Goal: Ask a question: Seek information or help from site administrators or community

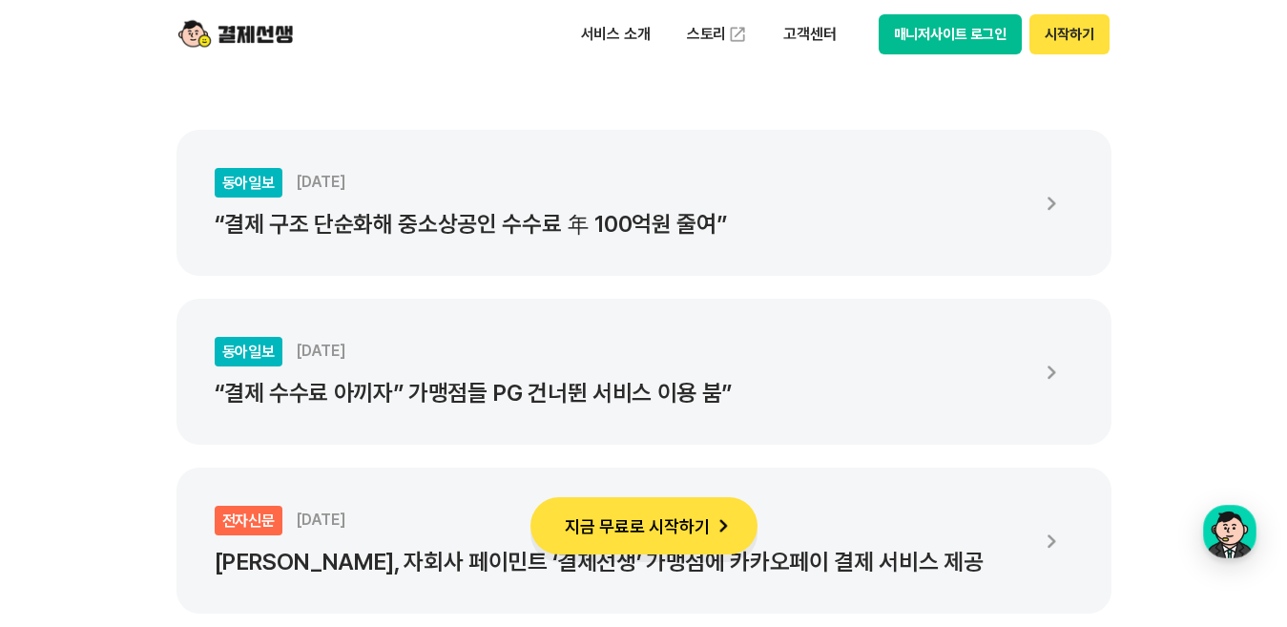
scroll to position [3479, 0]
click at [1081, 38] on button "시작하기" at bounding box center [1068, 34] width 79 height 40
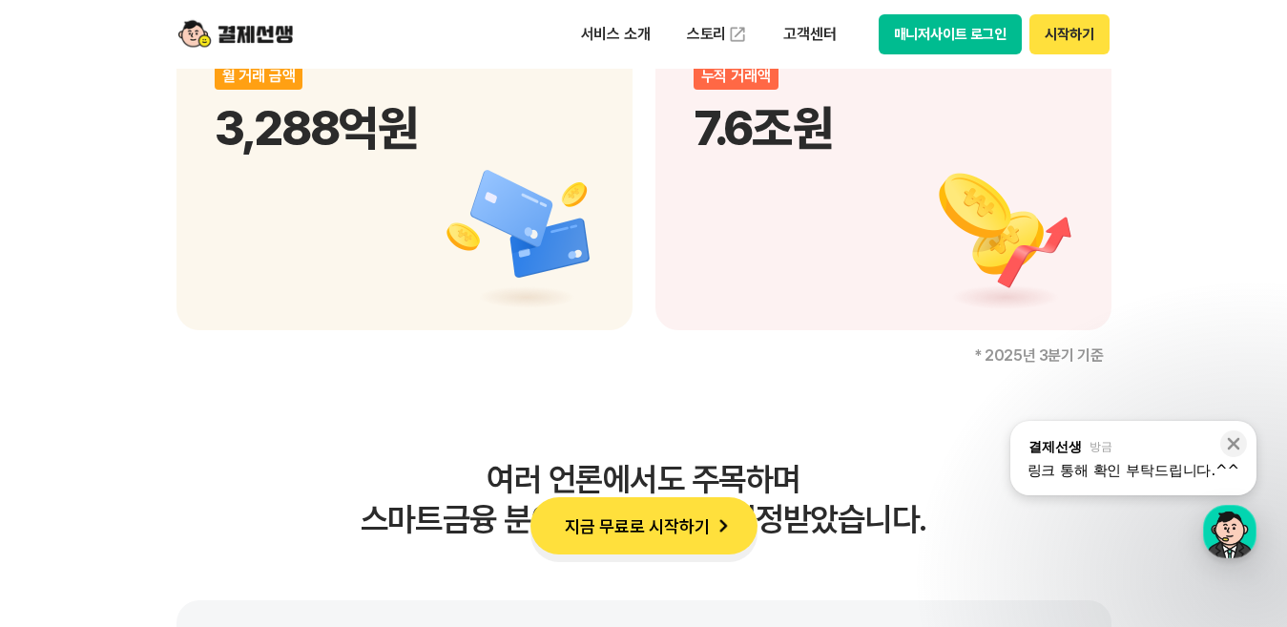
scroll to position [3008, 0]
click at [1084, 473] on div "링크 통해 확인 부탁드립니다.^^" at bounding box center [1134, 470] width 212 height 19
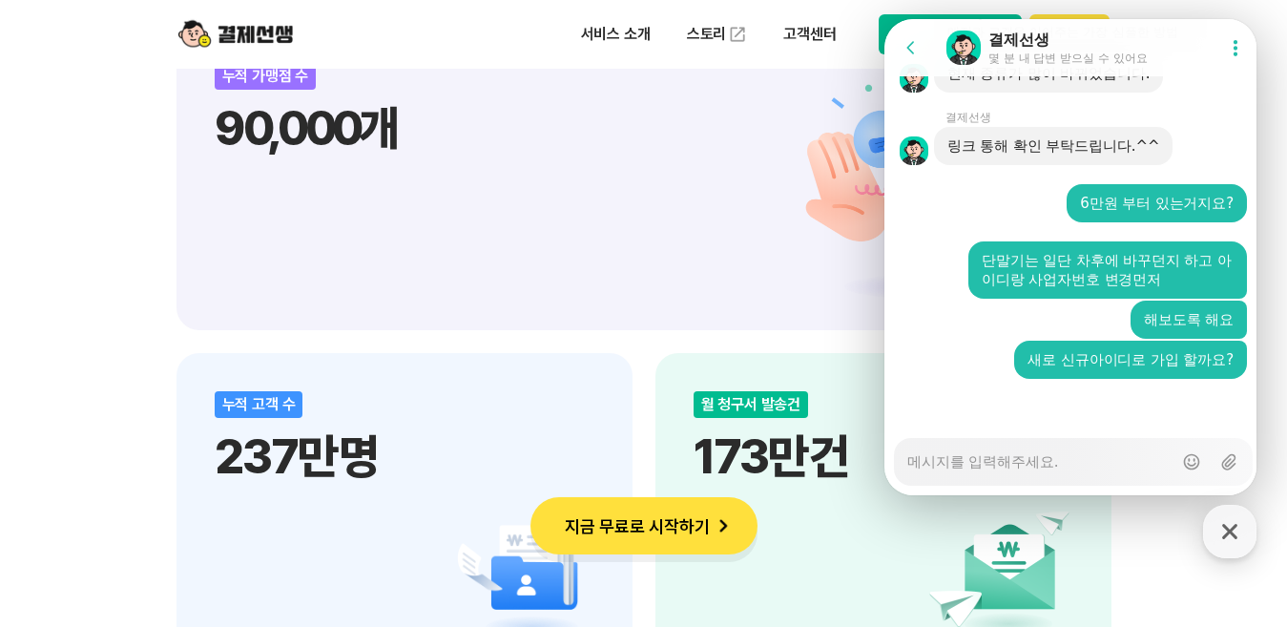
scroll to position [2350, 0]
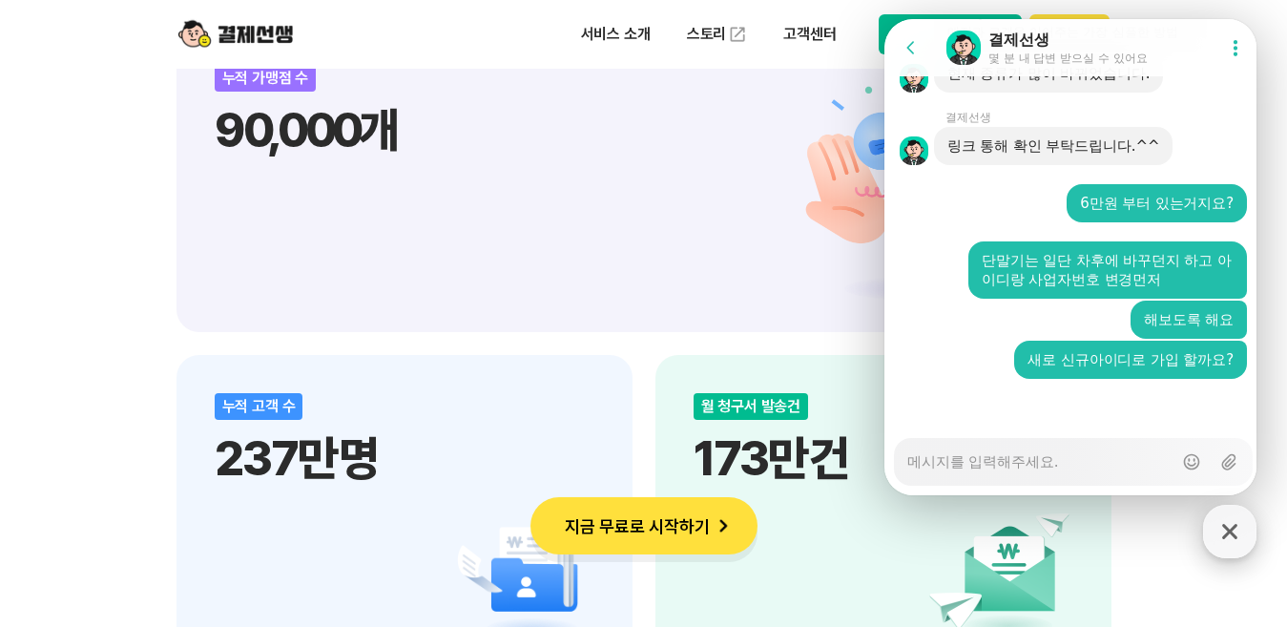
click at [1232, 532] on icon "button" at bounding box center [1229, 531] width 15 height 15
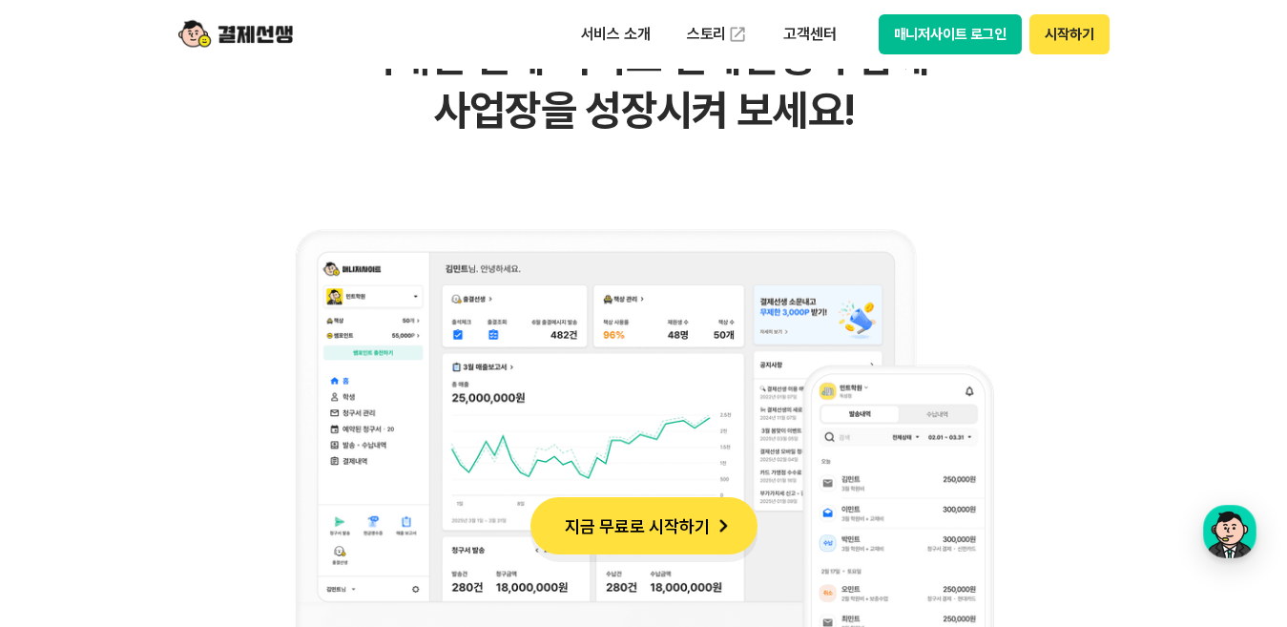
scroll to position [1504, 0]
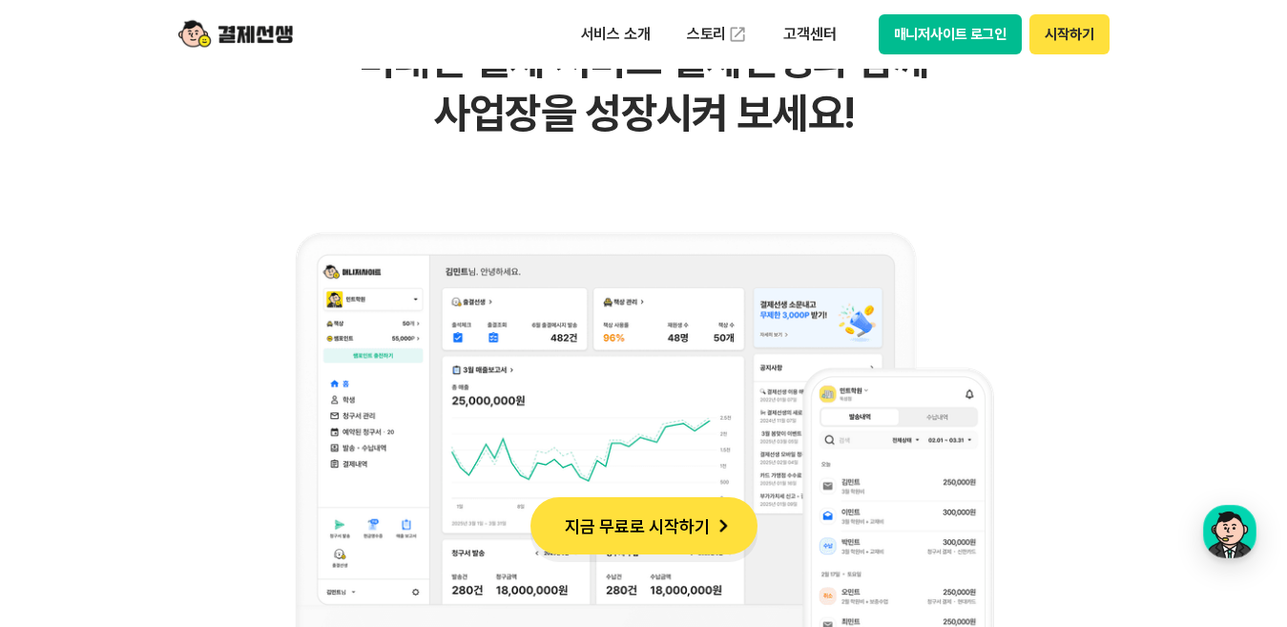
click at [253, 27] on img at bounding box center [235, 34] width 114 height 36
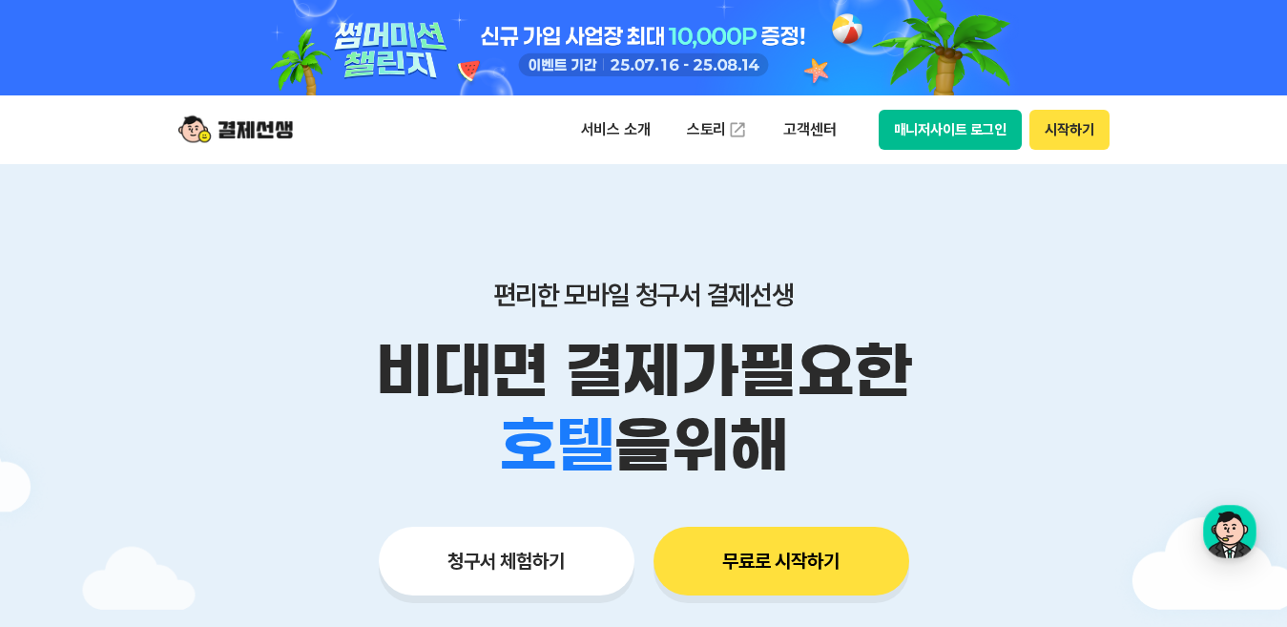
click at [1081, 135] on button "시작하기" at bounding box center [1068, 130] width 79 height 40
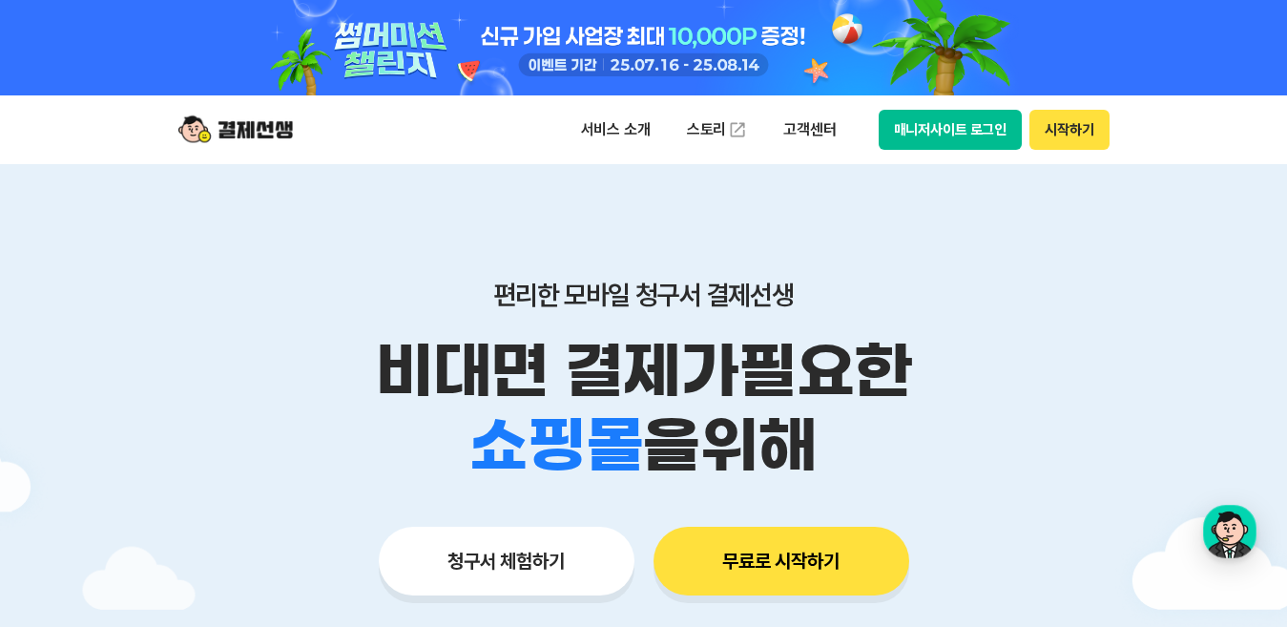
scroll to position [1456, 0]
click at [1058, 274] on div "편리한 모바일 청구서 결제선생 비대면 결제가 필요한 학원 공부방 호텔 쇼핑몰 병원 배달 보험사 항공사 골프장 를 위해 청구서 체험하기 무료로 …" at bounding box center [644, 399] width 977 height 471
click at [237, 134] on img at bounding box center [235, 130] width 114 height 36
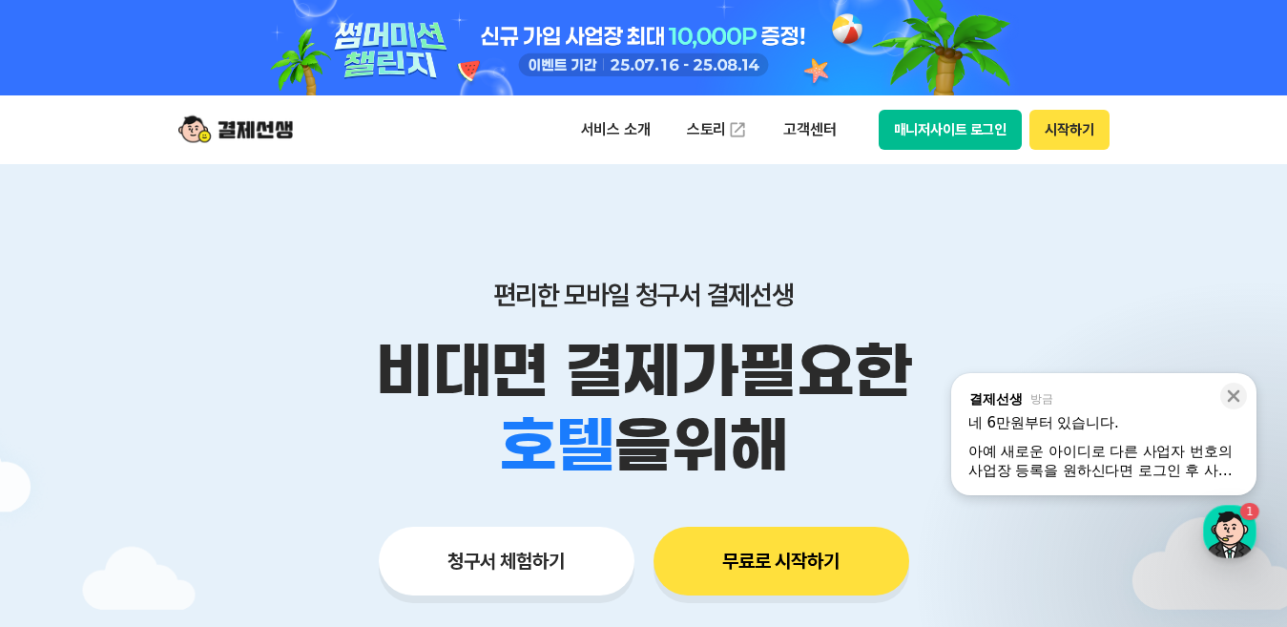
scroll to position [1595, 0]
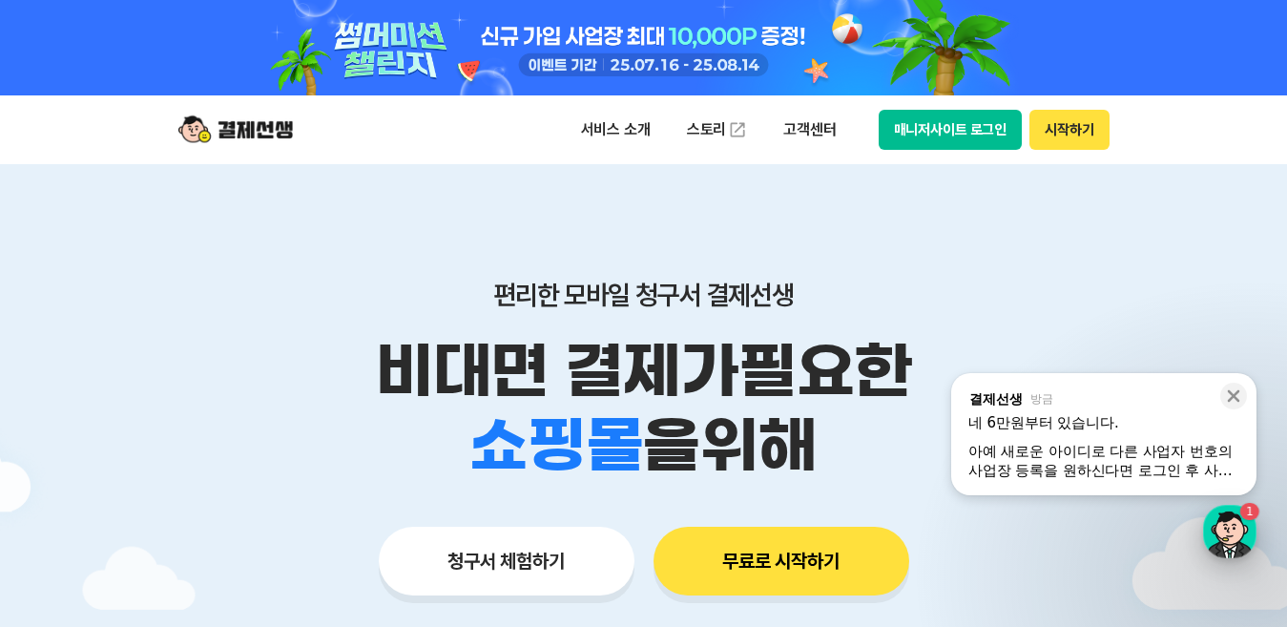
click at [1239, 530] on div "button" at bounding box center [1229, 531] width 53 height 53
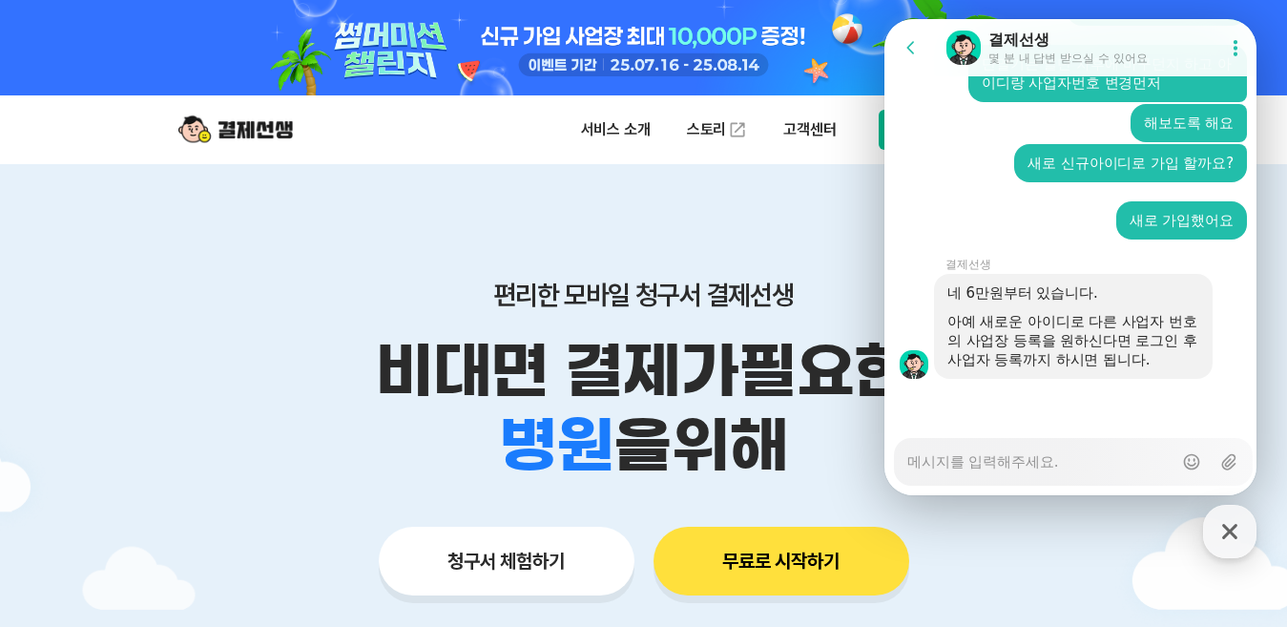
drag, startPoint x: 1000, startPoint y: 302, endPoint x: 1125, endPoint y: 302, distance: 125.0
click at [1125, 302] on div at bounding box center [1073, 307] width 252 height 10
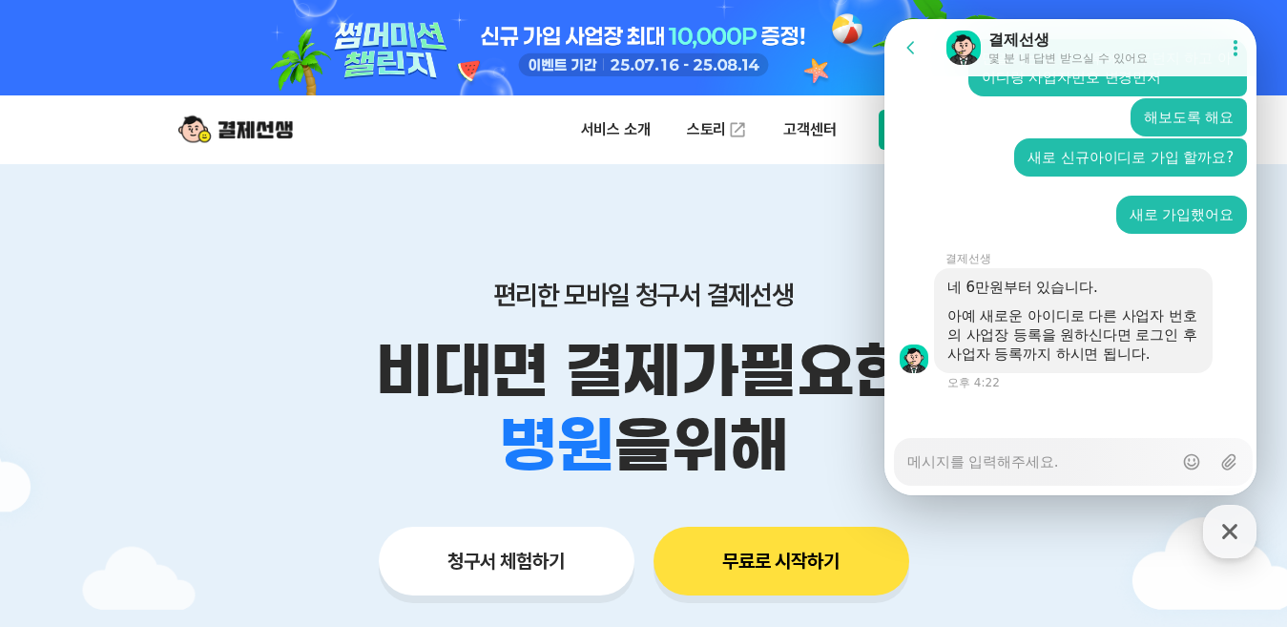
click at [1008, 343] on div "아예 새로운 아이디로 다른 사업자 번호의 사업장 등록을 원하신다면 로그인 후 사업자 등록까지 하시면 됩니다." at bounding box center [1073, 334] width 252 height 57
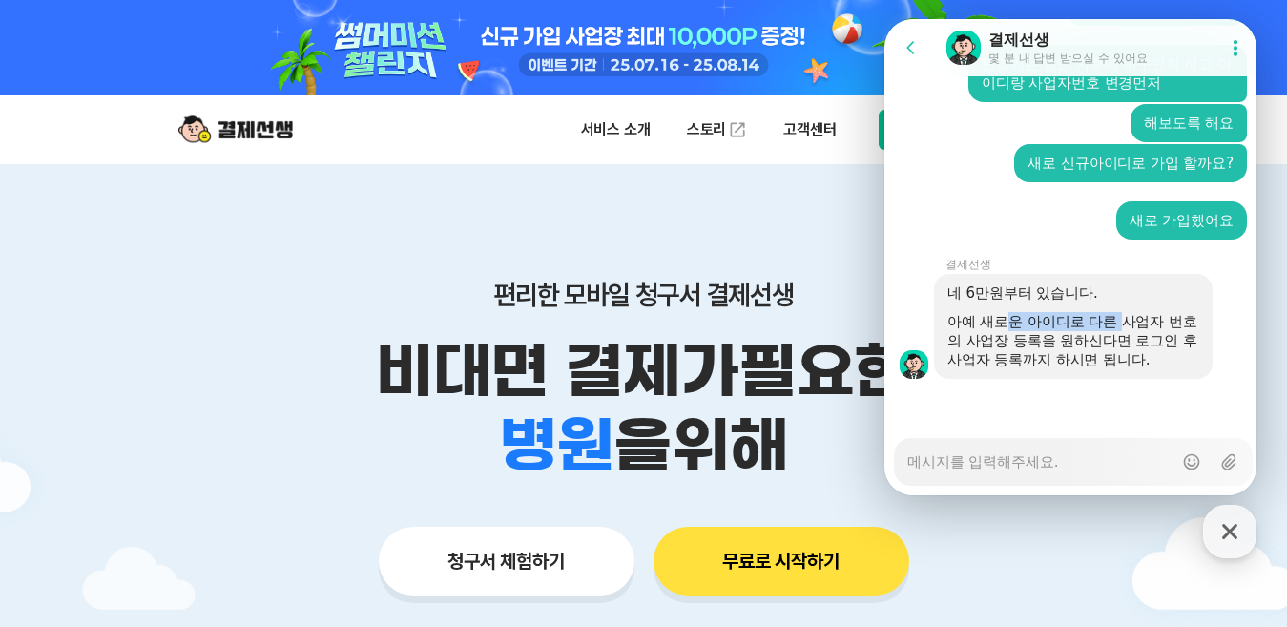
drag, startPoint x: 1051, startPoint y: 312, endPoint x: 1175, endPoint y: 313, distance: 124.0
click at [1175, 313] on div "아예 새로운 아이디로 다른 사업자 번호의 사업장 등록을 원하신다면 로그인 후 사업자 등록까지 하시면 됩니다." at bounding box center [1073, 340] width 252 height 57
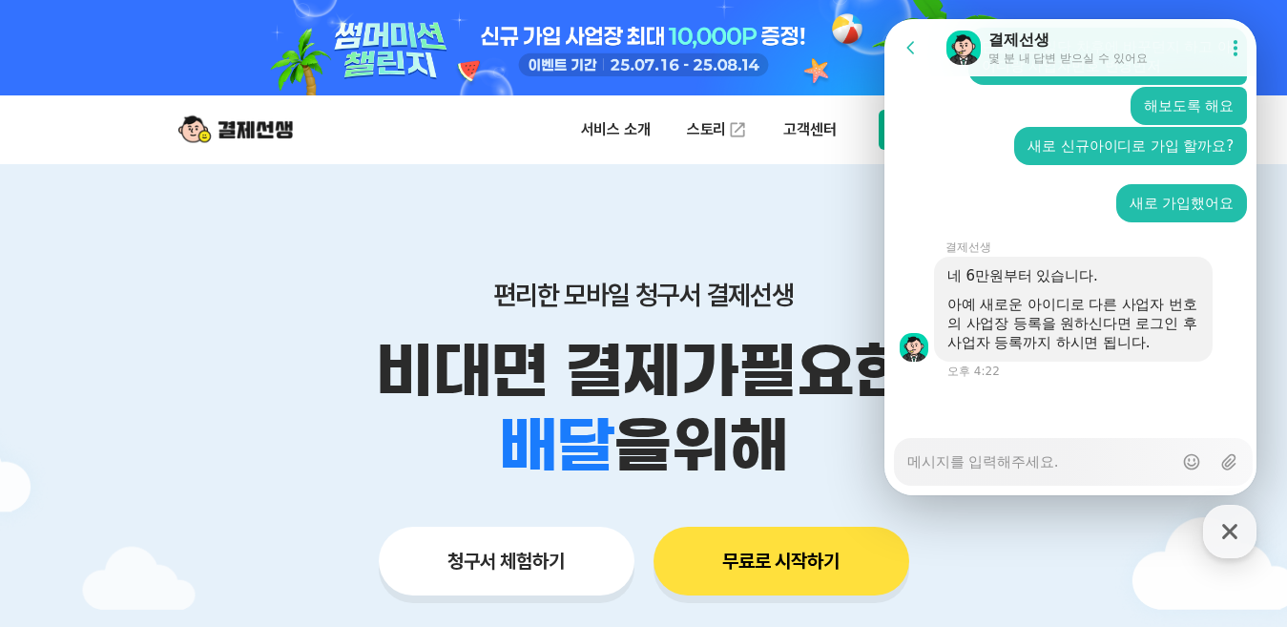
drag, startPoint x: 1175, startPoint y: 313, endPoint x: 998, endPoint y: 328, distance: 178.1
click at [1001, 335] on div "아예 새로운 아이디로 다른 사업자 번호의 사업장 등록을 원하신다면 로그인 후 사업자 등록까지 하시면 됩니다." at bounding box center [1073, 323] width 252 height 57
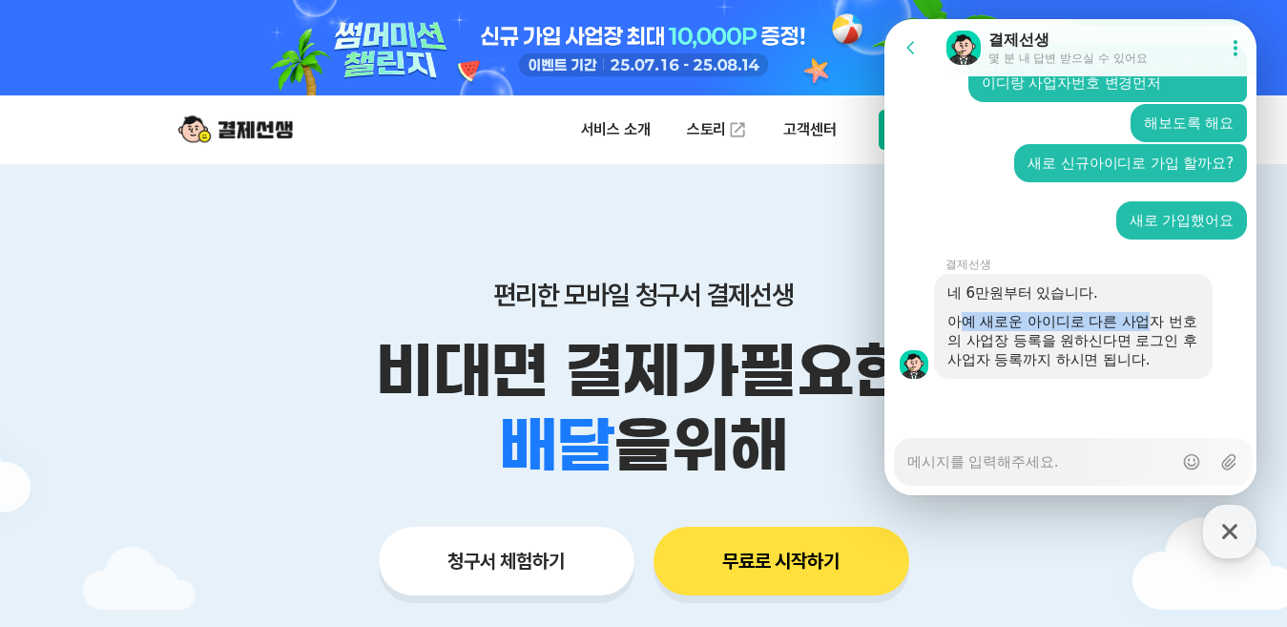
drag, startPoint x: 965, startPoint y: 326, endPoint x: 1156, endPoint y: 328, distance: 191.8
click at [1156, 328] on div "아예 새로운 아이디로 다른 사업자 번호의 사업장 등록을 원하신다면 로그인 후 사업자 등록까지 하시면 됩니다." at bounding box center [1073, 340] width 252 height 57
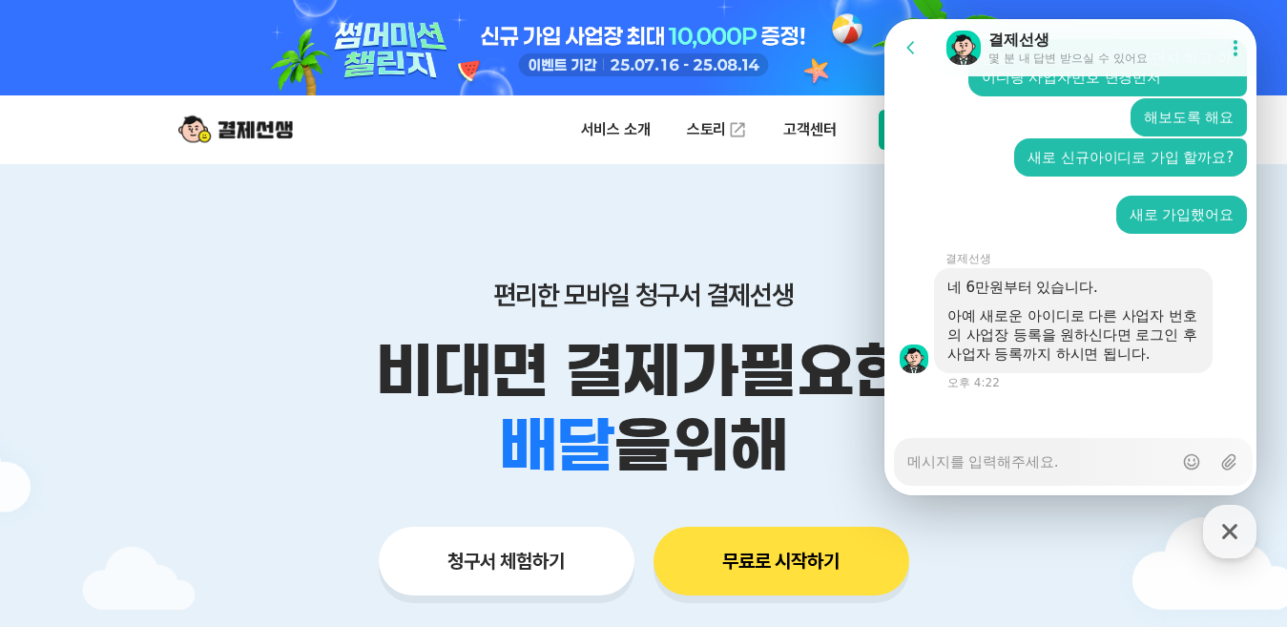
drag, startPoint x: 1156, startPoint y: 328, endPoint x: 1053, endPoint y: 337, distance: 103.4
click at [1053, 337] on div "아예 새로운 아이디로 다른 사업자 번호의 사업장 등록을 원하신다면 로그인 후 사업자 등록까지 하시면 됩니다." at bounding box center [1073, 334] width 252 height 57
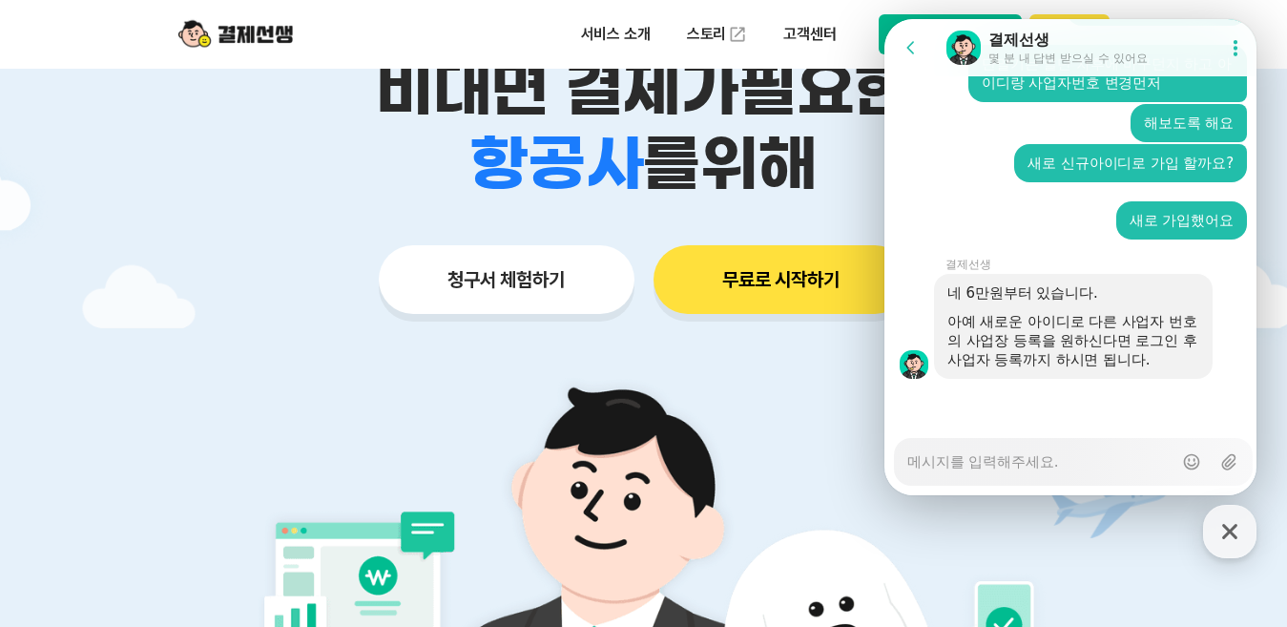
click at [973, 461] on textarea "Messenger Input Textarea" at bounding box center [1039, 455] width 265 height 32
type textarea "x"
type textarea "ㅊ"
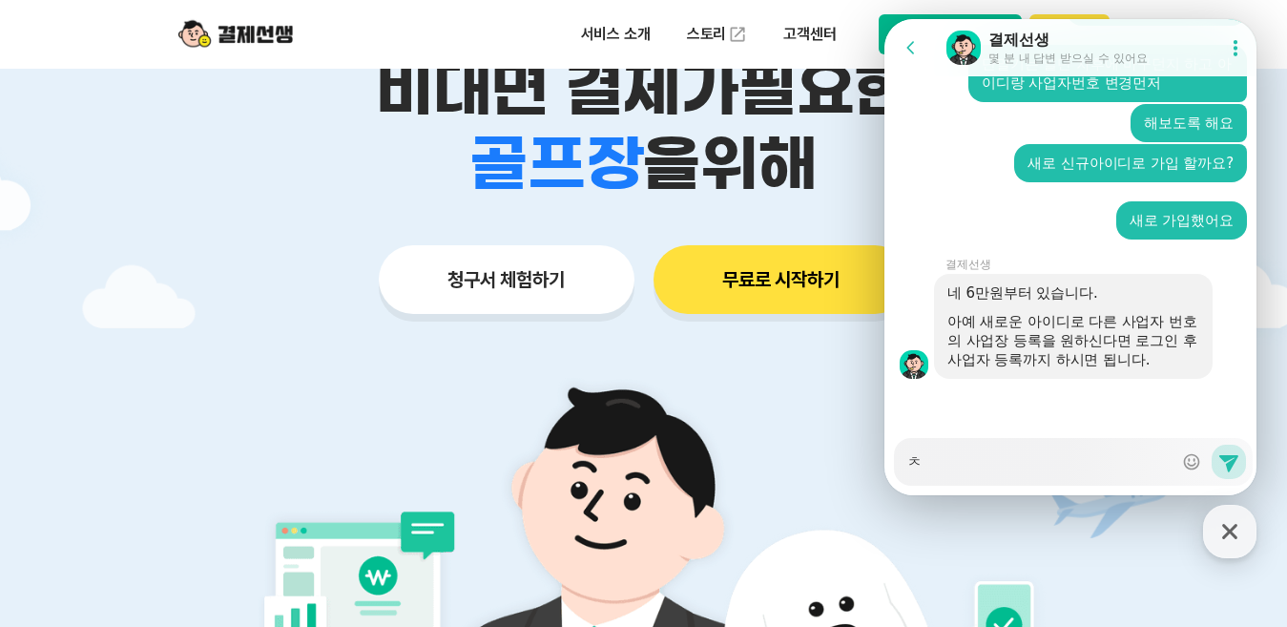
type textarea "x"
type textarea "ㅊㅊ"
type textarea "x"
type textarea "ㅊ"
type textarea "x"
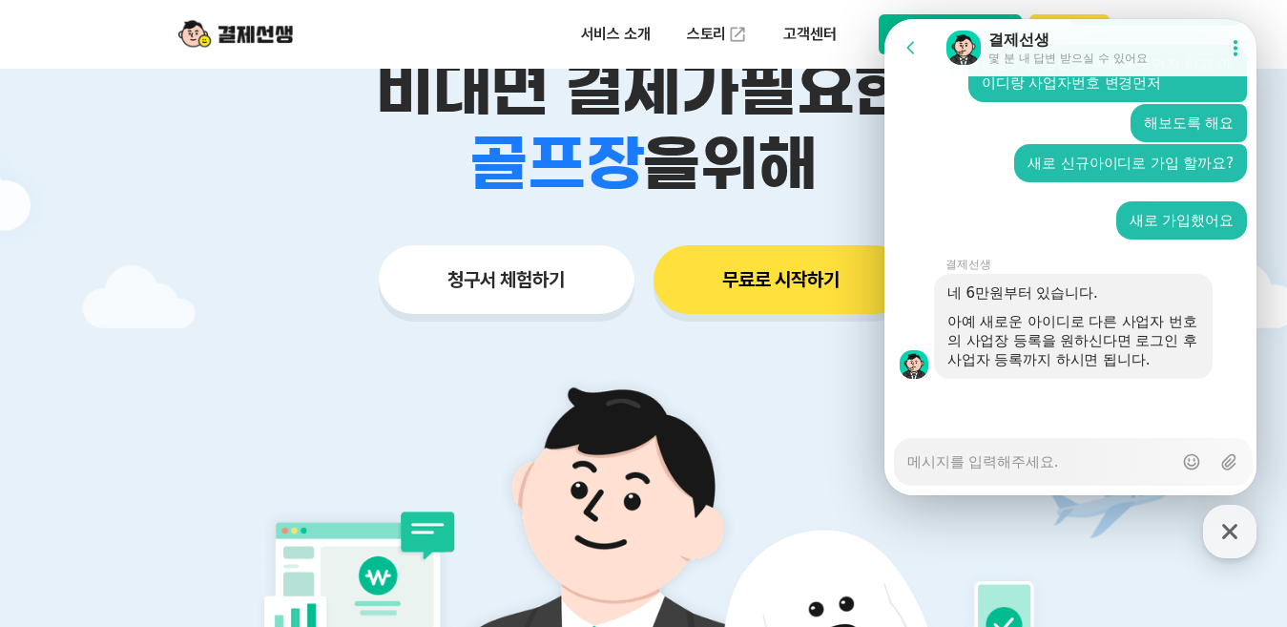
type textarea "x"
type textarea "ㅊ"
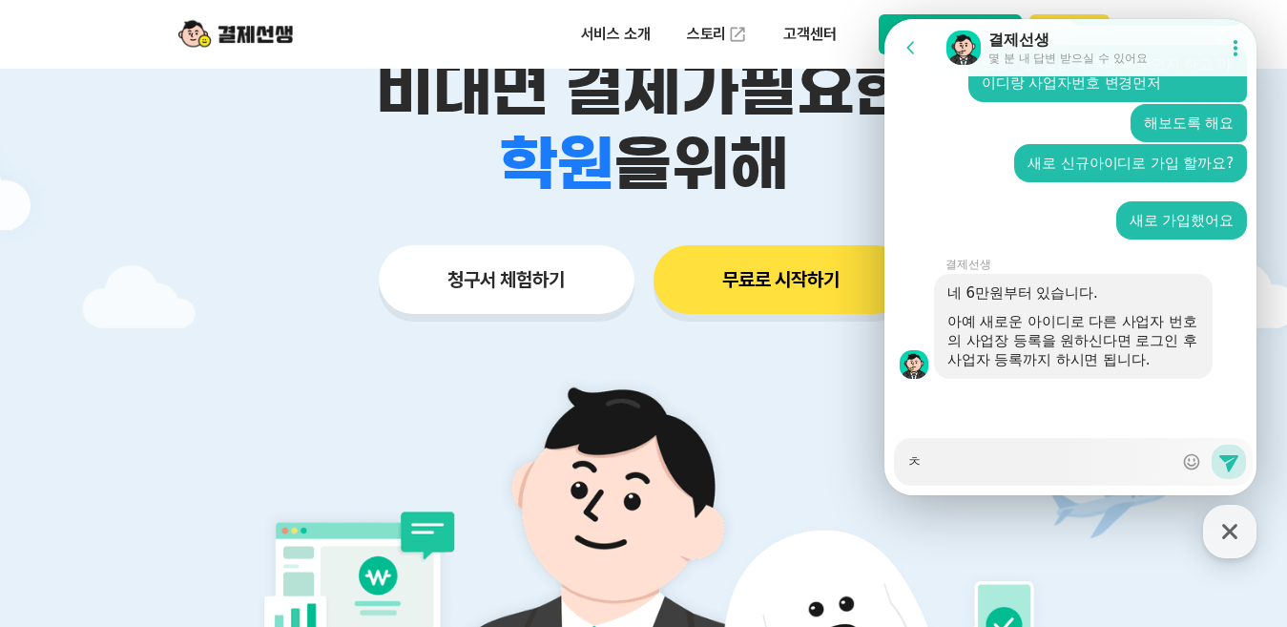
type textarea "x"
type textarea "추"
type textarea "x"
type textarea "춫"
type textarea "x"
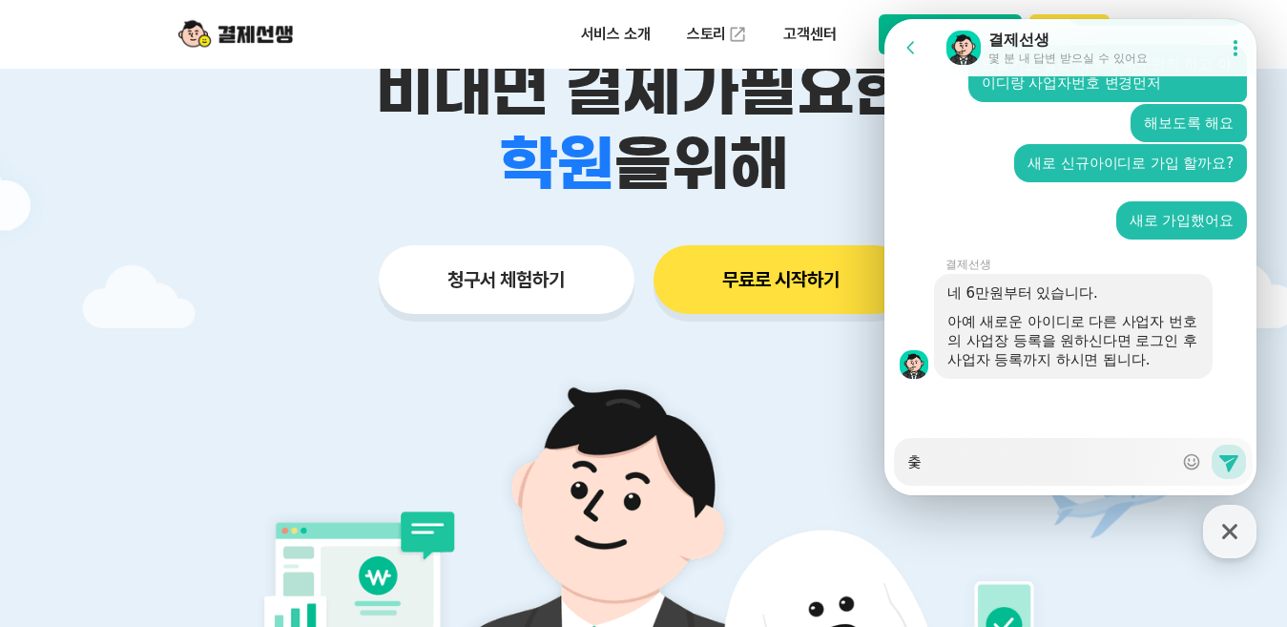
type textarea "추처"
type textarea "x"
type textarea "추천"
type textarea "x"
type textarea "추천ㅇ"
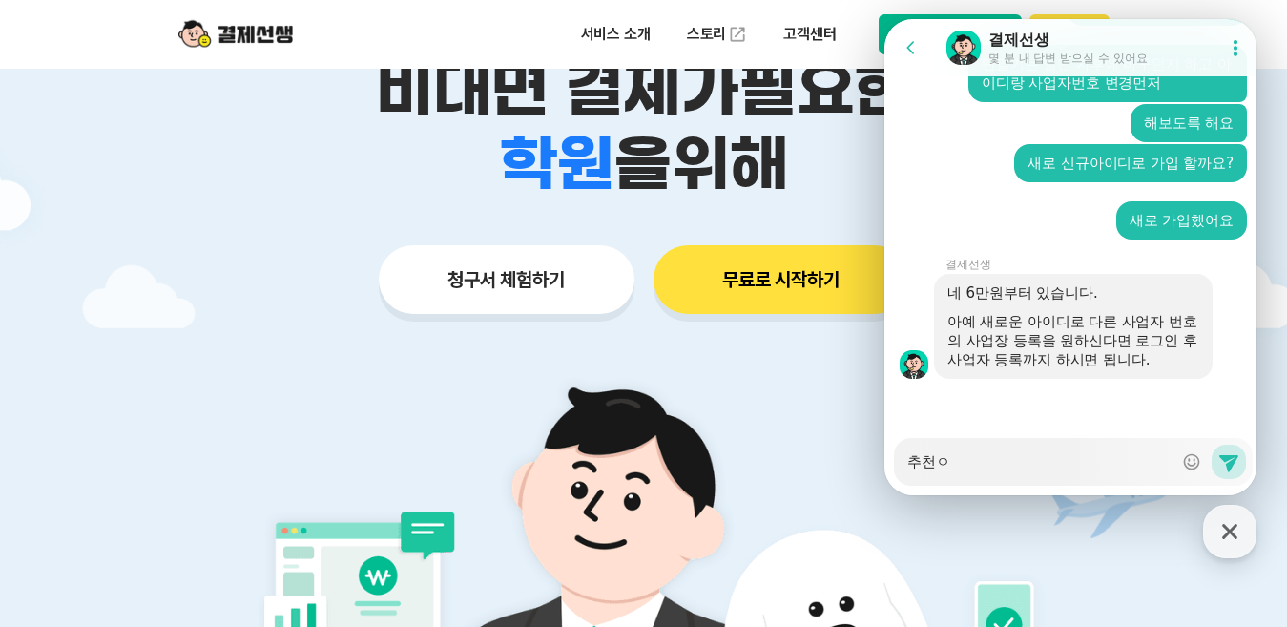
type textarea "x"
type textarea "추천이"
type textarea "x"
type textarea "추천인"
type textarea "x"
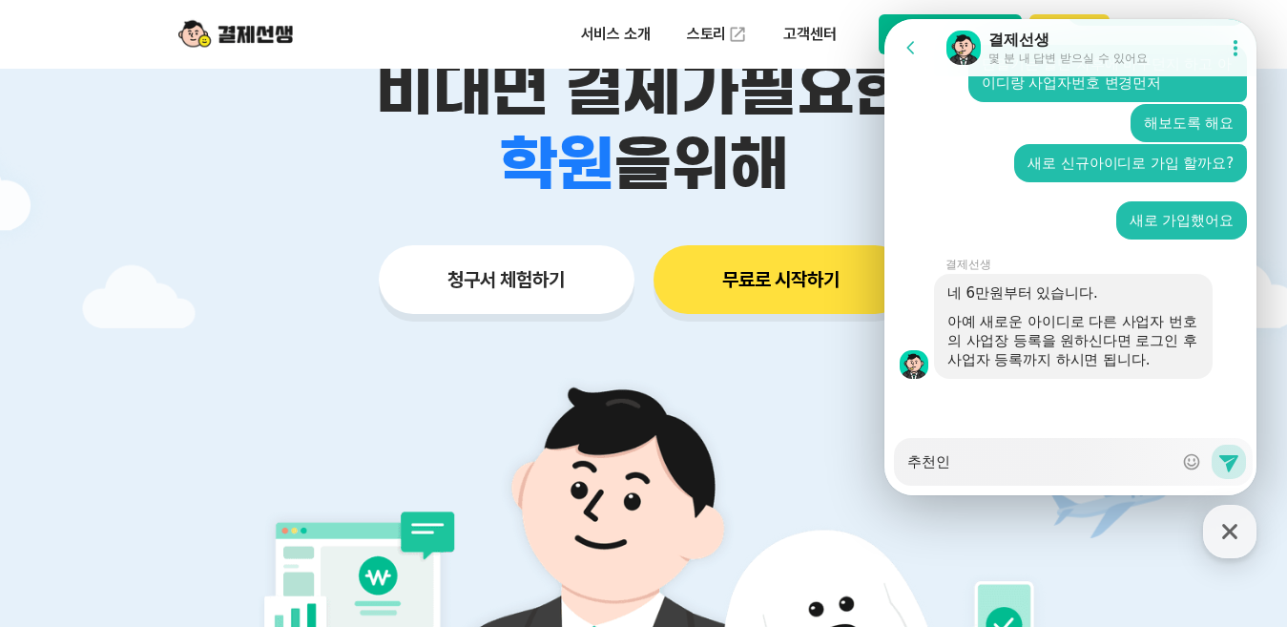
type textarea "추천인ㅋ"
type textarea "x"
type textarea "추천인코"
type textarea "x"
type textarea "추천인코드"
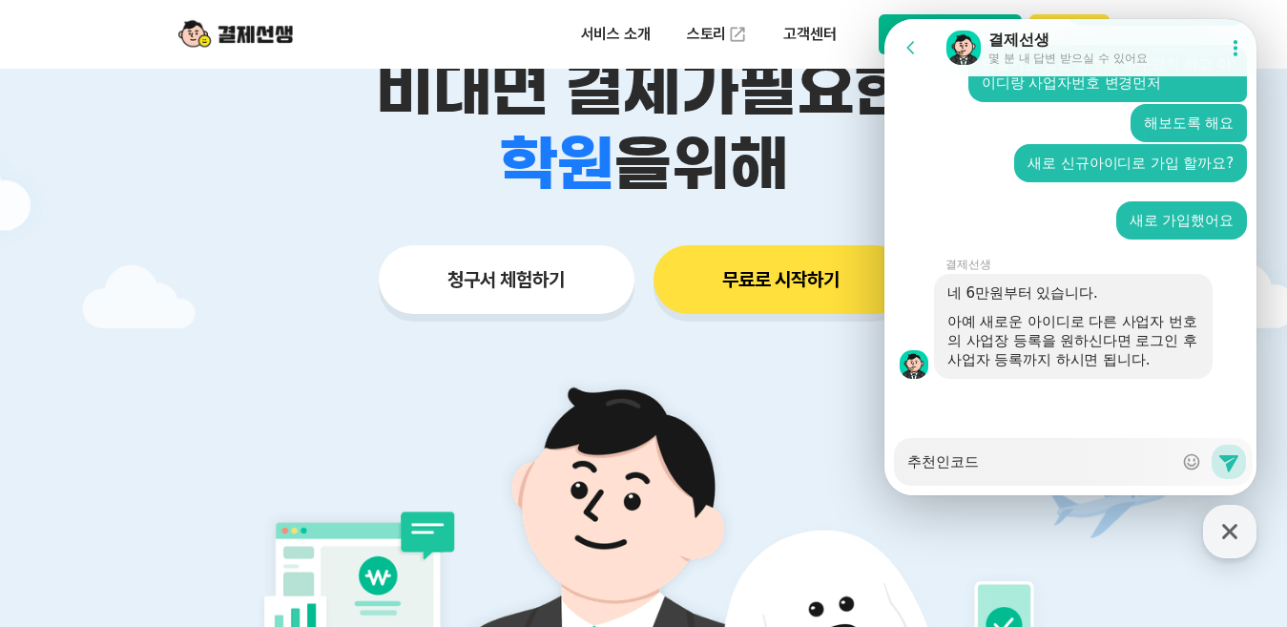
type textarea "x"
type textarea "추천인코든"
type textarea "x"
type textarea "추천인코드느"
type textarea "x"
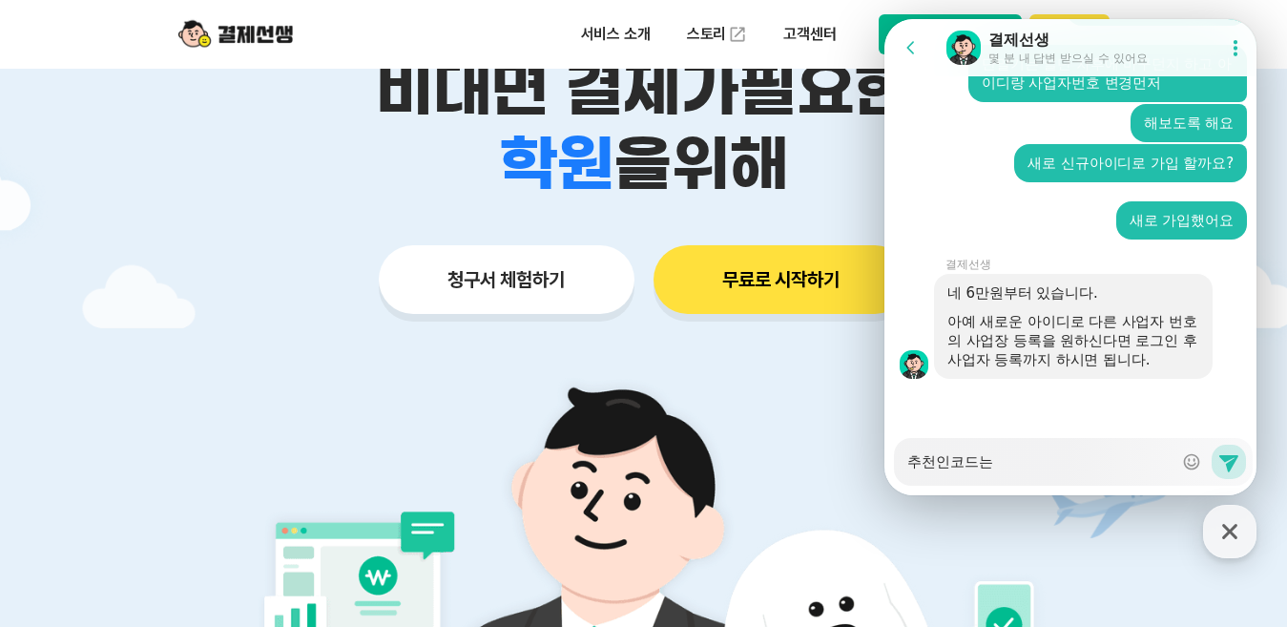
type textarea "추천인코드는"
type textarea "x"
type textarea "추천인코드는 어디서보"
type textarea "x"
type textarea "추천인코드는 어디서본"
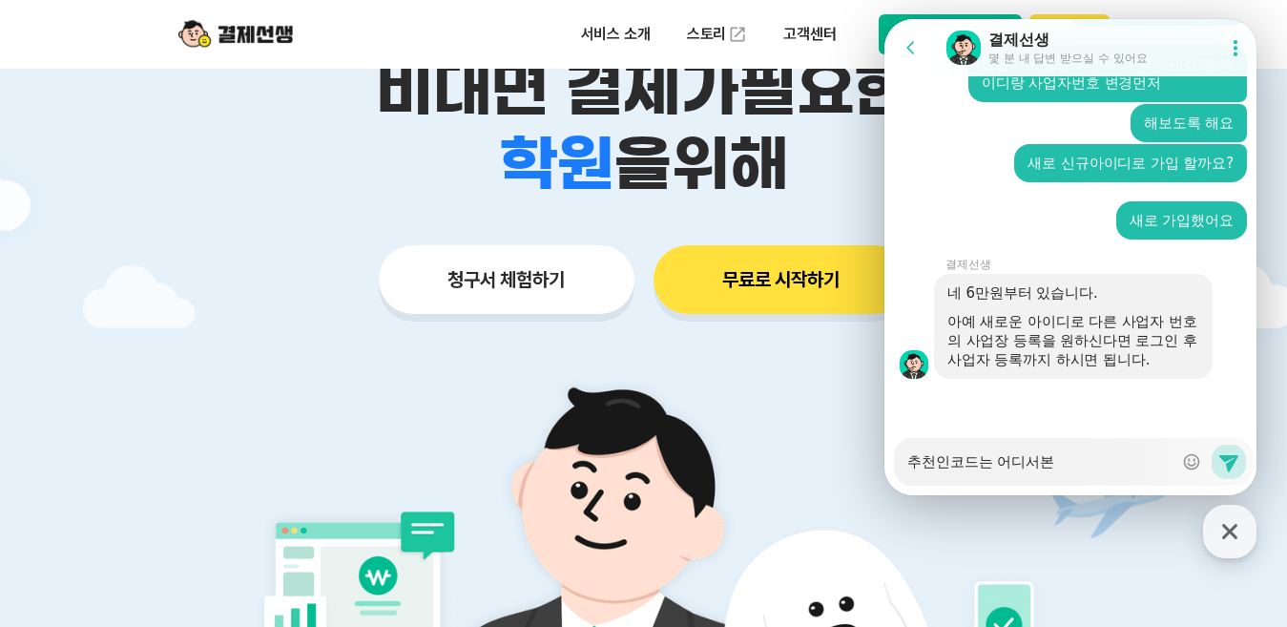
type textarea "x"
type textarea "추천인코드는 어디서보나"
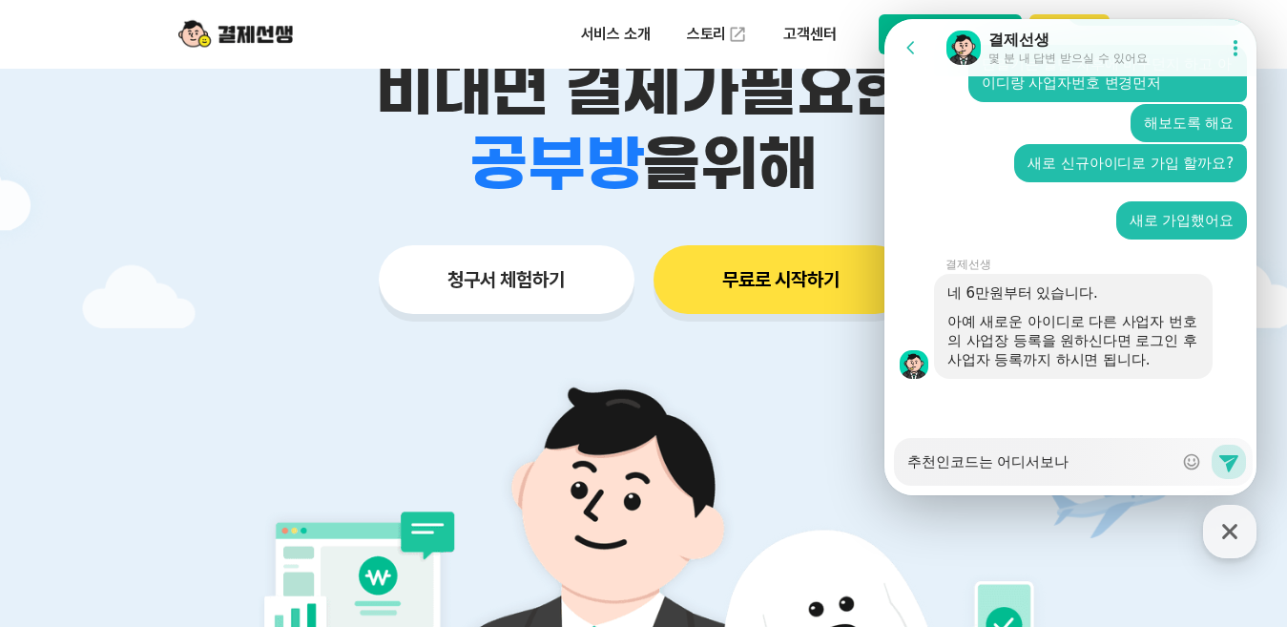
type textarea "x"
type textarea "추천인코드는 어디서보낭"
type textarea "x"
type textarea "추천인코드는 어디서보나요"
type textarea "x"
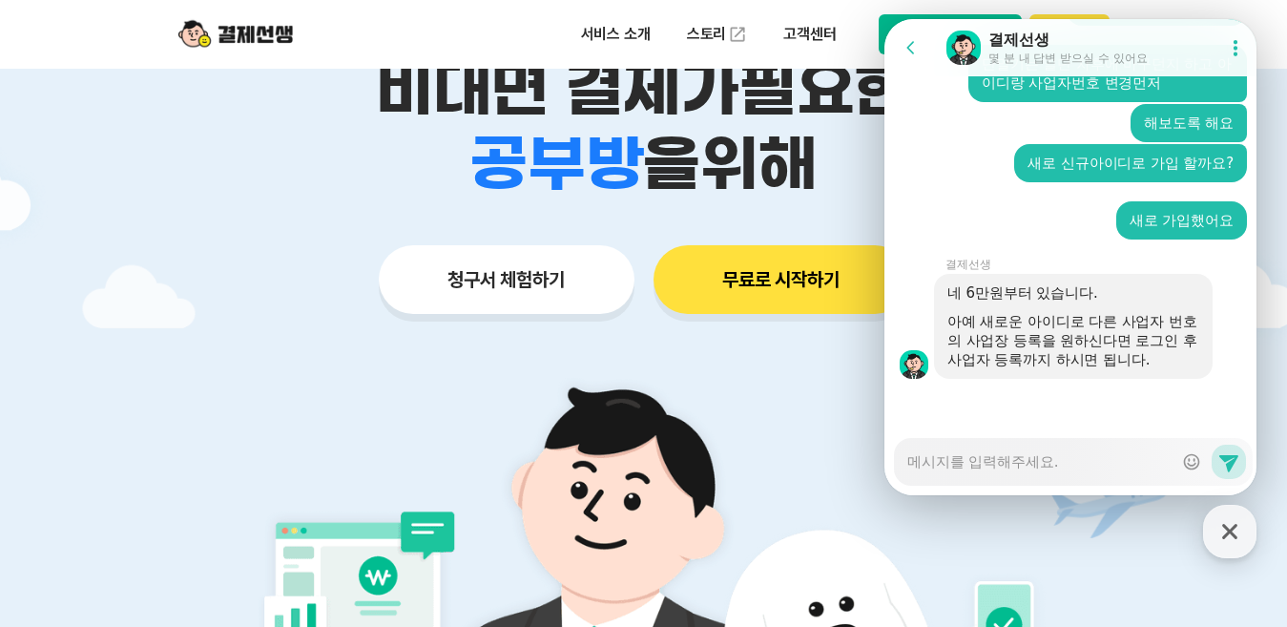
scroll to position [1653, 0]
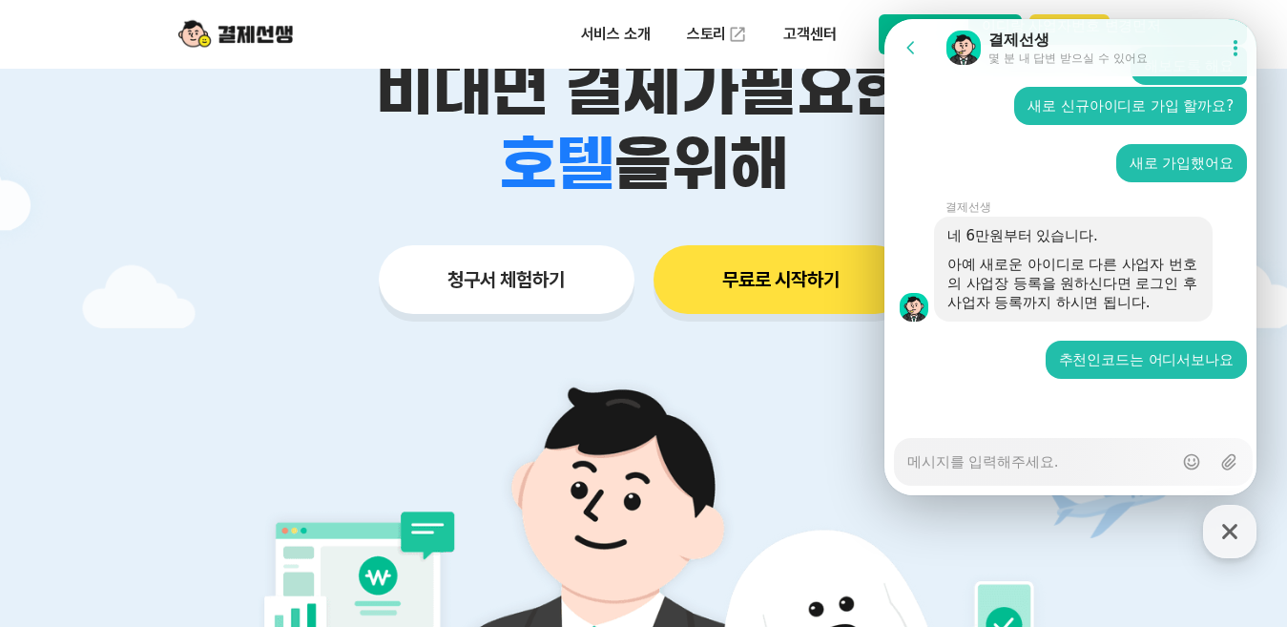
type textarea "x"
type textarea "ㅊ"
type textarea "x"
type textarea "추"
type textarea "x"
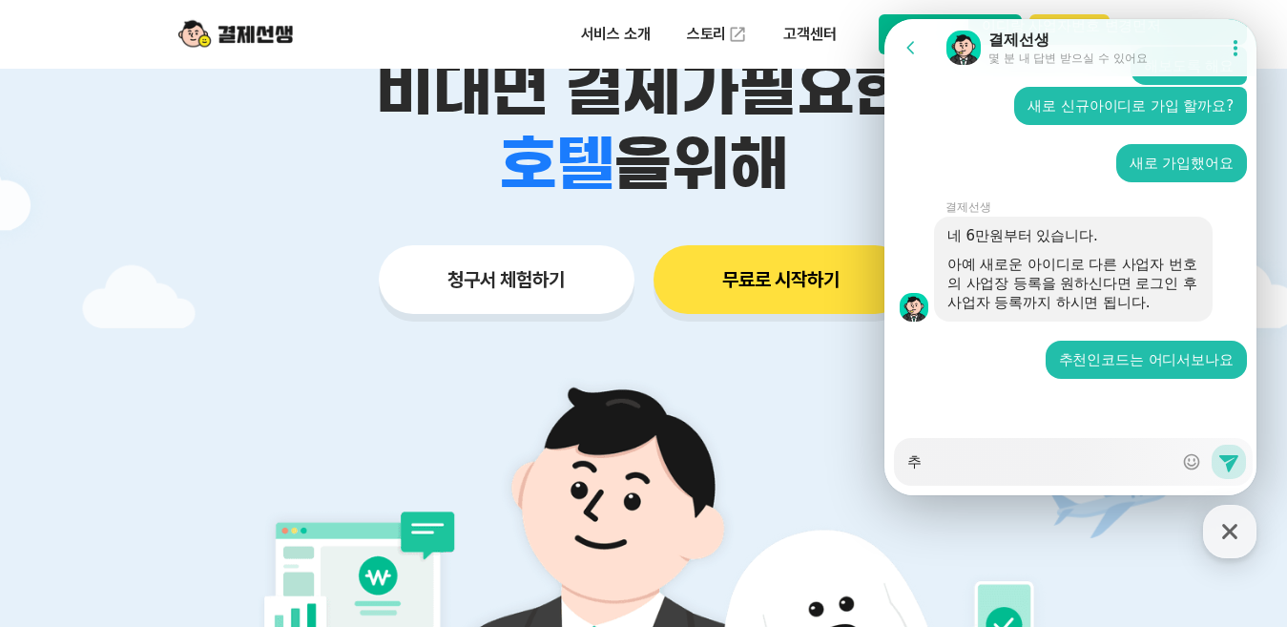
type textarea "춫"
type textarea "x"
type textarea "추처"
type textarea "x"
type textarea "추천"
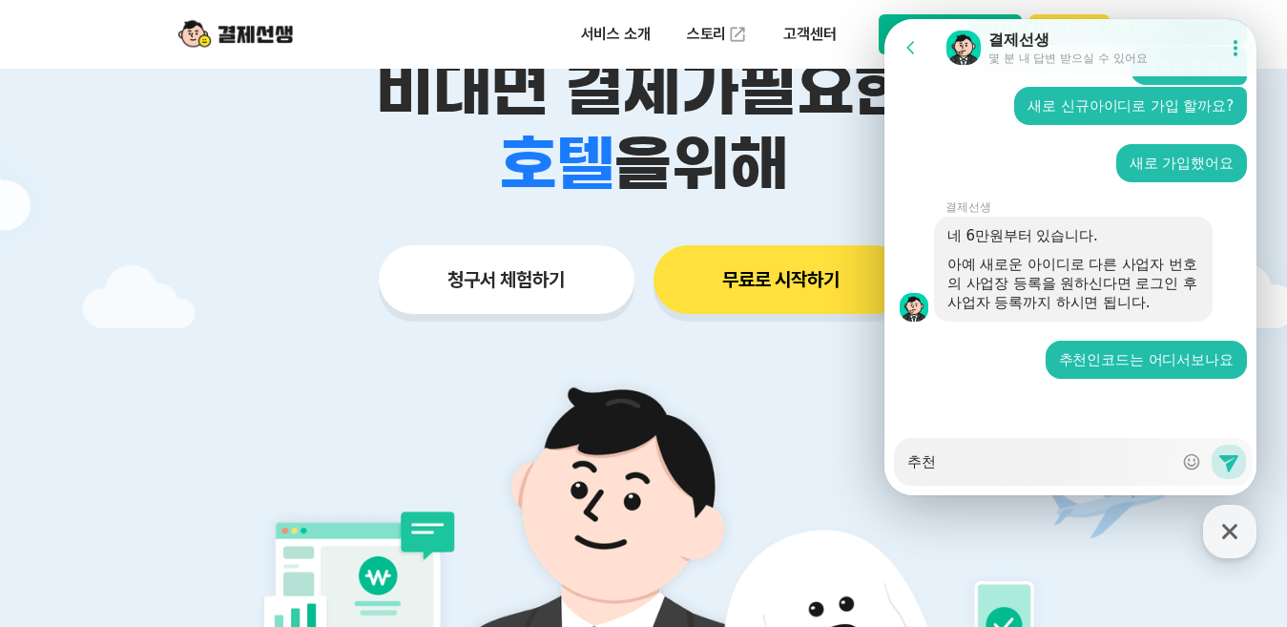
type textarea "x"
type textarea "추천인"
type textarea "x"
type textarea "추천인ㅋ"
type textarea "x"
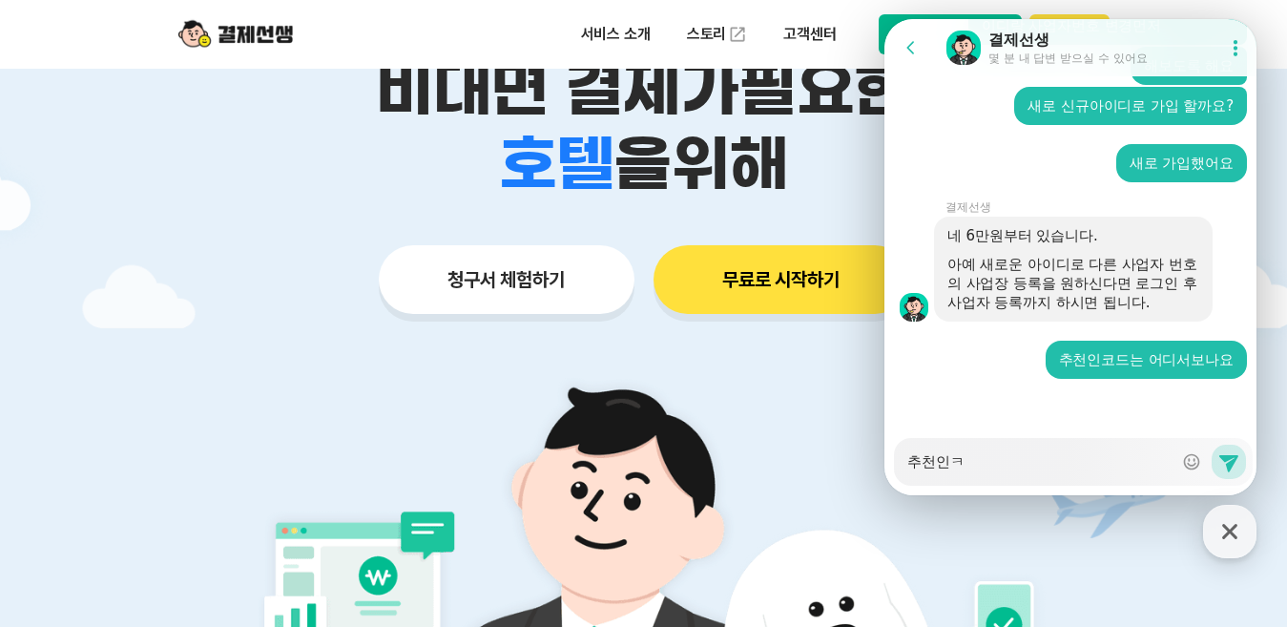
type textarea "추천인코"
type textarea "x"
type textarea "추천인코드"
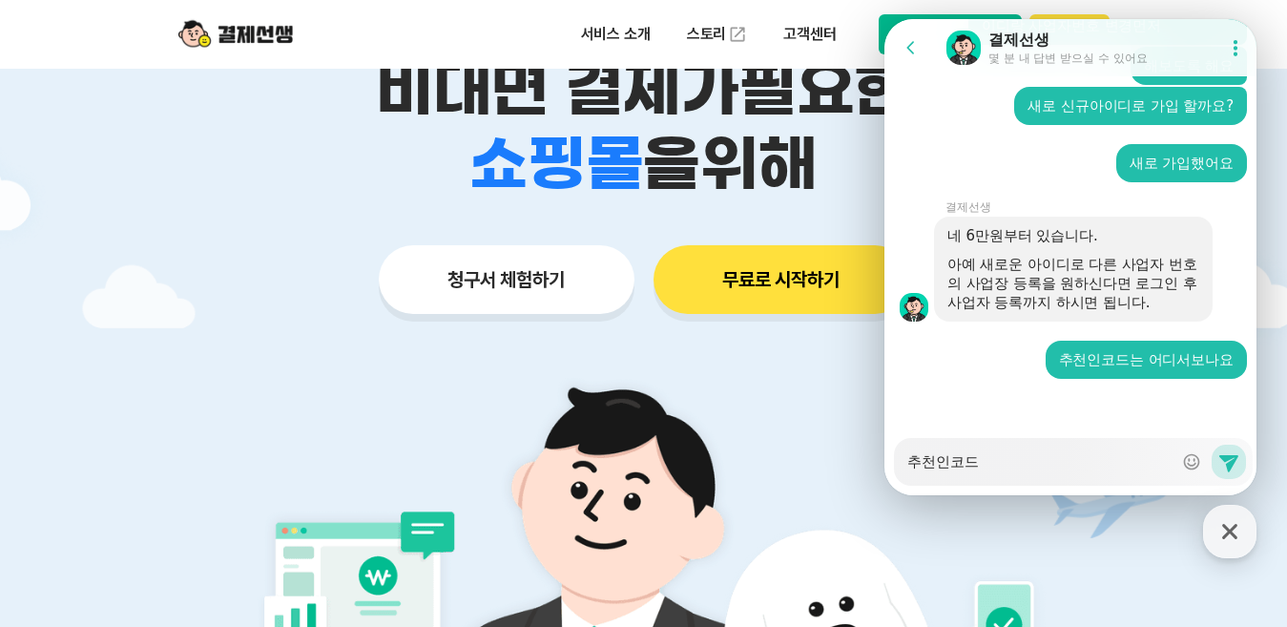
type textarea "x"
type textarea "추천인코들"
type textarea "x"
type textarea "추천인코드르"
type textarea "x"
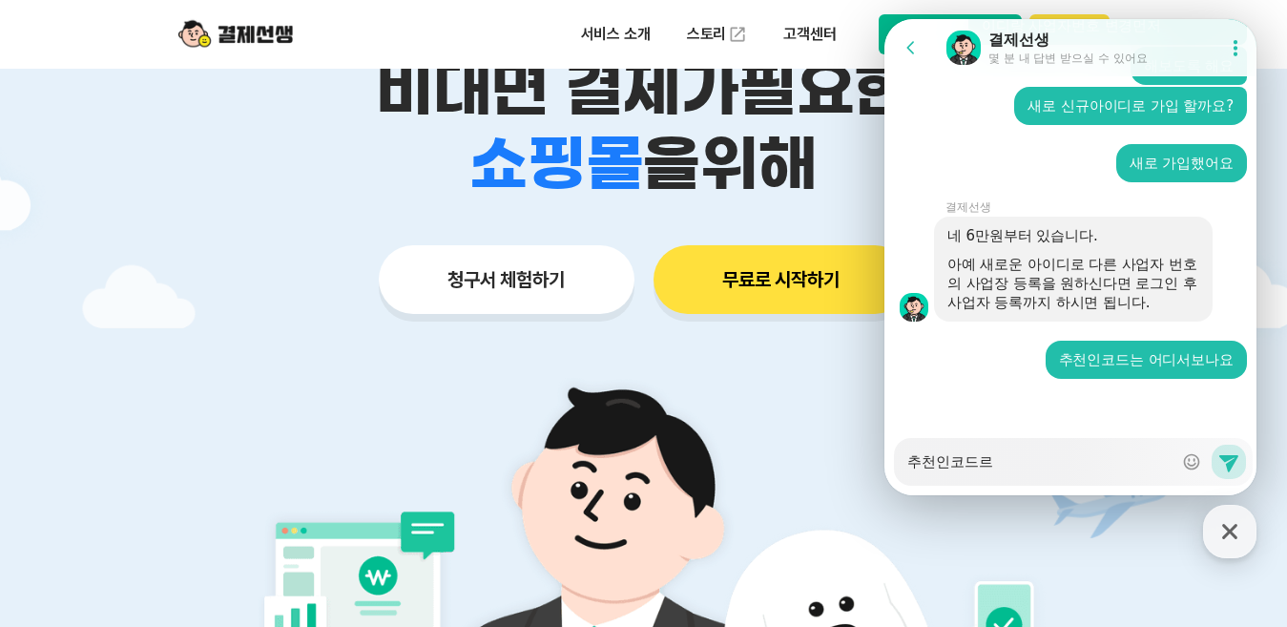
type textarea "추천인코드를"
type textarea "x"
type textarea "추천인코드를"
type textarea "x"
type textarea "추천인코드를 ㄴ"
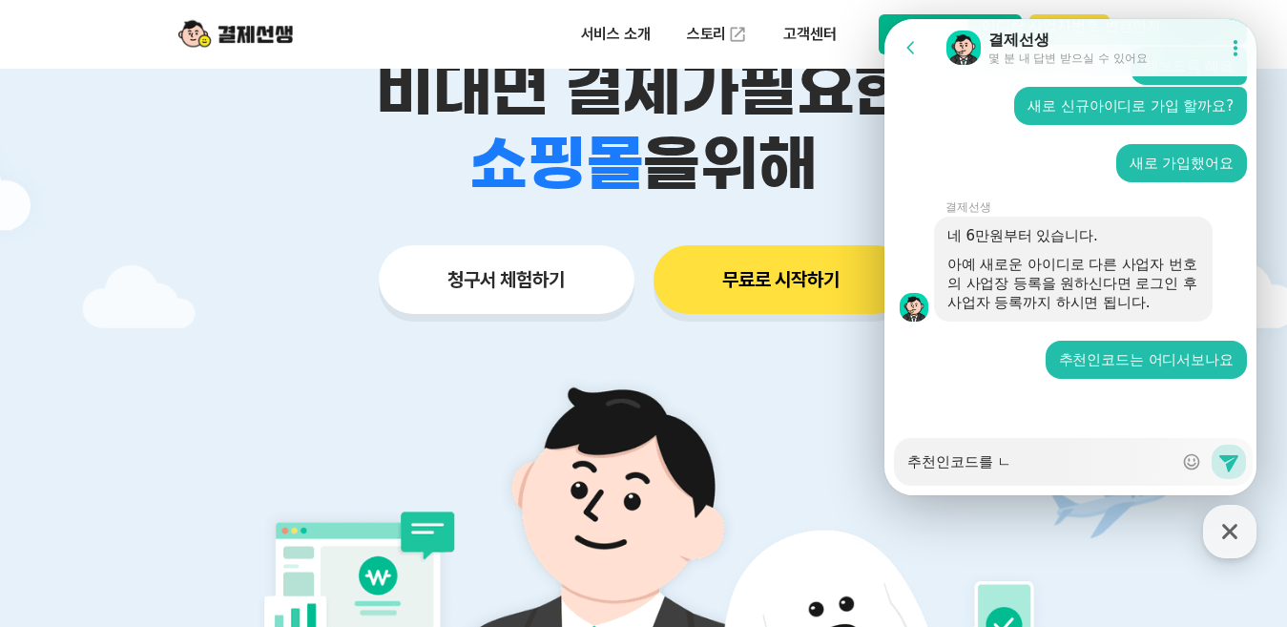
type textarea "x"
type textarea "추천인코드를 너"
type textarea "x"
type textarea "추천인코드를 넣"
type textarea "x"
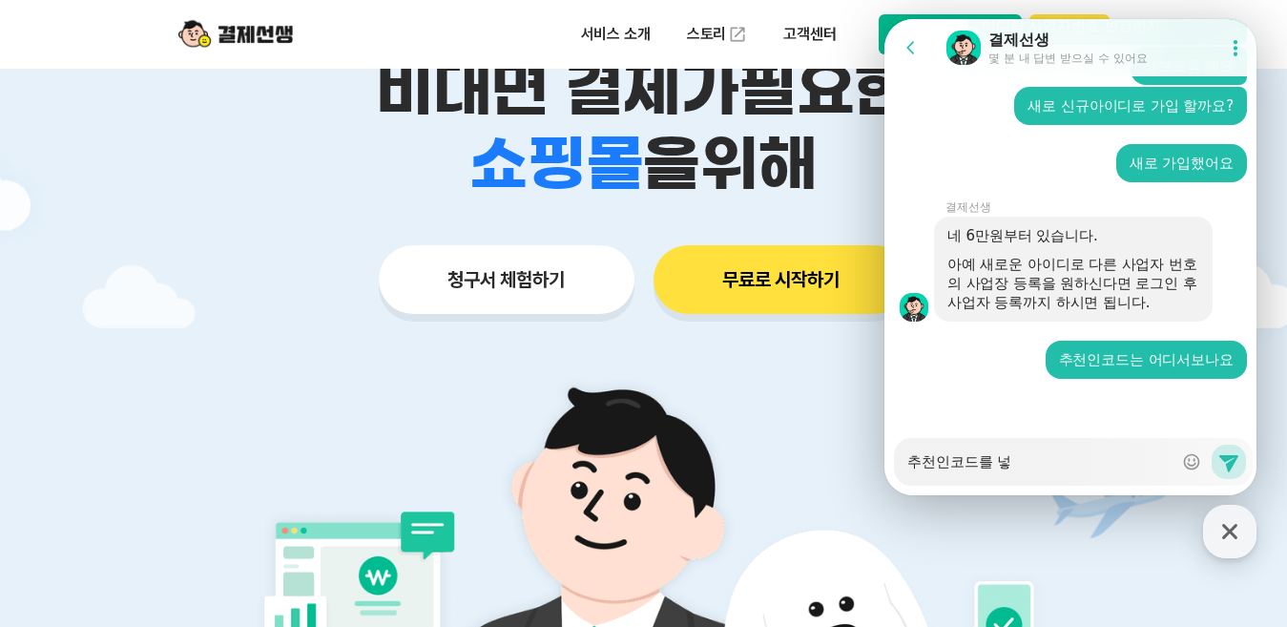
type textarea "추천인코드를 넣ㅇ"
type textarea "x"
type textarea "추천인코드를 넣으"
type textarea "x"
type textarea "추천인코드를 넣을"
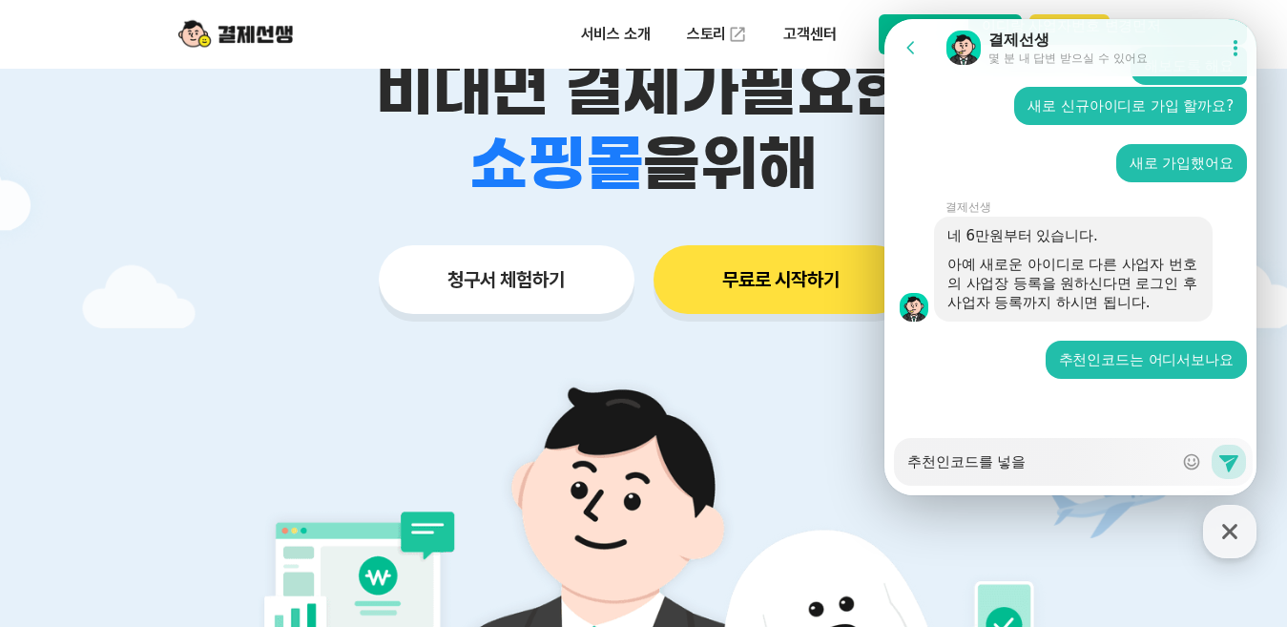
type textarea "x"
type textarea "추천인코드를 넣으라"
type textarea "x"
type textarea "추천인코드를 넣으란"
type textarea "x"
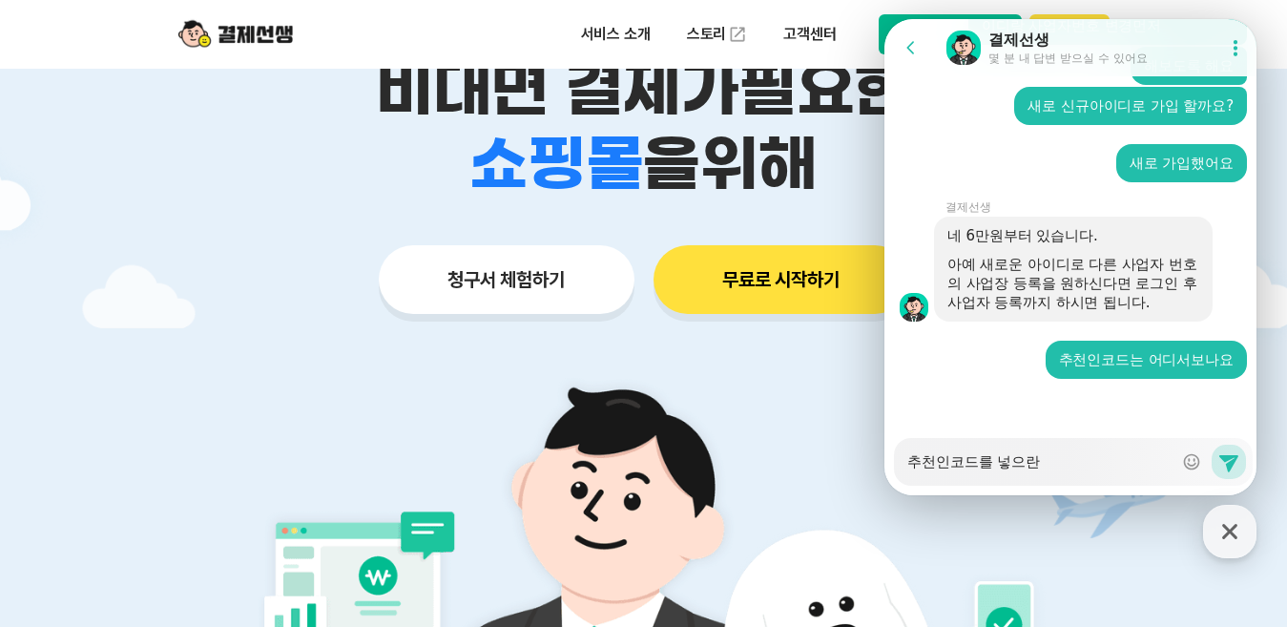
type textarea "추천인코드를 넣으라느"
type textarea "x"
type textarea "추천인코드를 넣으라는"
type textarea "x"
type textarea "추천인코드를 넣으라는ㄷ"
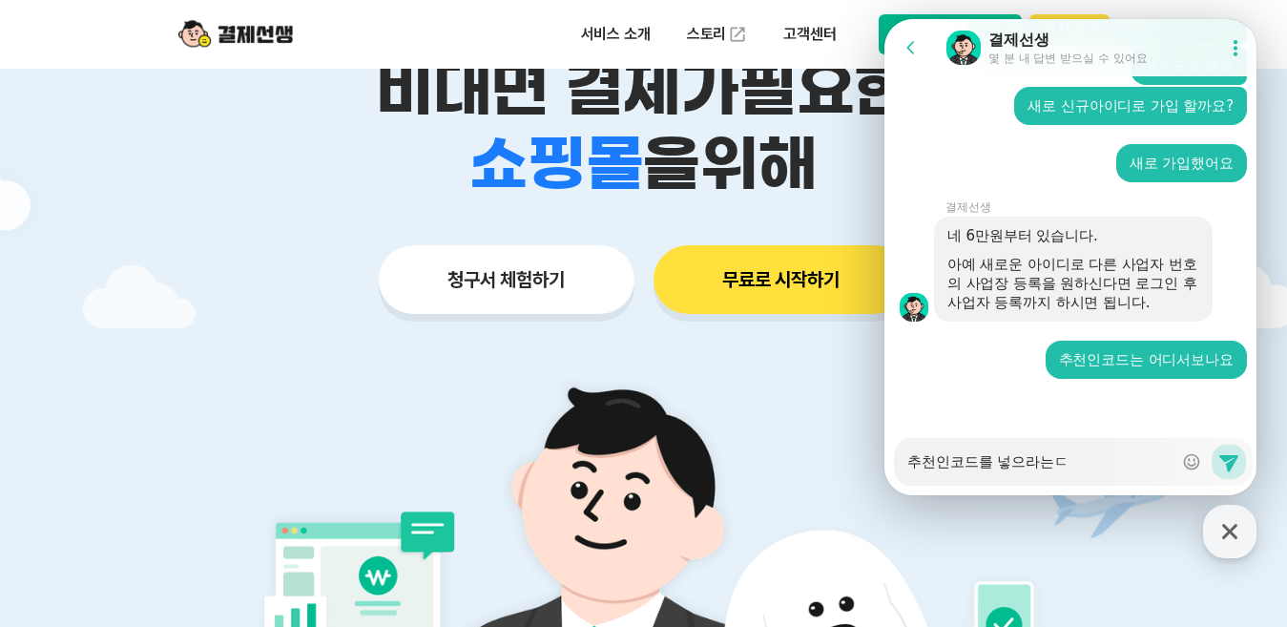
type textarea "x"
type textarea "추천인코드를 넣으라는데"
type textarea "x"
type textarea "추천인코드를 넣으라는데"
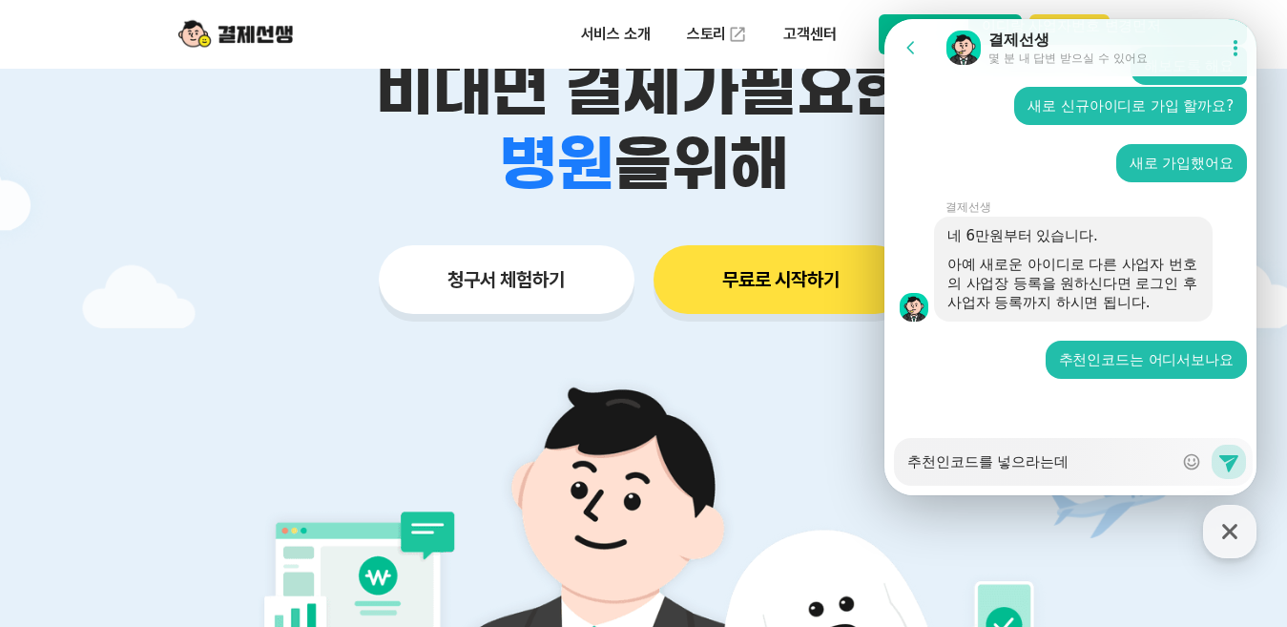
type textarea "x"
type textarea "추천인코드를 넣으라는데 ㅈ"
type textarea "x"
type textarea "추천인코드를 넣으라는데 제"
type textarea "x"
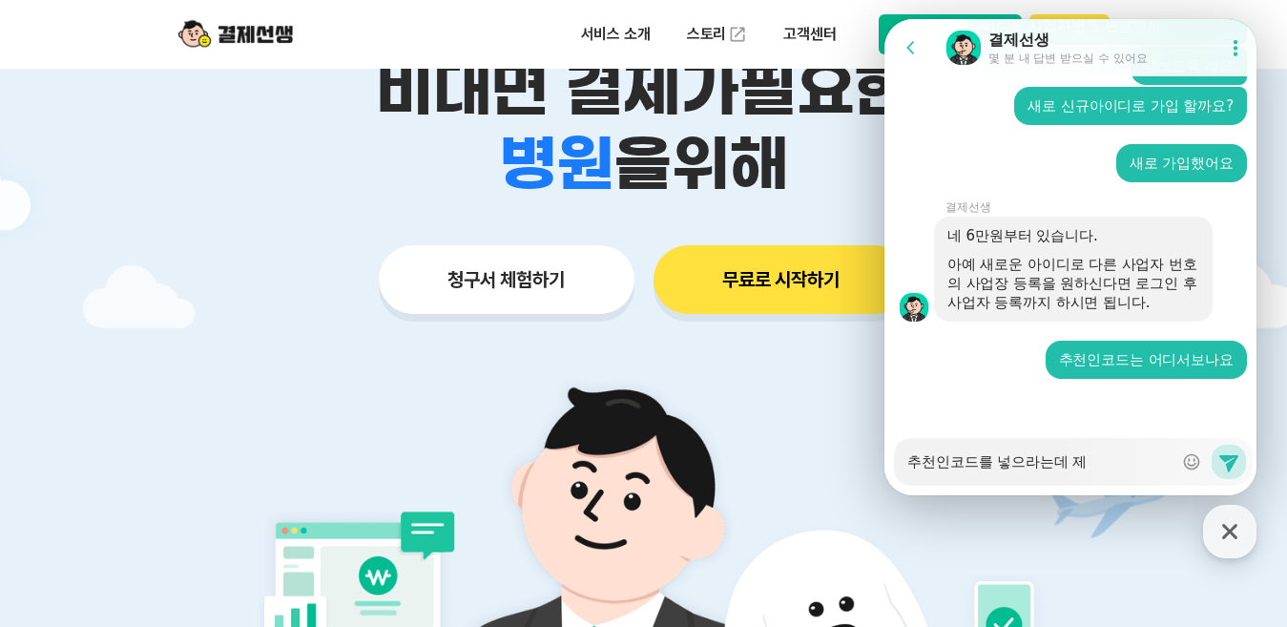
type textarea "추천인코드를 넣으라는데 제"
type textarea "x"
type textarea "추천인코드를 넣으라는데 제 ㄱ"
type textarea "x"
type textarea "추천인코드를 넣으라는데 제 깆"
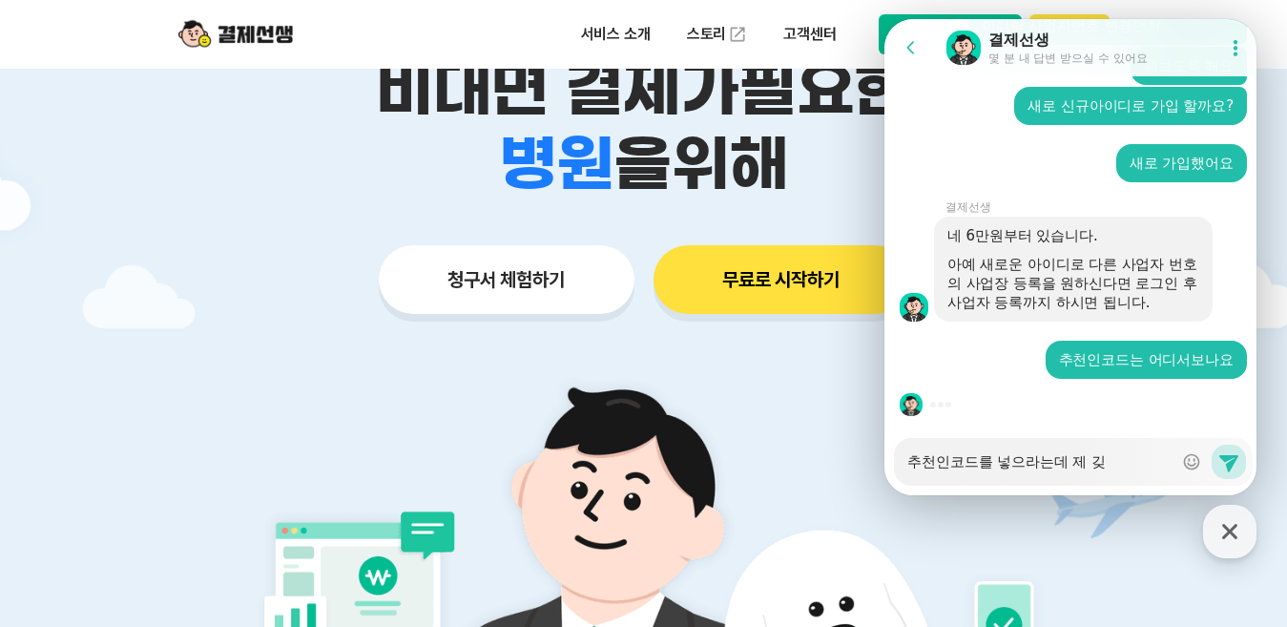
type textarea "x"
type textarea "추천인코드를 넣으라는데 제 기조"
type textarea "x"
type textarea "추천인코드를 넣으라는데 제 기존"
type textarea "x"
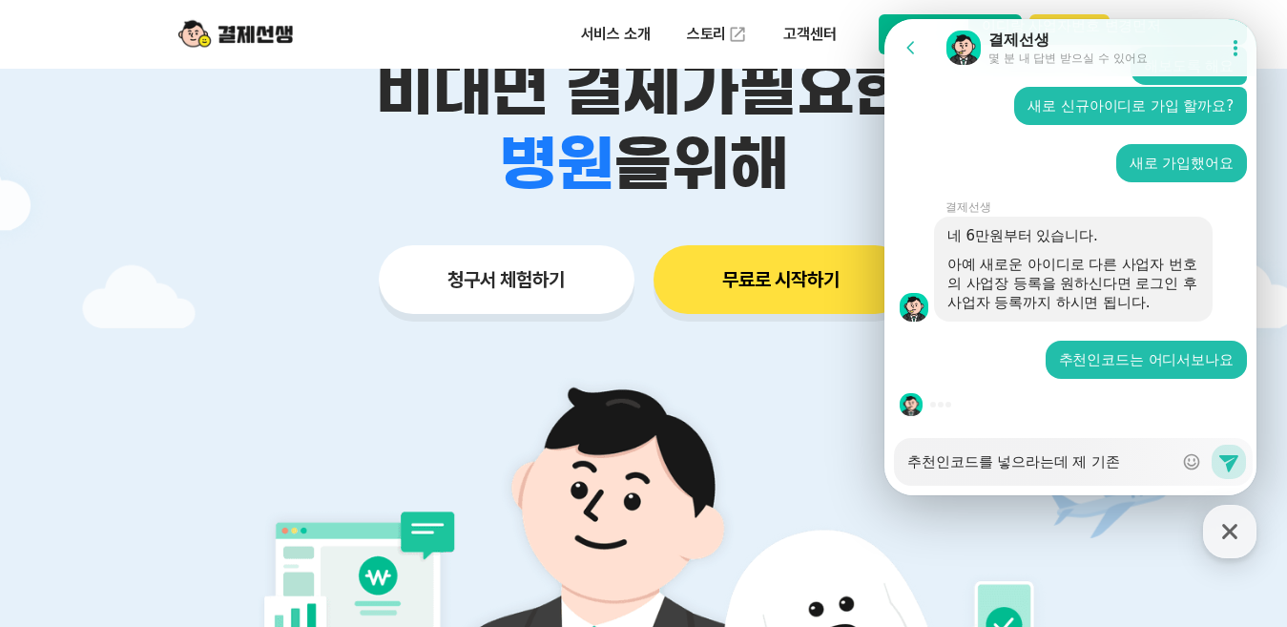
type textarea "추천인코드를 넣으라는데 제 기존"
type textarea "x"
type textarea "추천인코드를 넣으라는데 제 기존 ㅇ"
type textarea "x"
type textarea "추천인코드를 넣으라는데 제 기존 아"
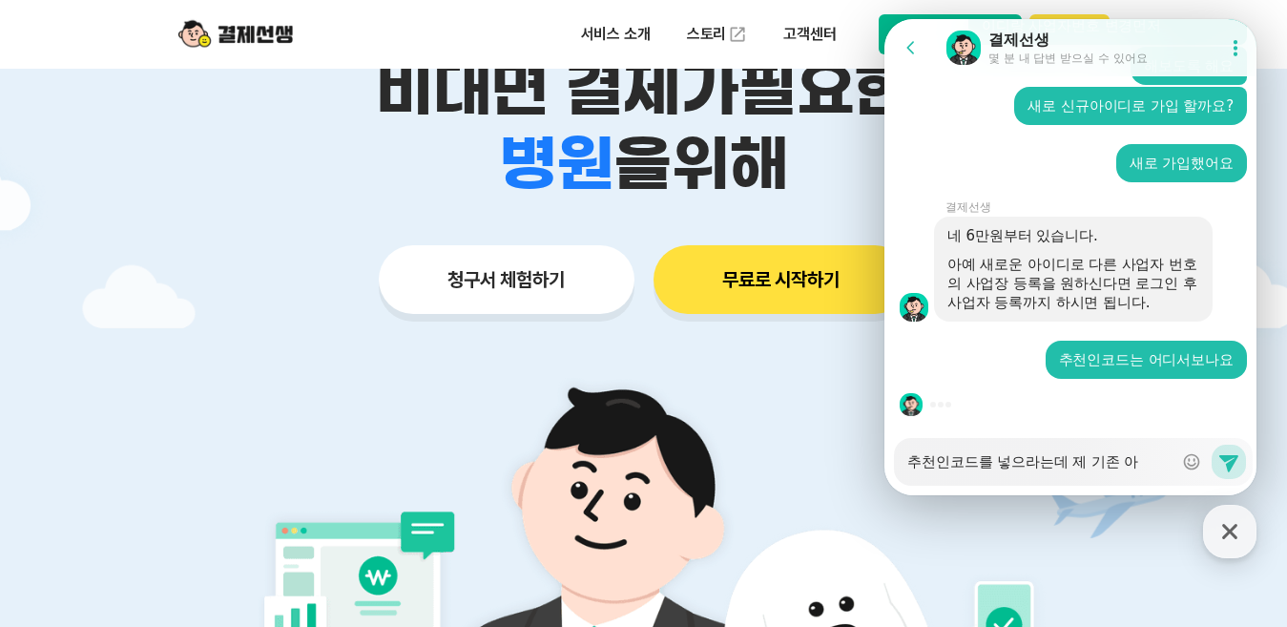
type textarea "x"
type textarea "추천인코드를 넣으라는데 제 기존 앙"
type textarea "x"
type textarea "추천인코드를 넣으라는데 제 기존 아이"
type textarea "x"
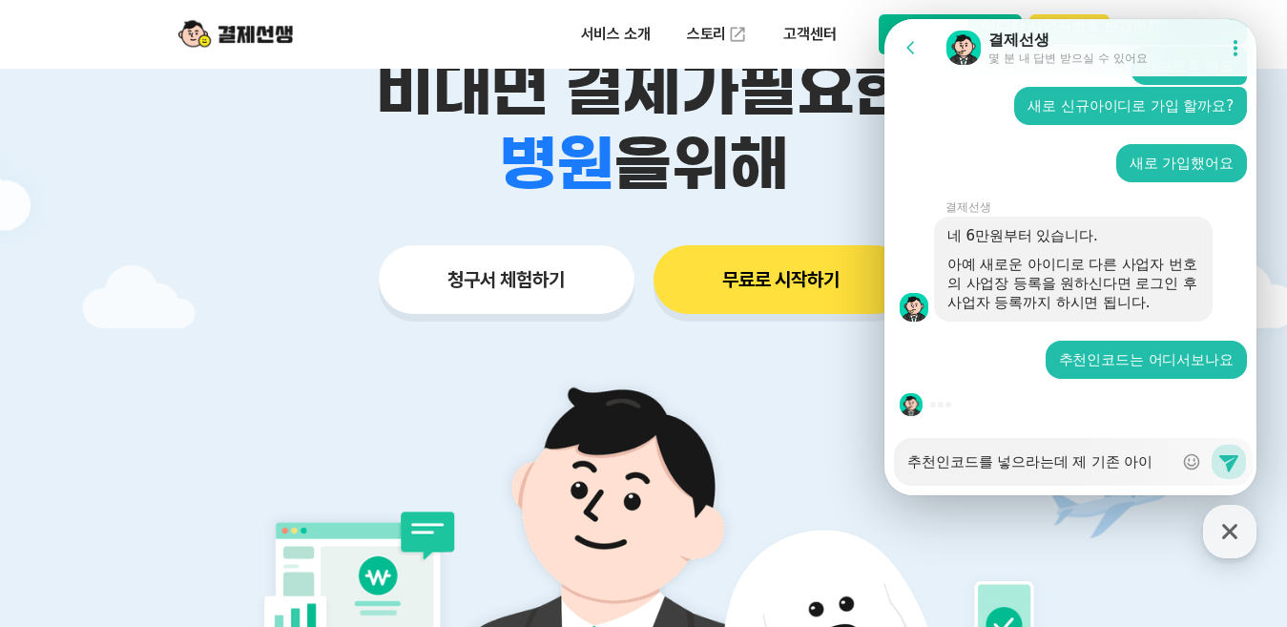
type textarea "추천인코드를 넣으라는데 제 기존 아읻"
type textarea "x"
type textarea "추천인코드를 넣으라는데 제 기존 아이디"
type textarea "x"
type textarea "추천인코드를 넣으라는데 제 기존 아이딩"
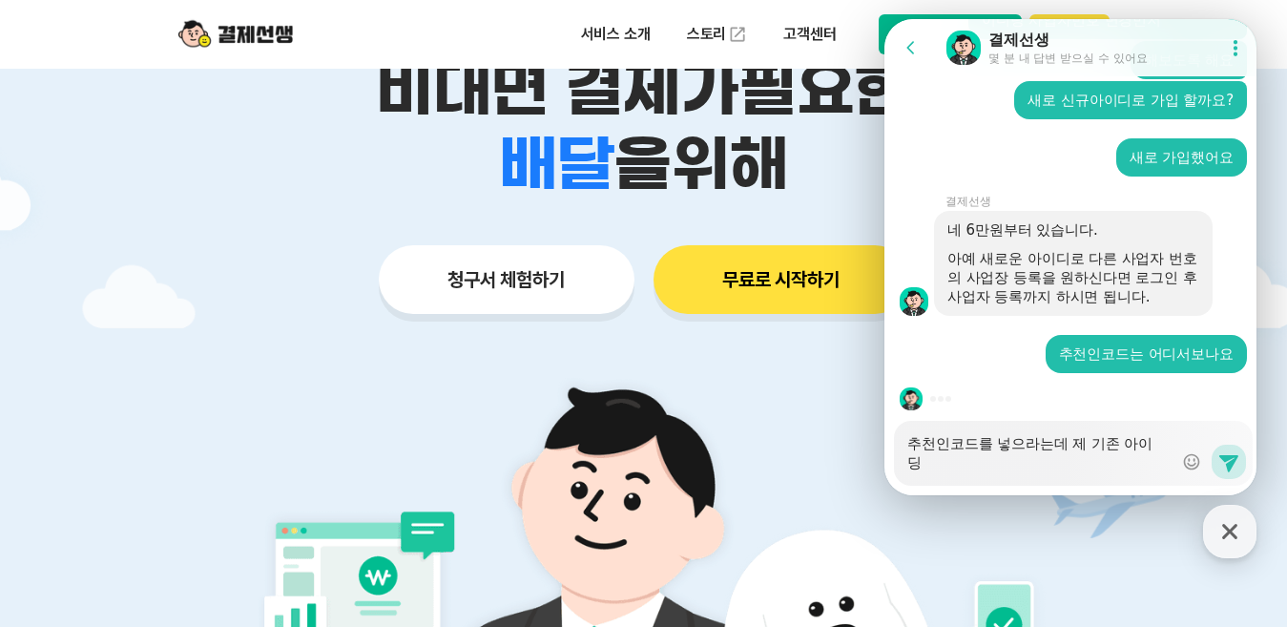
type textarea "x"
type textarea "추천인코드를 넣으라는데 제 기존 아이디에"
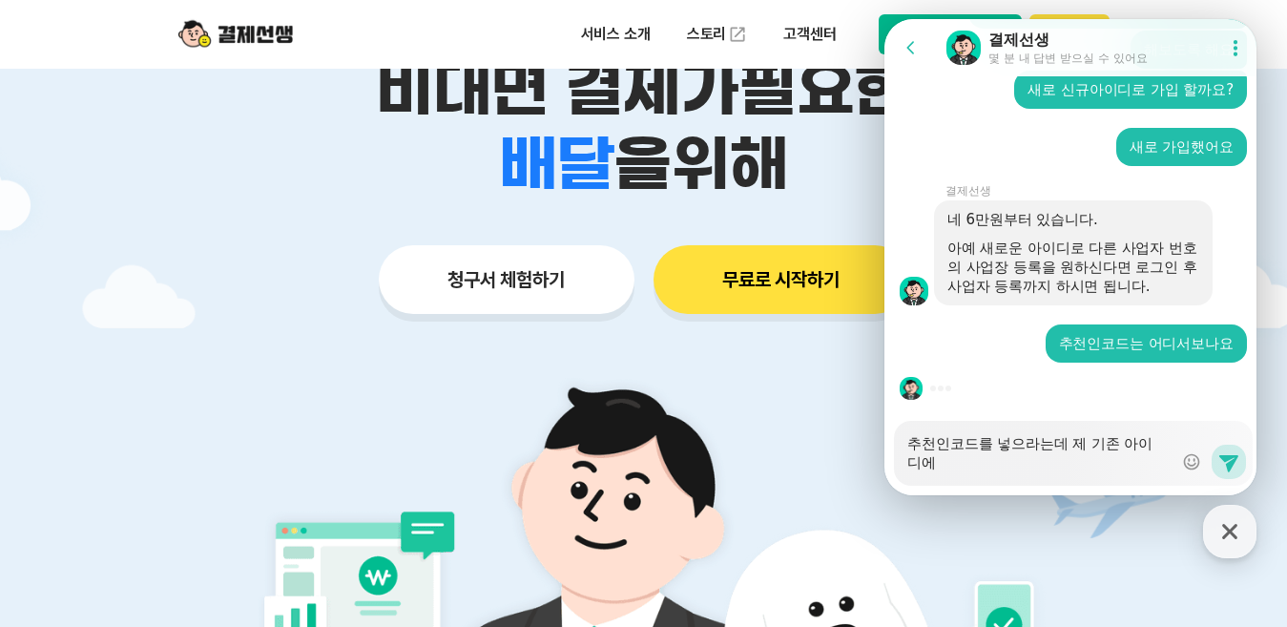
type textarea "x"
type textarea "추천인코드를 넣으라는데 제 기존 아이디에"
type textarea "x"
type textarea "추천인코드를 넣으라는데 제 기존 아이디에 ㅊ"
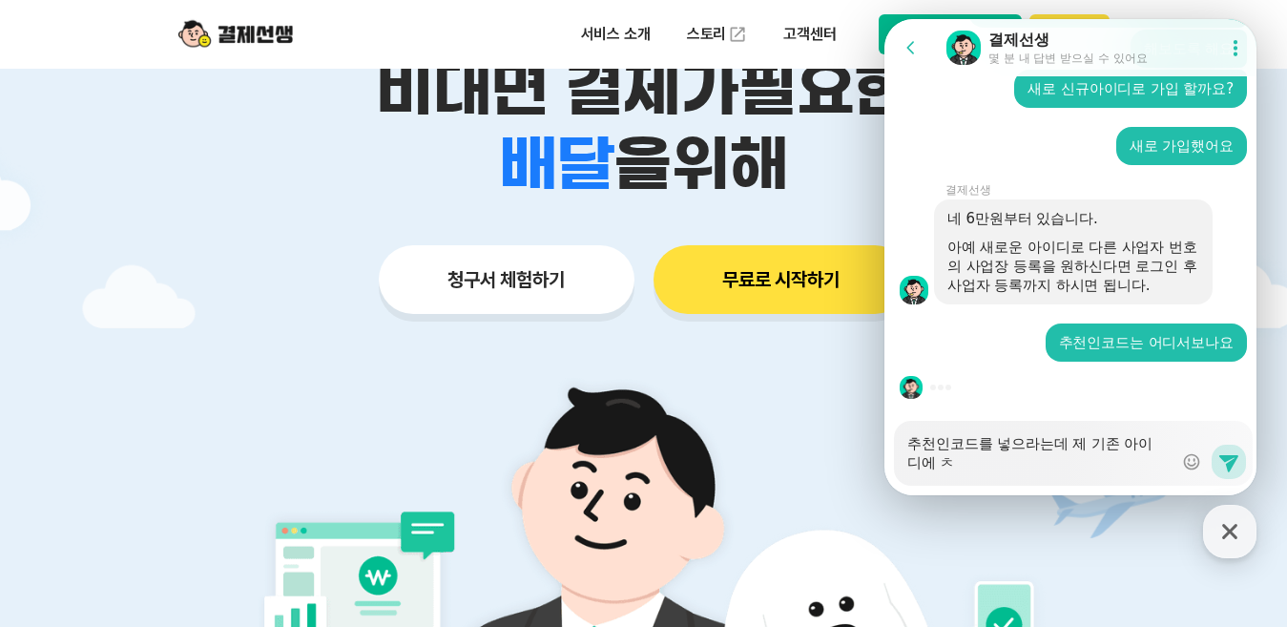
type textarea "x"
type textarea "추천인코드를 넣으라는데 제 기존 아이디에 추"
type textarea "x"
type textarea "추천인코드를 넣으라는데 제 기존 아이디에 춫"
type textarea "x"
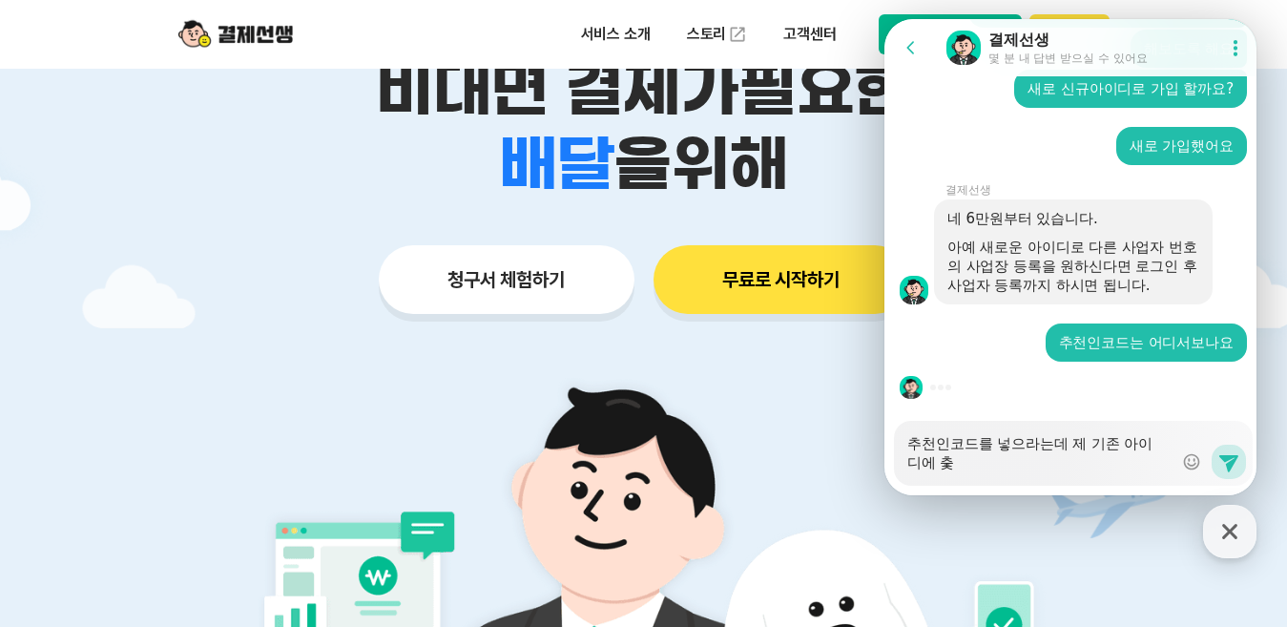
type textarea "추천인코드를 넣으라는데 제 기존 아이디에 추처"
type textarea "x"
type textarea "추천인코드를 넣으라는데 제 기존 아이디에 추천"
type textarea "x"
type textarea "추천인코드를 넣으라는데 제 기존 아이디에 추천ㅇ"
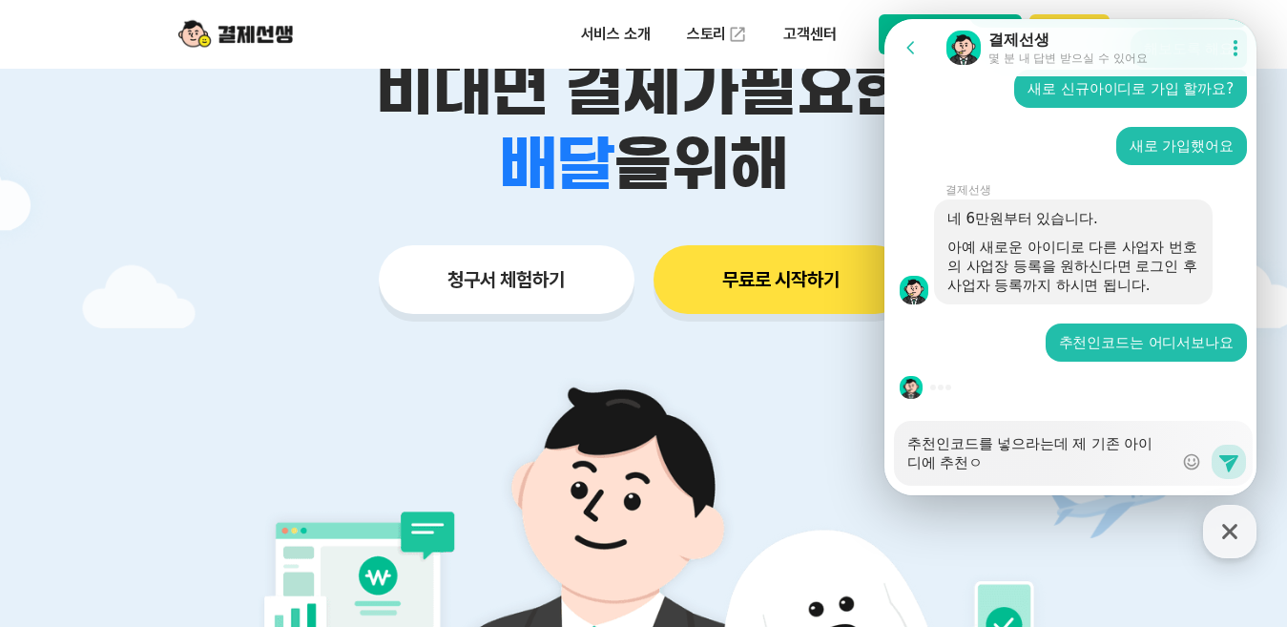
type textarea "x"
type textarea "추천인코드를 넣으라는데 제 기존 아이디에 추천이"
type textarea "x"
type textarea "추천인코드를 넣으라는데 제 기존 아이디에 추천인"
type textarea "x"
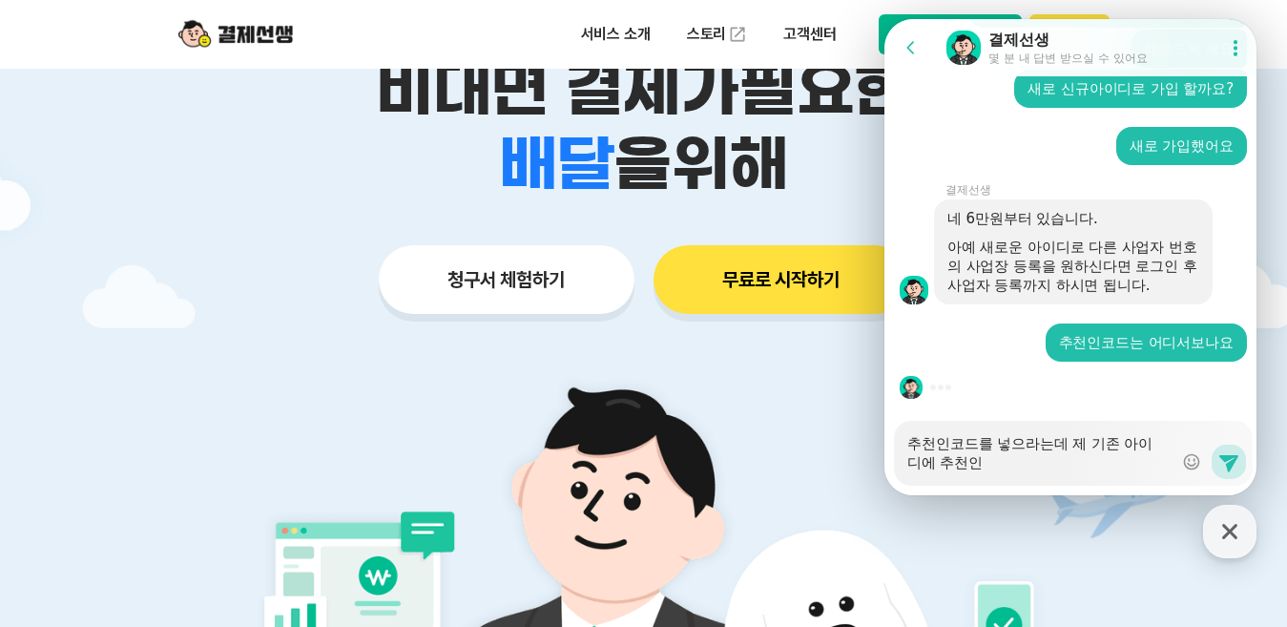
type textarea "추천인코드를 넣으라는데 제 기존 아이디에 추천인"
type textarea "x"
type textarea "추천인코드를 넣으라는데 제 기존 아이디에 추천인 ㅋ"
type textarea "x"
type textarea "추천인코드를 넣으라는데 제 기존 아이디에 추천인 코"
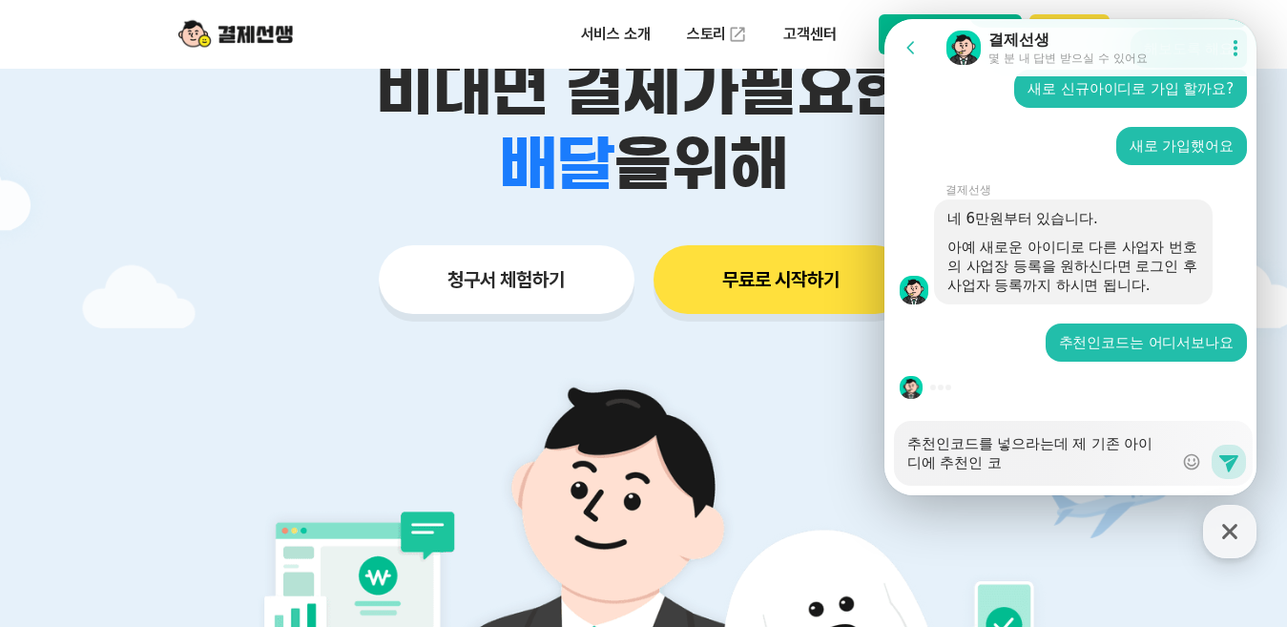
type textarea "x"
type textarea "추천인코드를 넣으라는데 제 기존 아이디에 추천인 콛"
type textarea "x"
type textarea "추천인코드를 넣으라는데 제 기존 아이디에 추천인 코드"
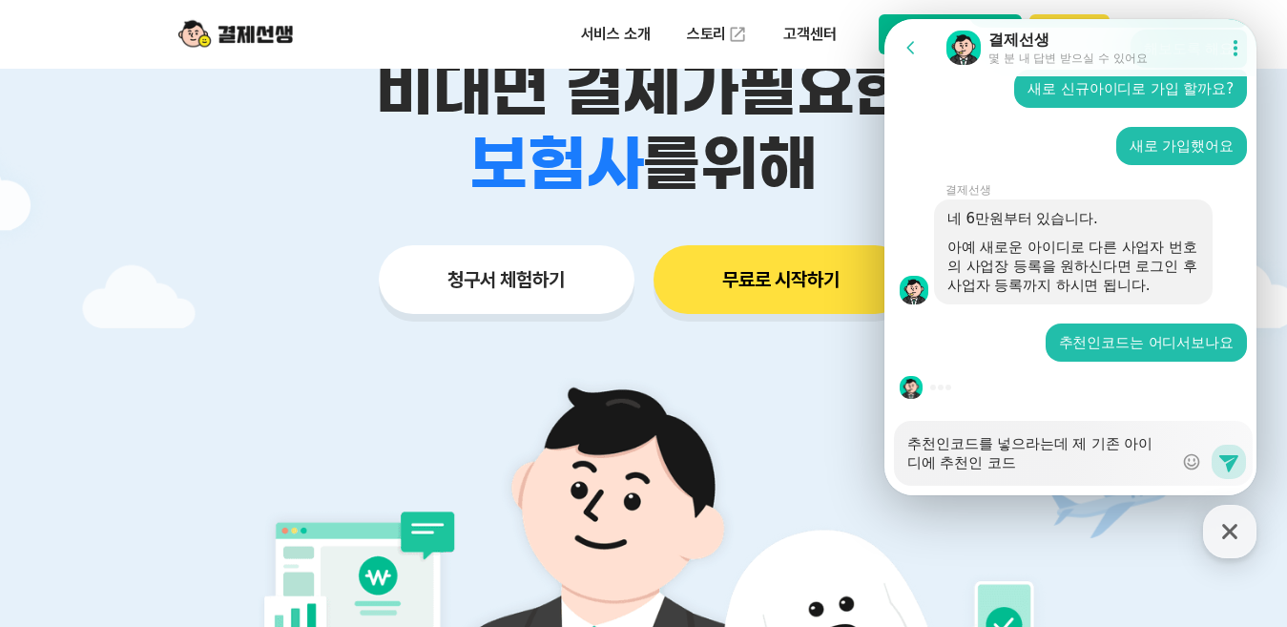
type textarea "x"
type textarea "추천인코드를 넣으라는데 제 기존 아이디에 추천인 코들"
type textarea "x"
type textarea "추천인코드를 넣으라는데 제 기존 아이디에 추천인 코드르"
type textarea "x"
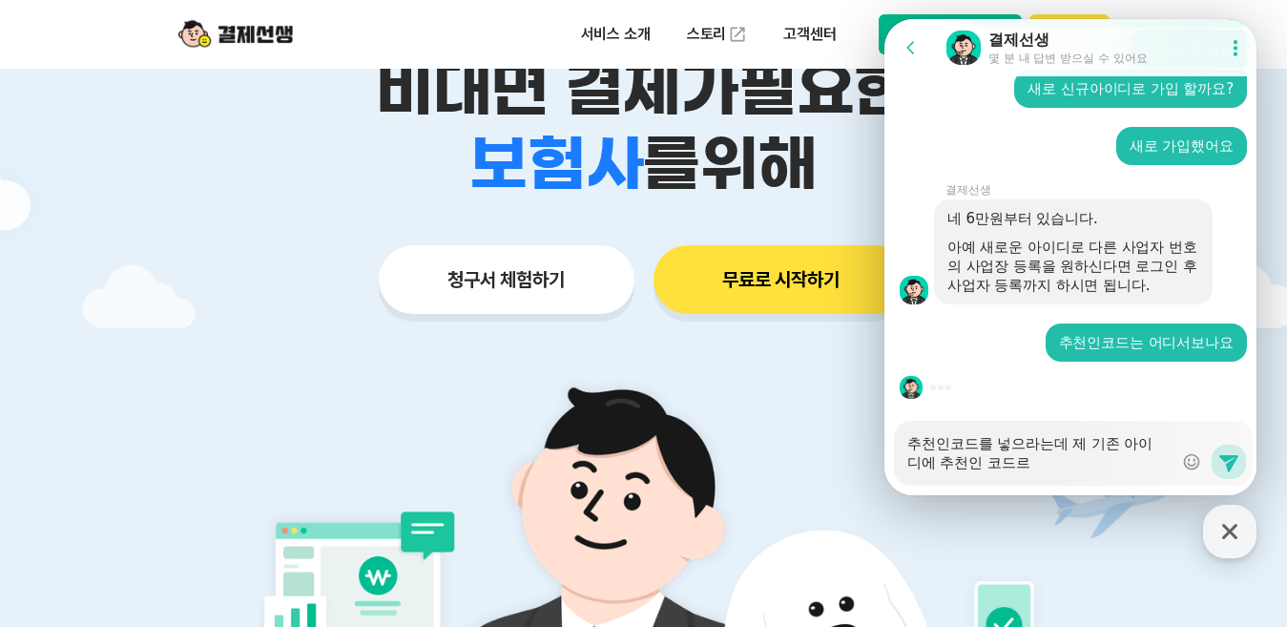
type textarea "추천인코드를 넣으라는데 제 기존 아이디에 추천인 코드를"
type textarea "x"
type textarea "추천인코드를 넣으라는데 제 기존 아이디에 추천인 코드를"
type textarea "x"
type textarea "추천인코드를 넣으라는데 제 기존 아이디에 추천인 코드를 ㄴ"
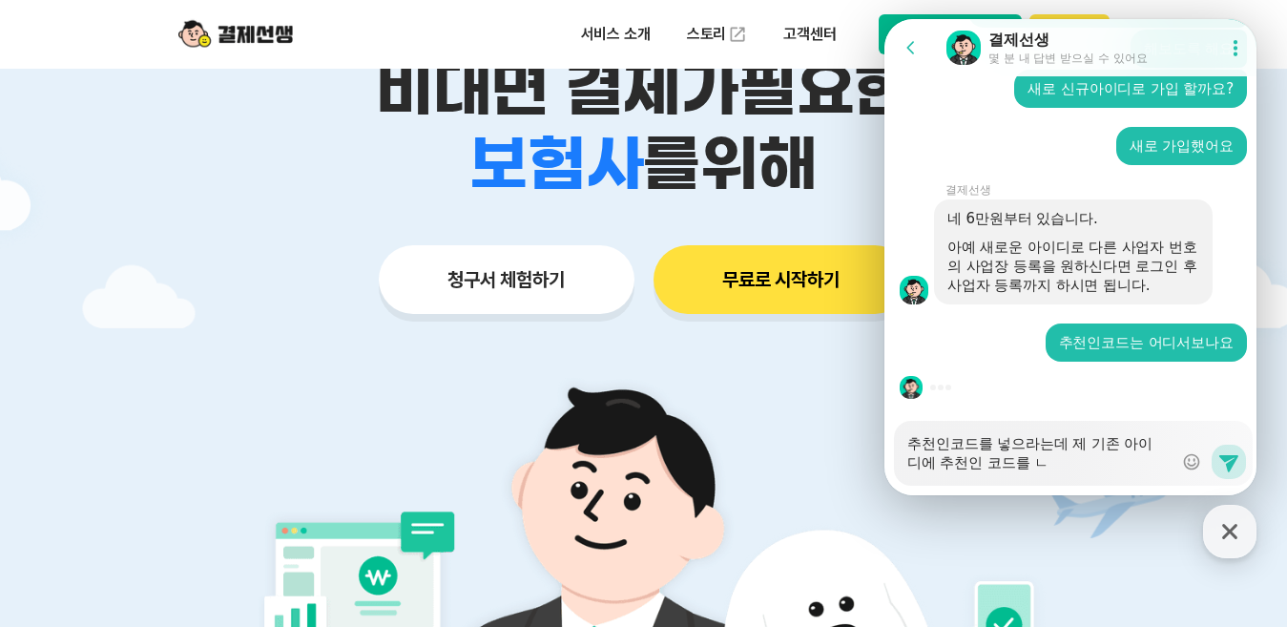
type textarea "x"
type textarea "추천인코드를 넣으라는데 제 기존 아이디에 추천인 코드를 넣"
type textarea "x"
type textarea "추천인코드를 넣으라는데 제 기존 아이디에 추천인 코드를 넣ㅇ"
type textarea "x"
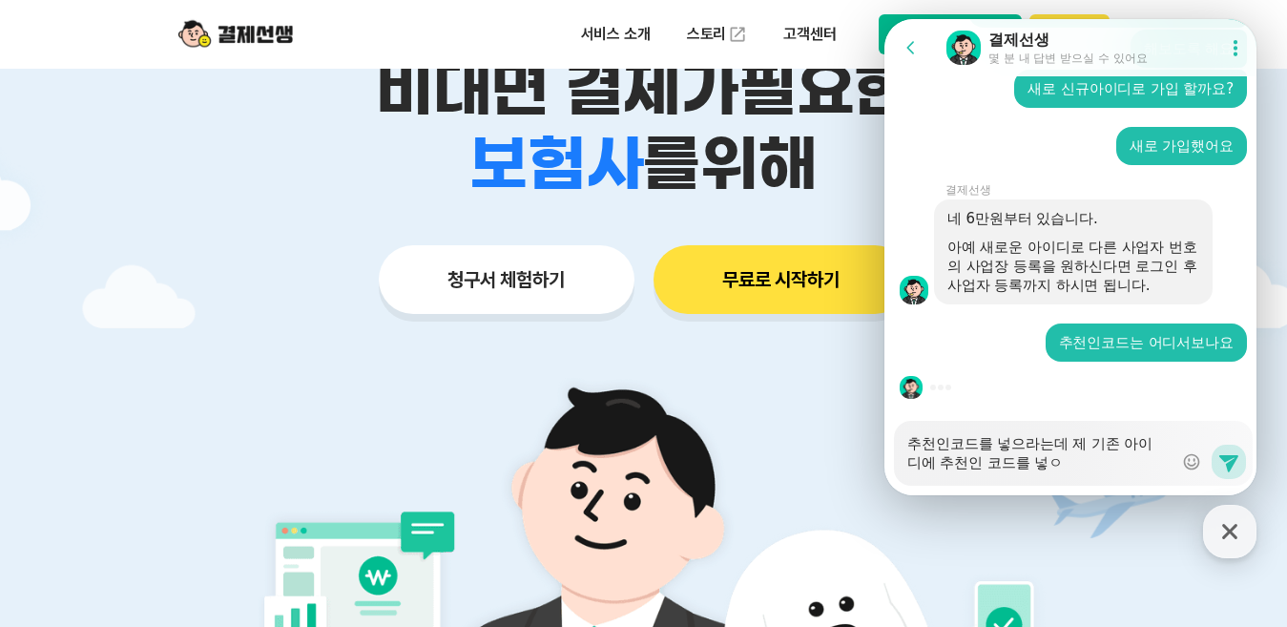
type textarea "추천인코드를 넣으라는데 제 기존 아이디에 추천인 코드를 넣으"
type textarea "x"
type textarea "추천인코드를 넣으라는데 제 기존 아이디에 추천인 코드를 넣을"
type textarea "x"
type textarea "추천인코드를 넣으라는데 제 기존 아이디에 추천인 코드를 넣을"
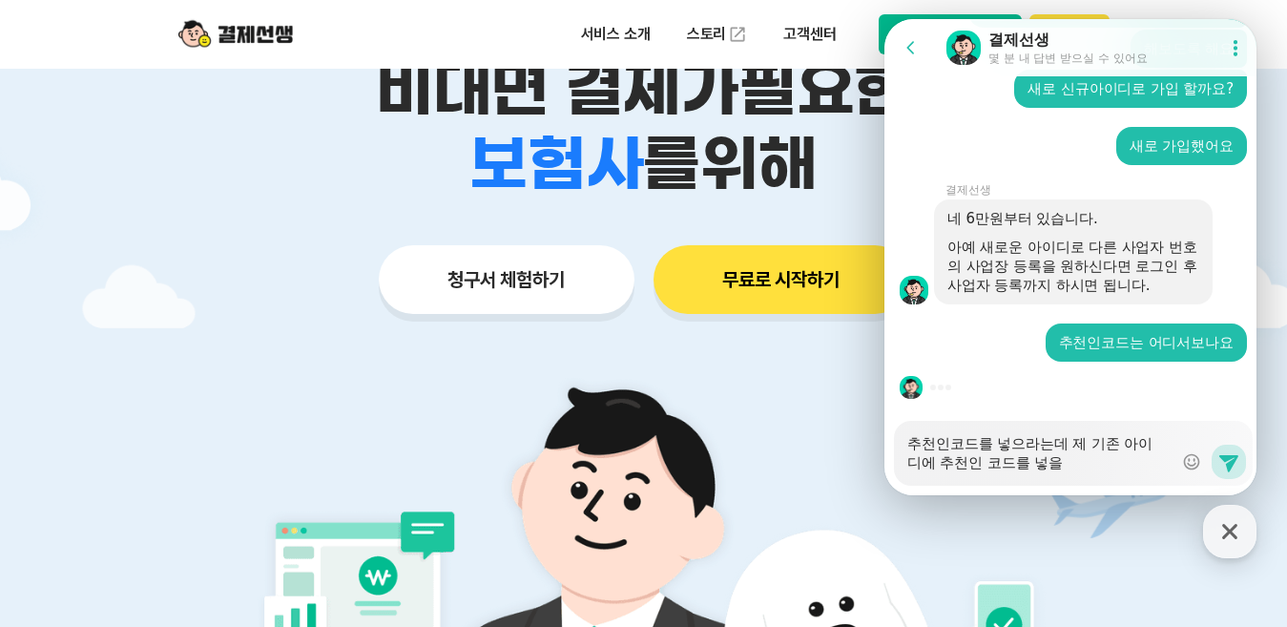
type textarea "x"
type textarea "추천인코드를 넣으라는데 제 기존 아이디에 추천인 코드를 넣을 ㅅ"
type textarea "x"
type textarea "추천인코드를 넣으라는데 제 기존 아이디에 추천인 코드를 넣을 수"
type textarea "x"
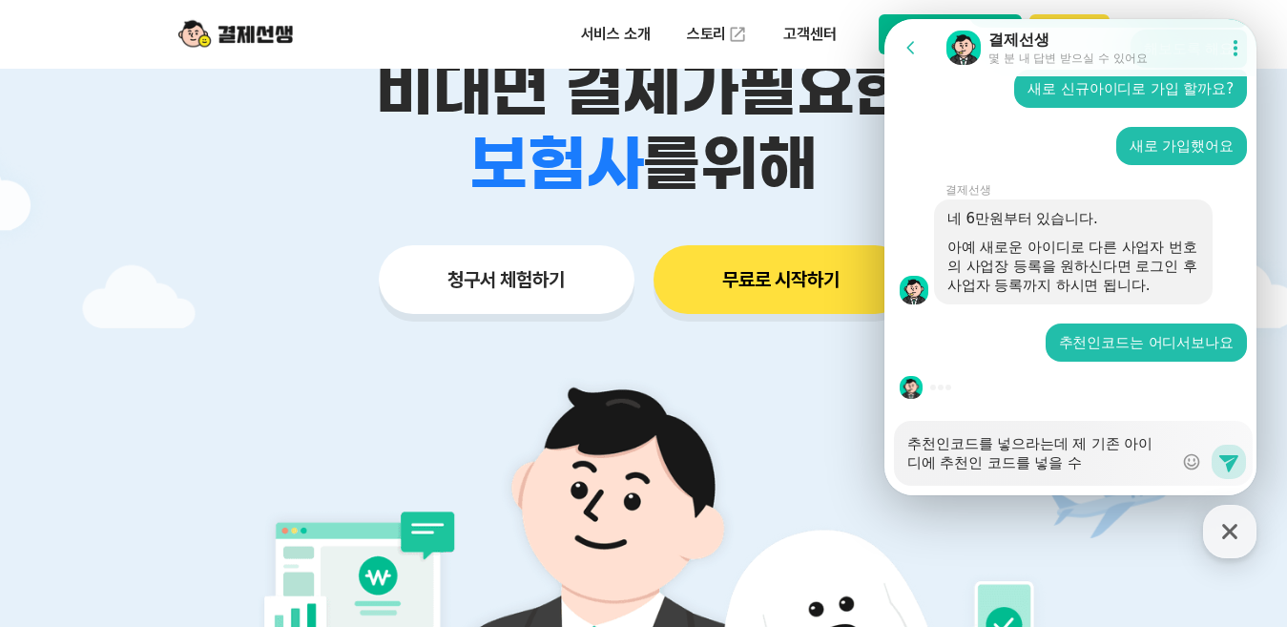
type textarea "추천인코드를 넣으라는데 제 기존 아이디에 추천인 코드를 넣을 수"
type textarea "x"
type textarea "추천인코드를 넣으라는데 제 기존 아이디에 추천인 코드를 넣을 수 ㅇ"
type textarea "x"
type textarea "추천인코드를 넣으라는데 제 기존 아이디에 추천인 코드를 넣을 수 이"
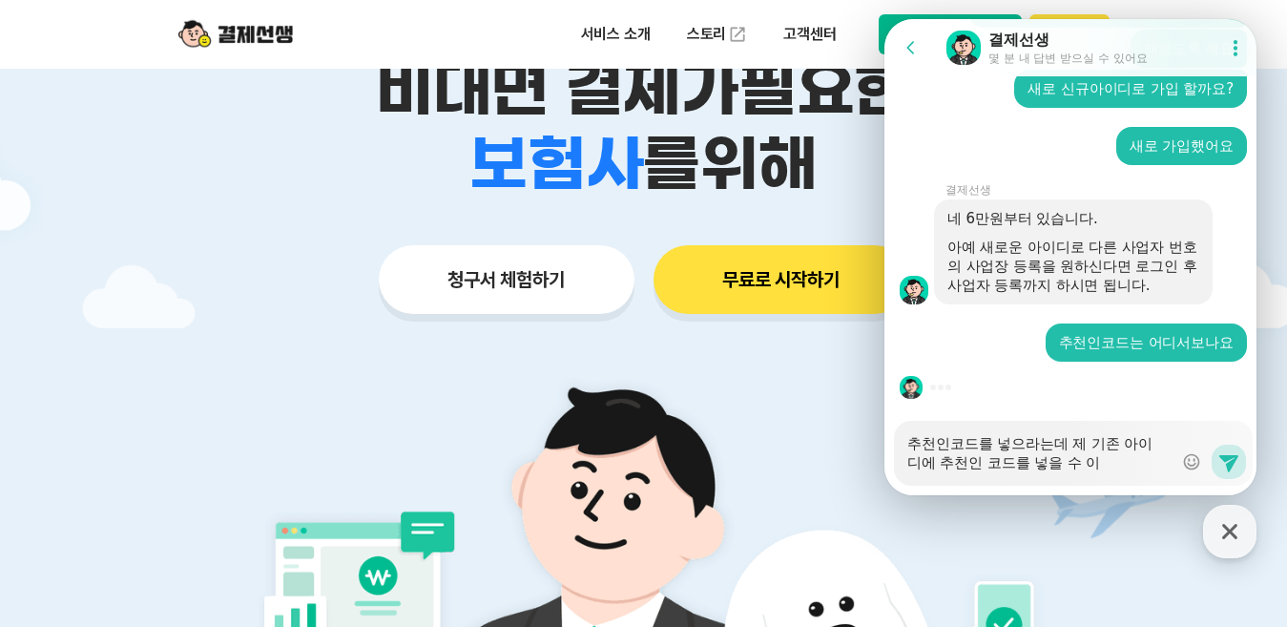
type textarea "x"
type textarea "추천인코드를 넣으라는데 제 기존 아이디에 추천인 코드를 넣을 수 있"
type textarea "x"
type textarea "추천인코드를 넣으라는데 제 기존 아이디에 추천인 코드를 넣을 수 있ㅇ"
type textarea "x"
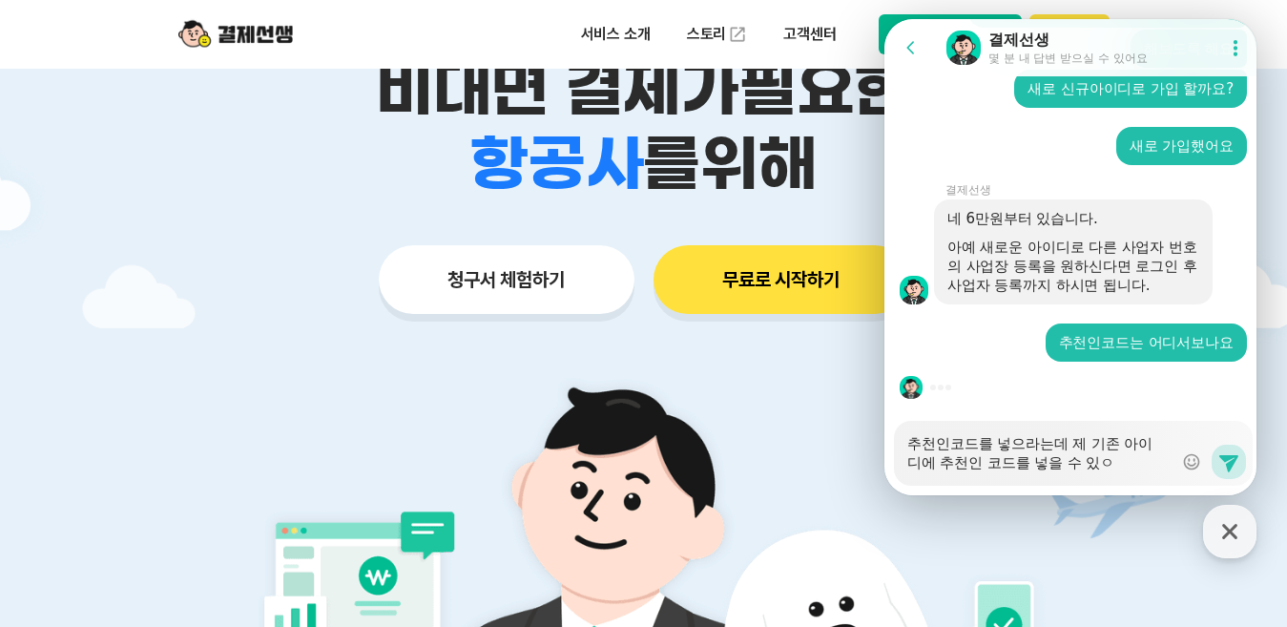
type textarea "추천인코드를 넣으라는데 제 기존 아이디에 추천인 코드를 넣을 수 있으"
type textarea "x"
type textarea "추천인코드를 넣으라는데 제 기존 아이디에 추천인 코드를 넣을 수 있을"
type textarea "x"
type textarea "추천인코드를 넣으라는데 제 기존 아이디에 추천인 코드를 넣을 수 있을ㄲ"
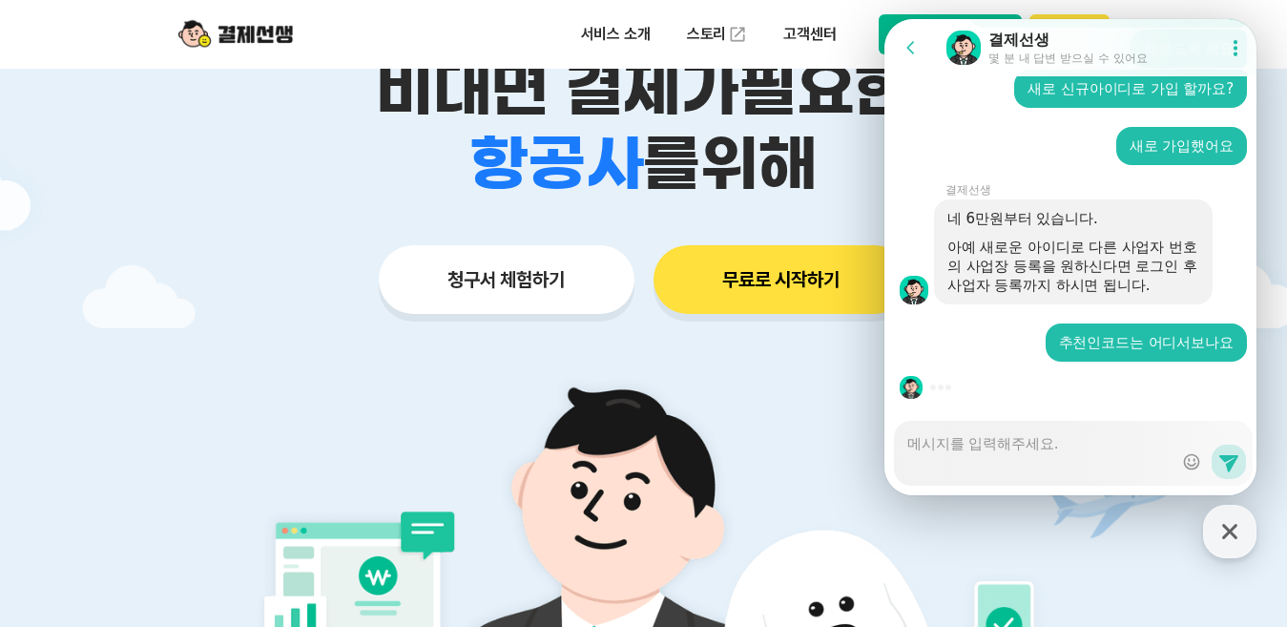
scroll to position [1731, 0]
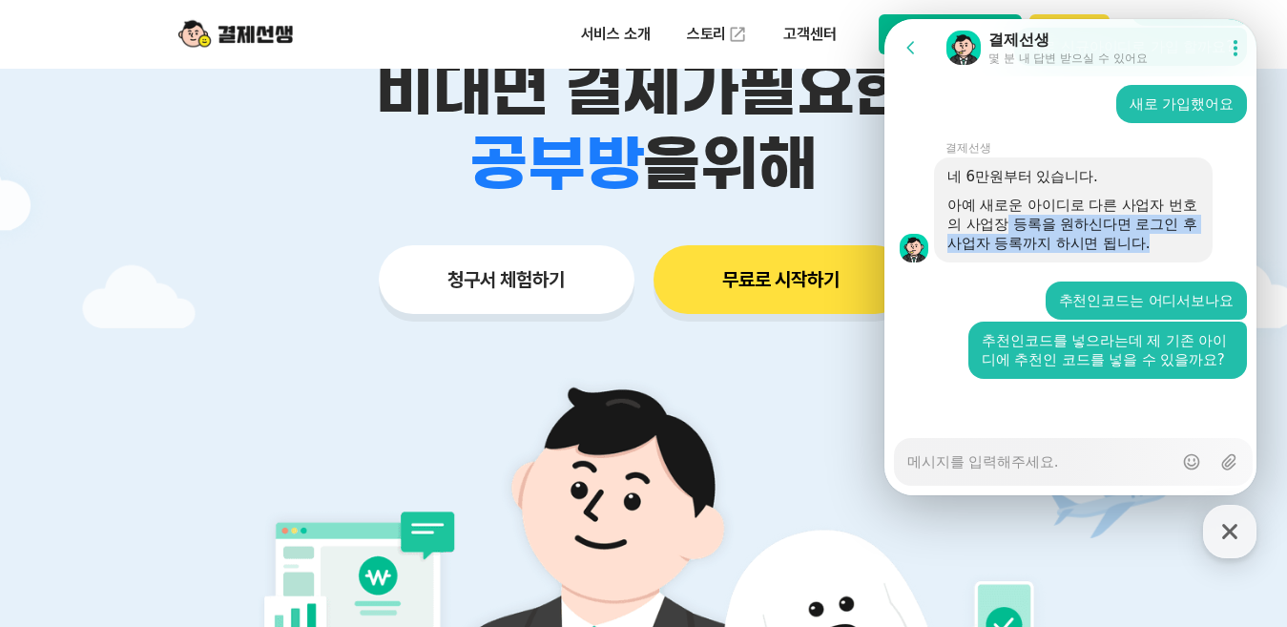
drag, startPoint x: 1018, startPoint y: 196, endPoint x: 1187, endPoint y: 223, distance: 171.1
click at [1187, 223] on div "아예 새로운 아이디로 다른 사업자 번호의 사업장 등록을 원하신다면 로그인 후 사업자 등록까지 하시면 됩니다." at bounding box center [1073, 224] width 252 height 57
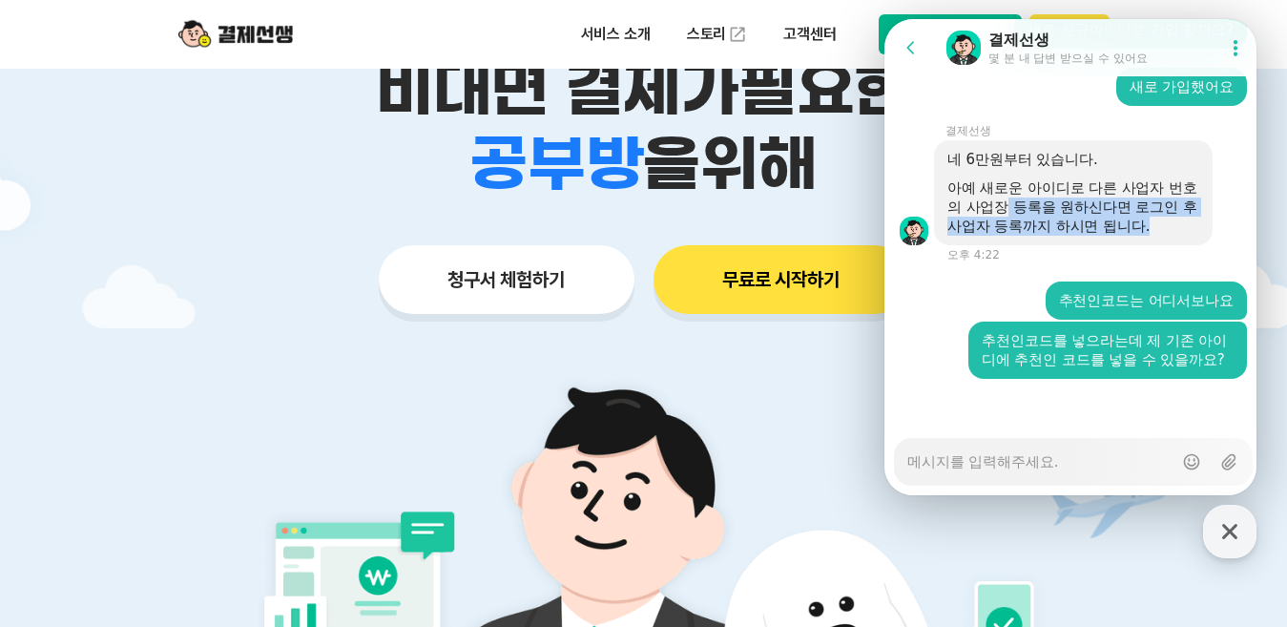
drag, startPoint x: 1187, startPoint y: 223, endPoint x: 1061, endPoint y: 219, distance: 126.0
click at [1061, 219] on div "네 6만원부터 있습니다. 아예 새로운 아이디로 다른 사업자 번호의 사업장 등록을 원하신다면 로그인 후 사업자 등록까지 하시면 됩니다." at bounding box center [1073, 192] width 279 height 105
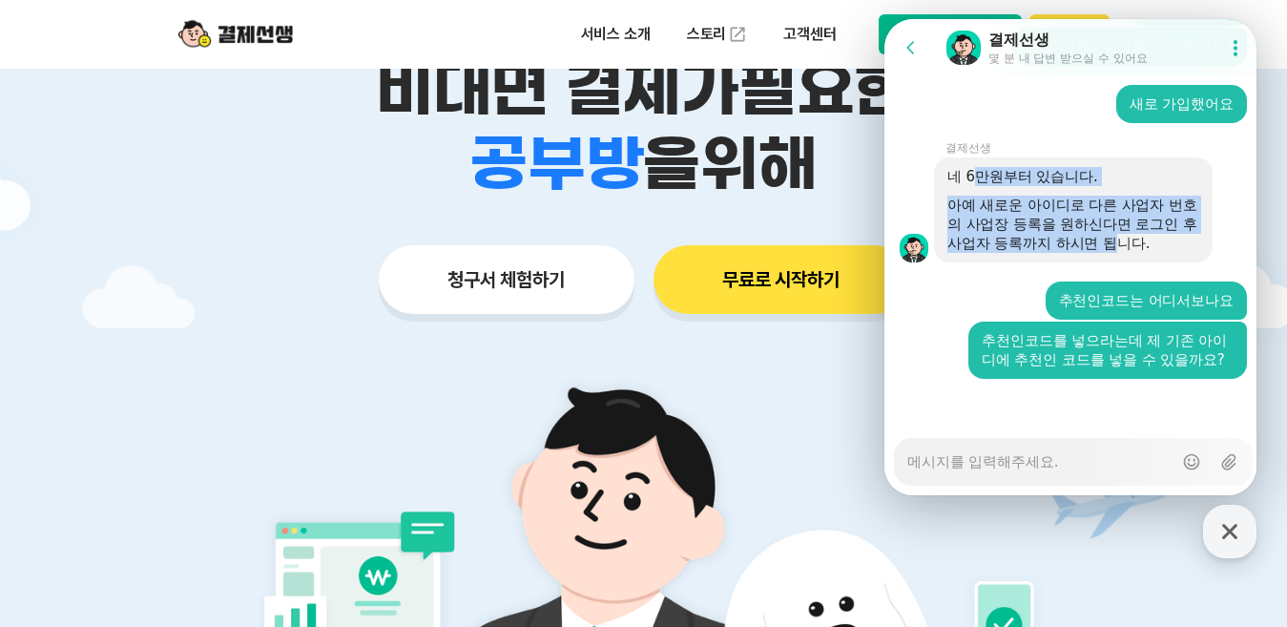
drag, startPoint x: 975, startPoint y: 166, endPoint x: 1164, endPoint y: 222, distance: 197.1
click at [1164, 222] on div "네 6만원부터 있습니다. 아예 새로운 아이디로 다른 사업자 번호의 사업장 등록을 원하신다면 로그인 후 사업자 등록까지 하시면 됩니다." at bounding box center [1073, 210] width 252 height 86
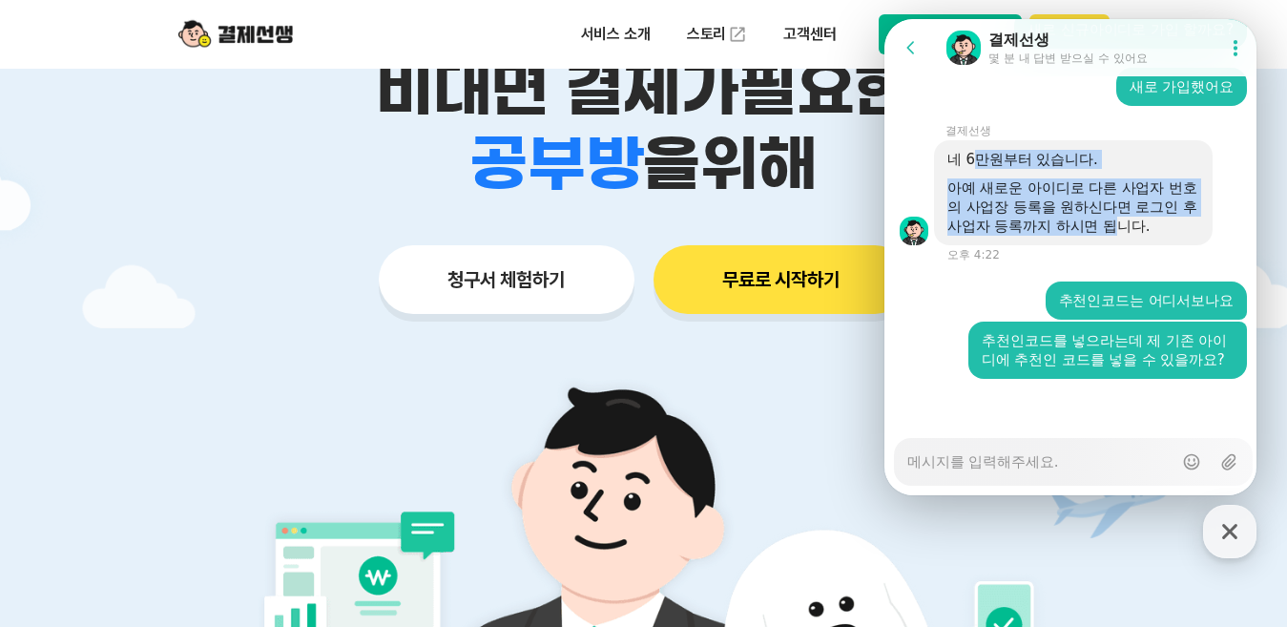
drag, startPoint x: 1164, startPoint y: 222, endPoint x: 1042, endPoint y: 207, distance: 123.1
click at [1042, 207] on div "아예 새로운 아이디로 다른 사업자 번호의 사업장 등록을 원하신다면 로그인 후 사업자 등록까지 하시면 됩니다." at bounding box center [1073, 206] width 252 height 57
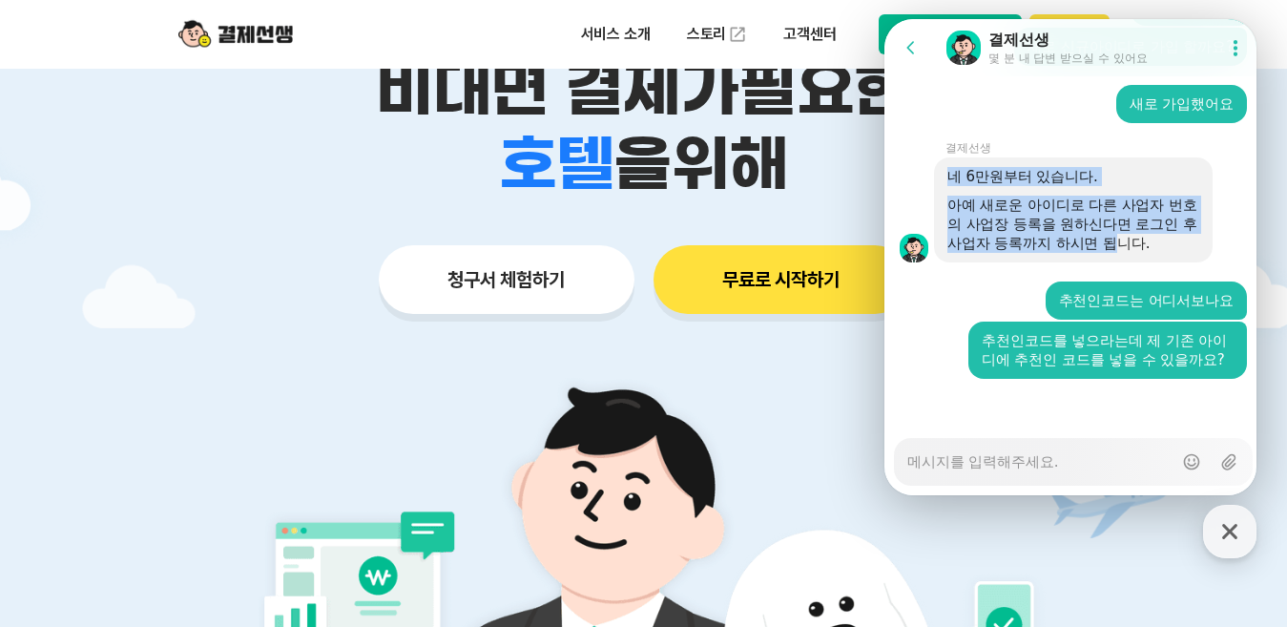
drag, startPoint x: 948, startPoint y: 160, endPoint x: 1164, endPoint y: 239, distance: 229.4
click at [1164, 239] on div "네 6만원부터 있습니다. 아예 새로운 아이디로 다른 사업자 번호의 사업장 등록을 원하신다면 로그인 후 사업자 등록까지 하시면 됩니다." at bounding box center [1073, 209] width 279 height 105
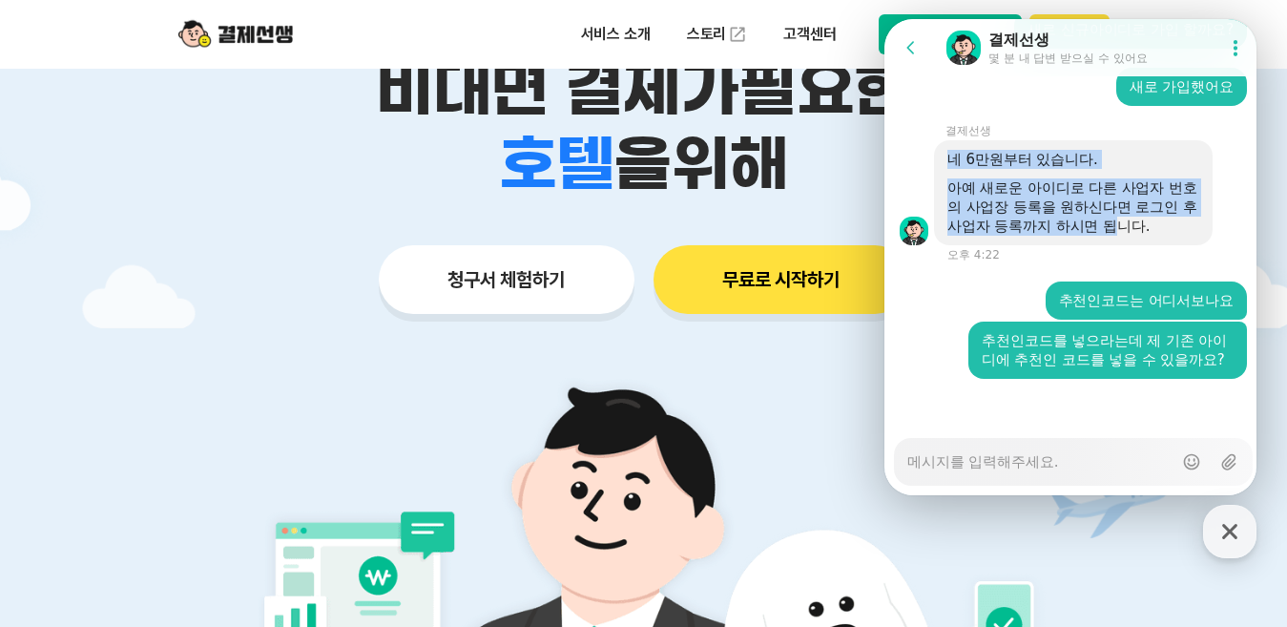
drag, startPoint x: 1164, startPoint y: 239, endPoint x: 1020, endPoint y: 194, distance: 150.9
click at [1020, 194] on div "아예 새로운 아이디로 다른 사업자 번호의 사업장 등록을 원하신다면 로그인 후 사업자 등록까지 하시면 됩니다." at bounding box center [1073, 206] width 252 height 57
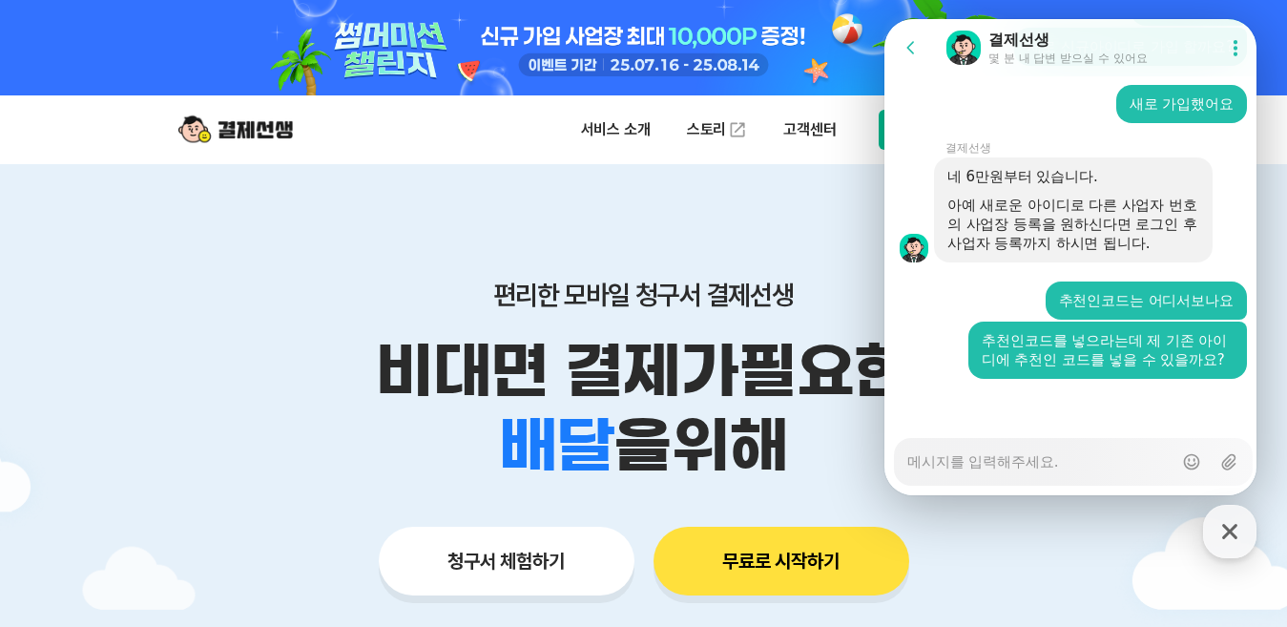
scroll to position [0, 0]
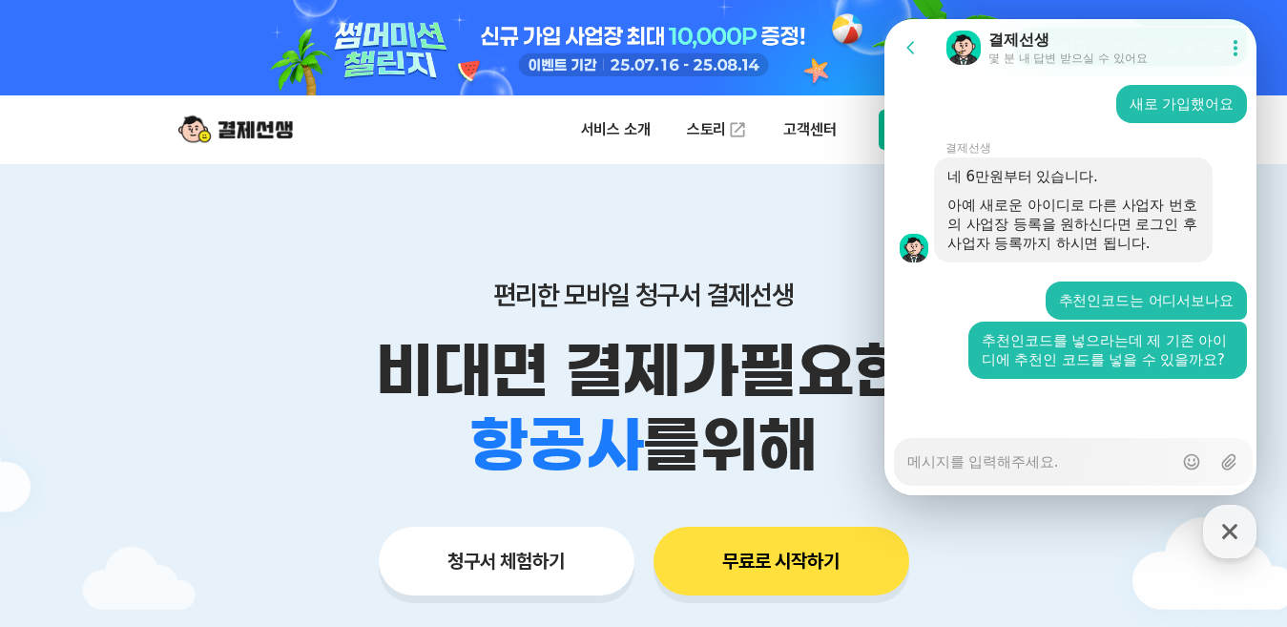
click at [924, 472] on div "Messenger Input Textarea" at bounding box center [1039, 462] width 265 height 46
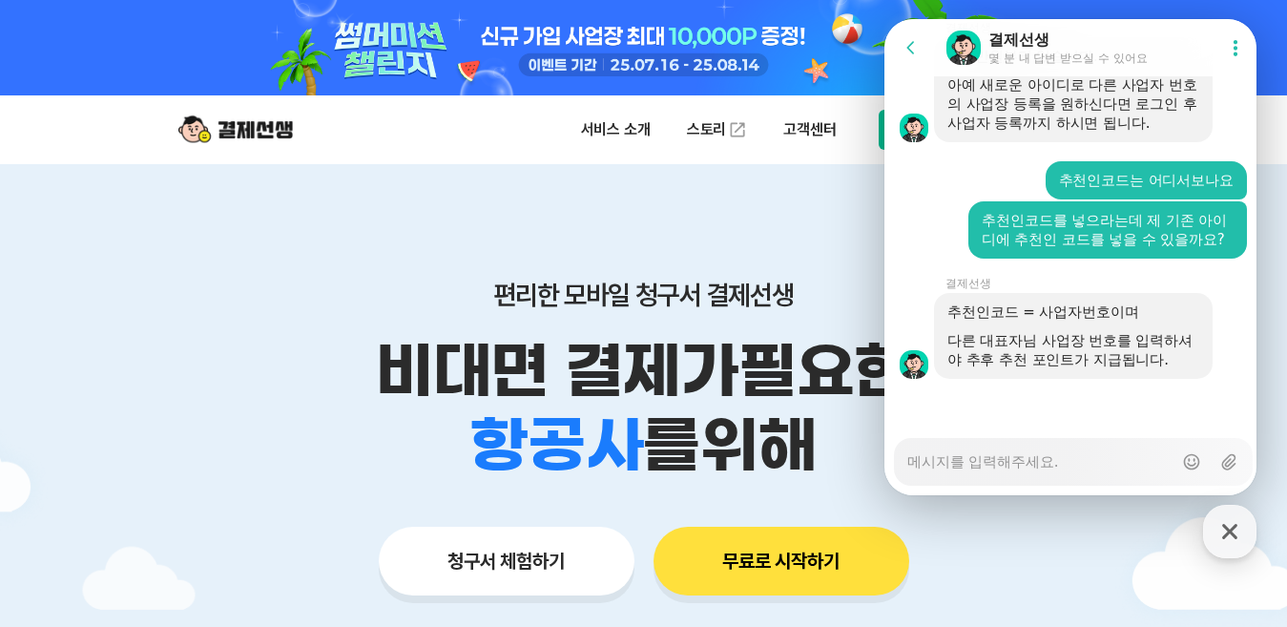
scroll to position [1851, 0]
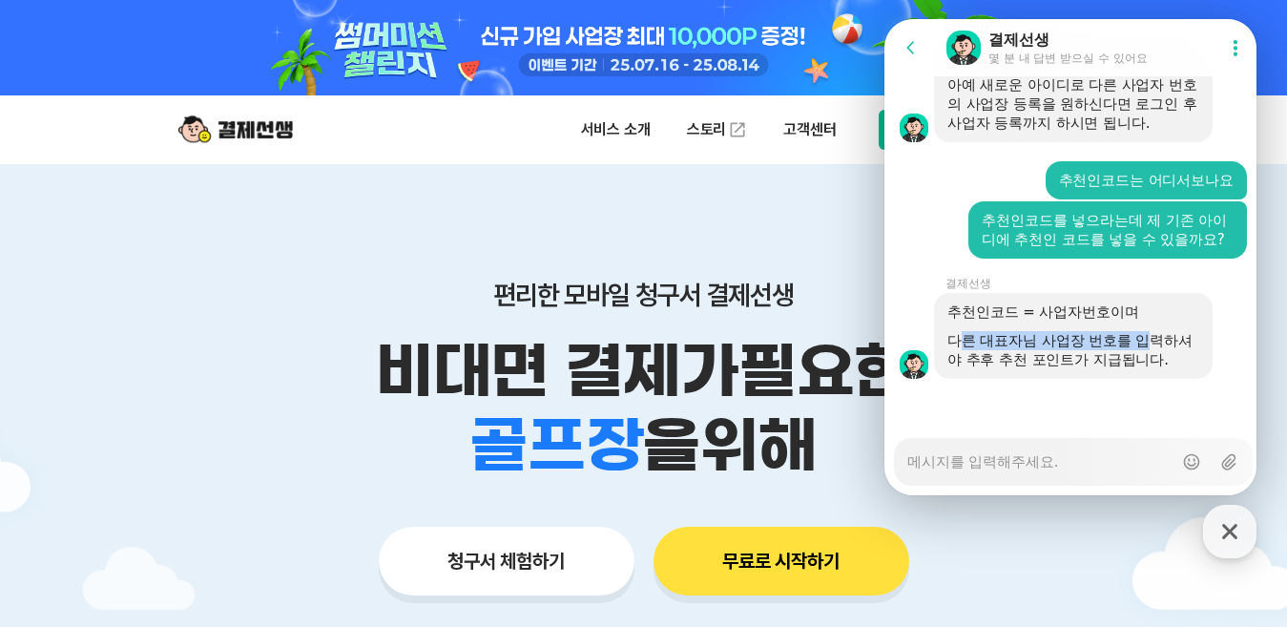
drag, startPoint x: 968, startPoint y: 343, endPoint x: 1157, endPoint y: 343, distance: 188.9
click at [1157, 343] on div "다른 대표자님 사업장 번호를 입력하셔야 추후 추천 포인트가 지급됩니다." at bounding box center [1073, 350] width 252 height 38
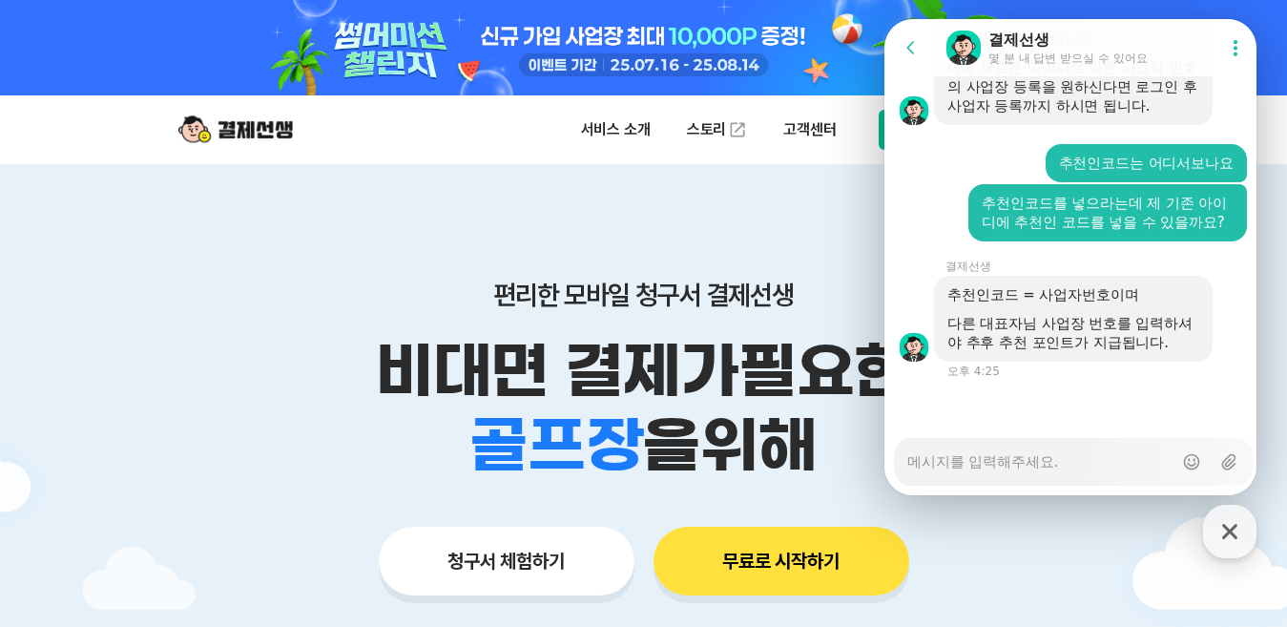
drag, startPoint x: 1157, startPoint y: 343, endPoint x: 1075, endPoint y: 360, distance: 83.8
click at [1075, 360] on div "추천인코드 = 사업자번호이며 다른 대표자님 사업장 번호를 입력하셔야 추후 추천 포인트가 지급됩니다." at bounding box center [1073, 319] width 279 height 86
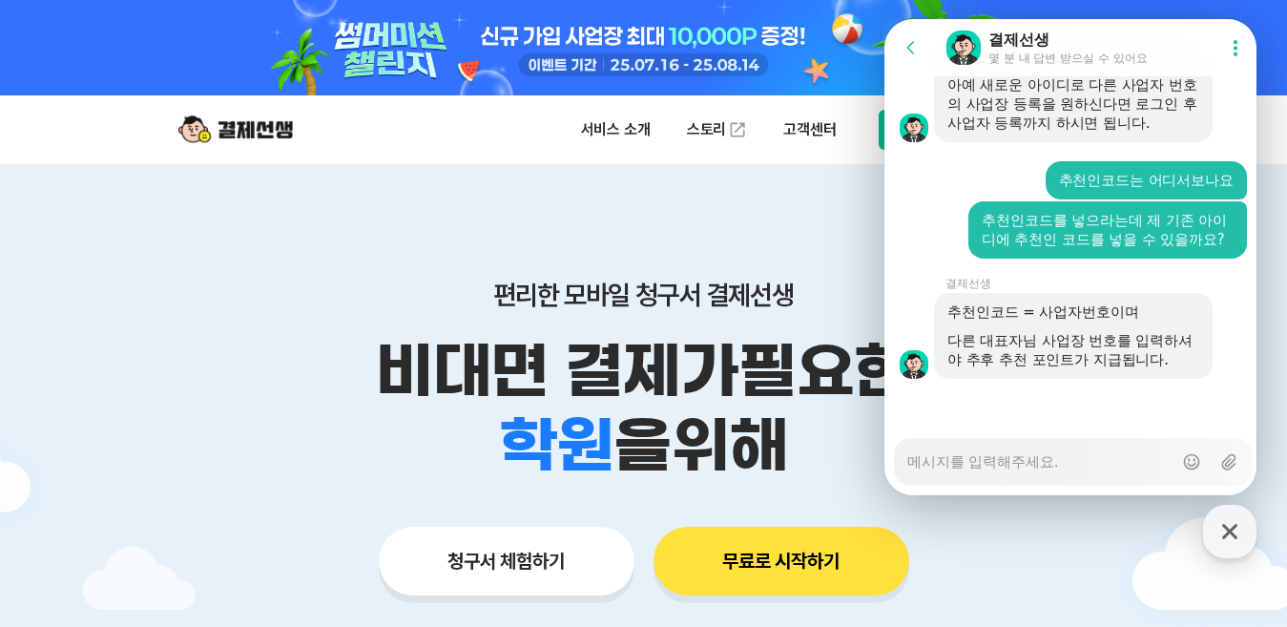
click at [977, 458] on textarea "Messenger Input Textarea" at bounding box center [1039, 455] width 265 height 32
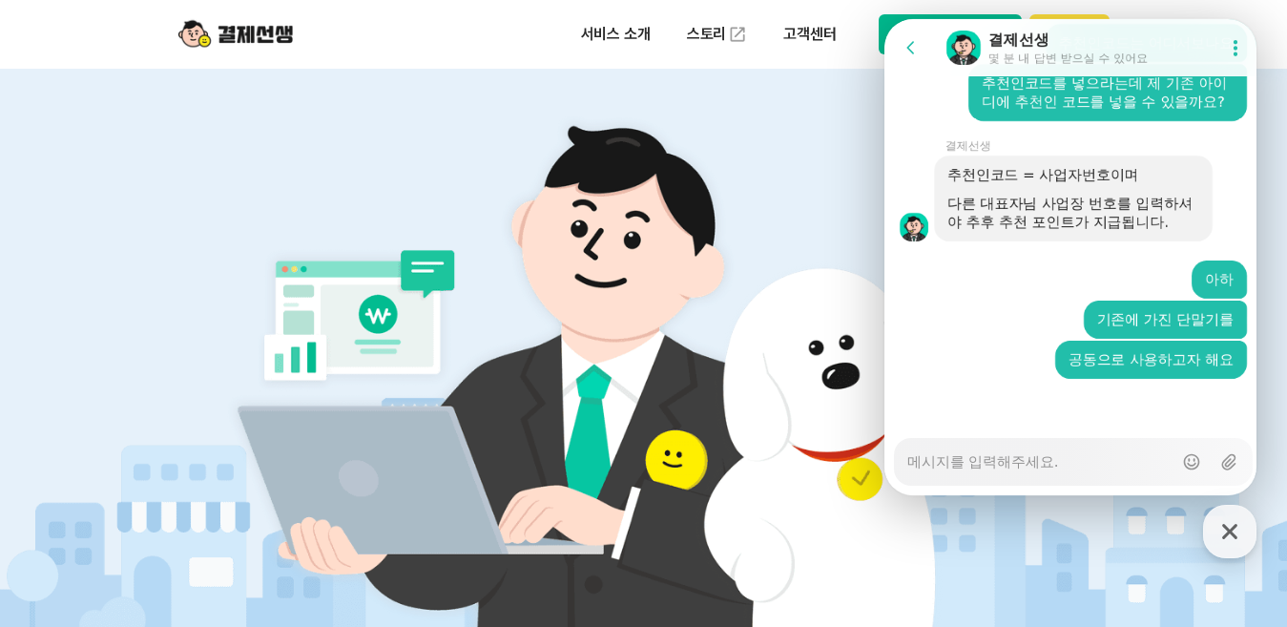
scroll to position [549, 0]
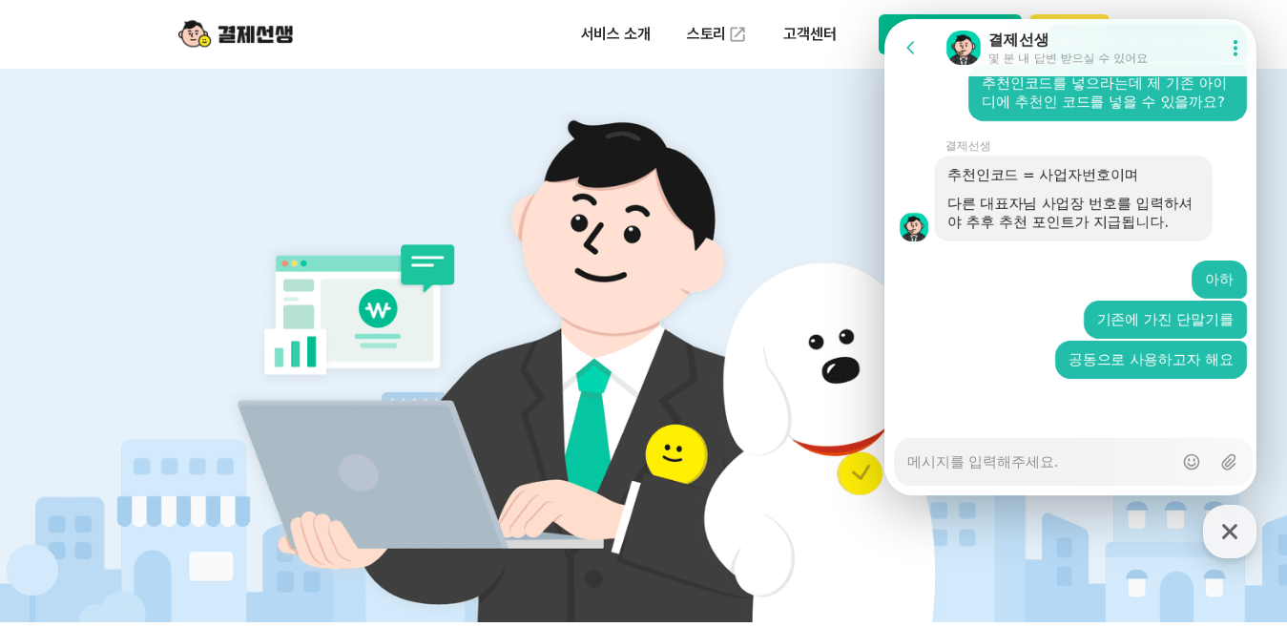
click at [967, 461] on textarea "Messenger Input Textarea" at bounding box center [1039, 455] width 265 height 32
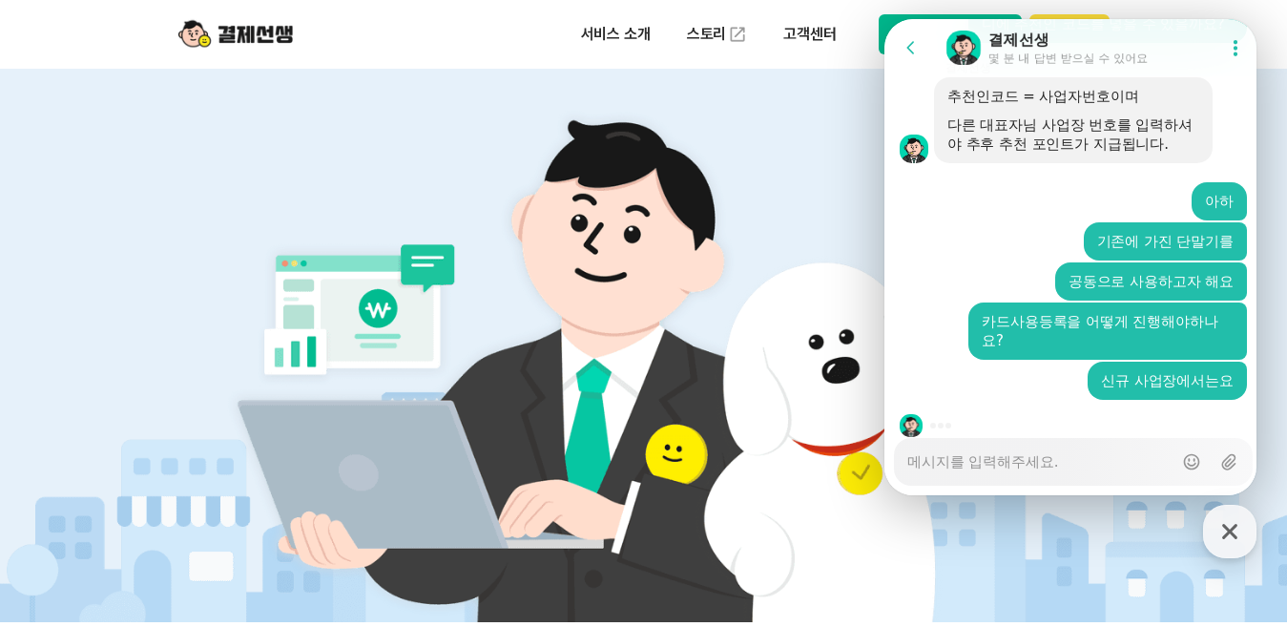
scroll to position [2088, 0]
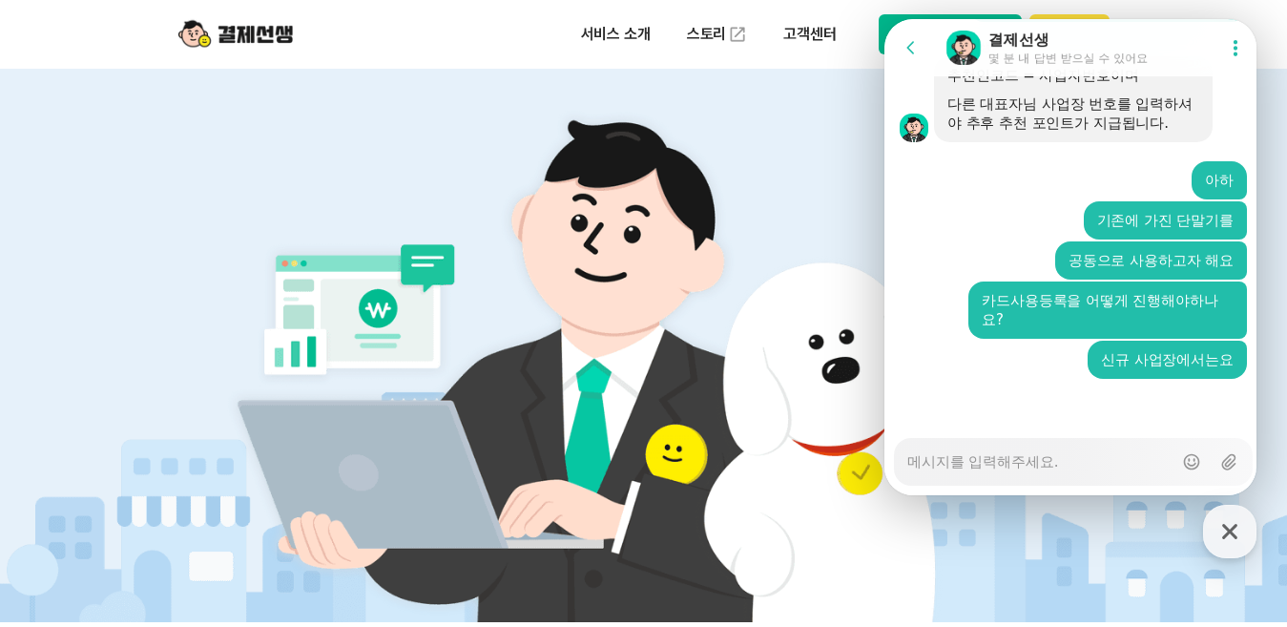
click at [720, 228] on img at bounding box center [644, 354] width 892 height 535
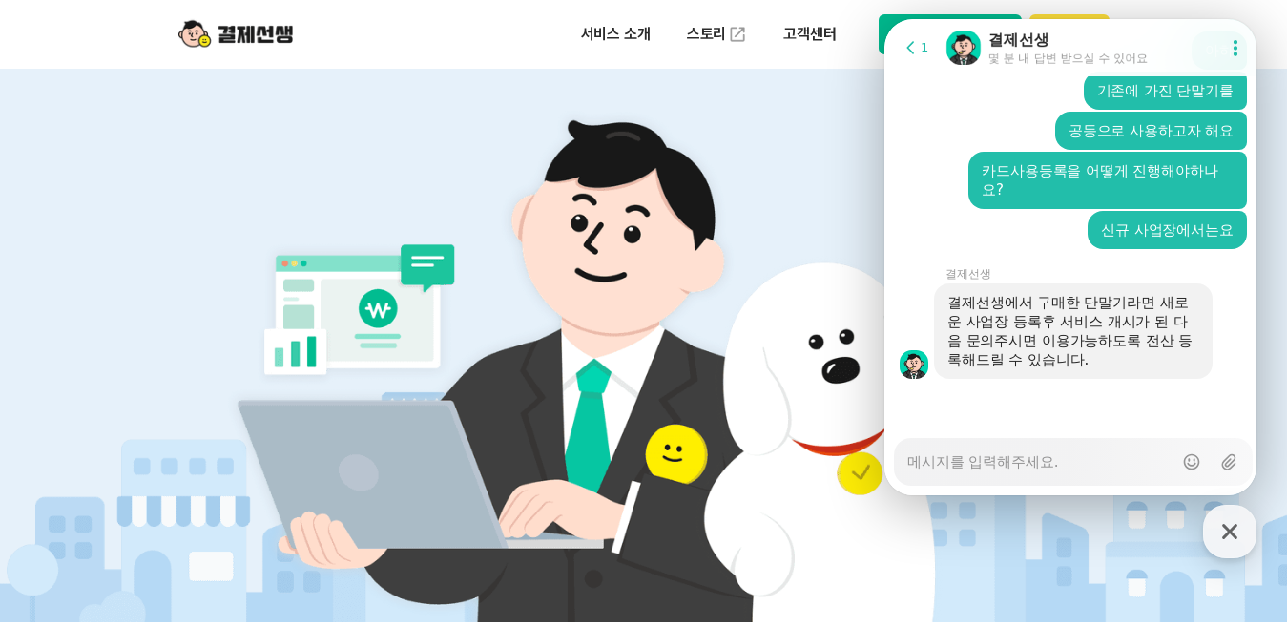
scroll to position [2217, 0]
click at [967, 458] on textarea "Messenger Input Textarea" at bounding box center [1039, 455] width 265 height 32
click at [960, 456] on textarea "Messenger Input Textarea" at bounding box center [1039, 455] width 265 height 32
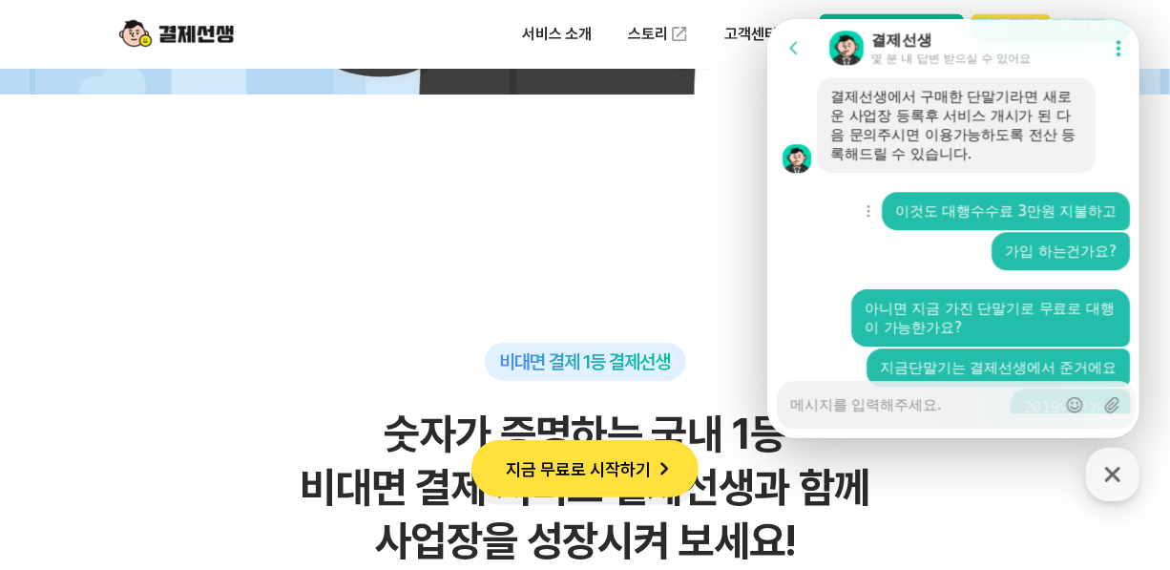
scroll to position [2402, 0]
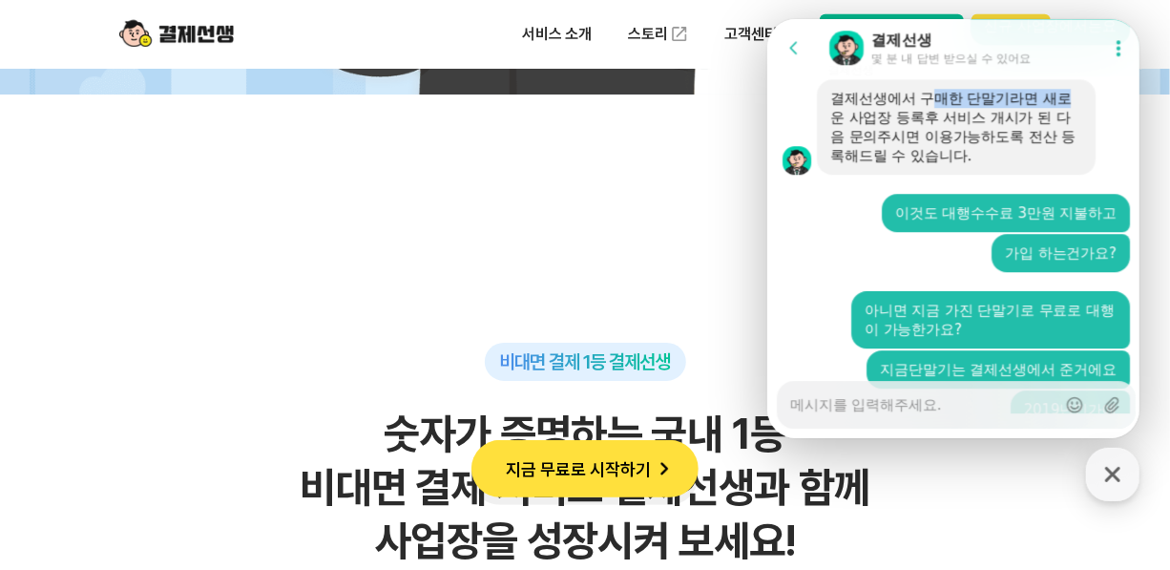
drag, startPoint x: 938, startPoint y: 112, endPoint x: 1085, endPoint y: 126, distance: 147.6
click at [1086, 125] on div "결제선생에서 구매한 단말기라면 새로운 사업장 등록후 서비스 개시가 된 다음 문의주시면 이용가능하도록 전산 등록해드릴 수 있습니다." at bounding box center [955, 126] width 279 height 95
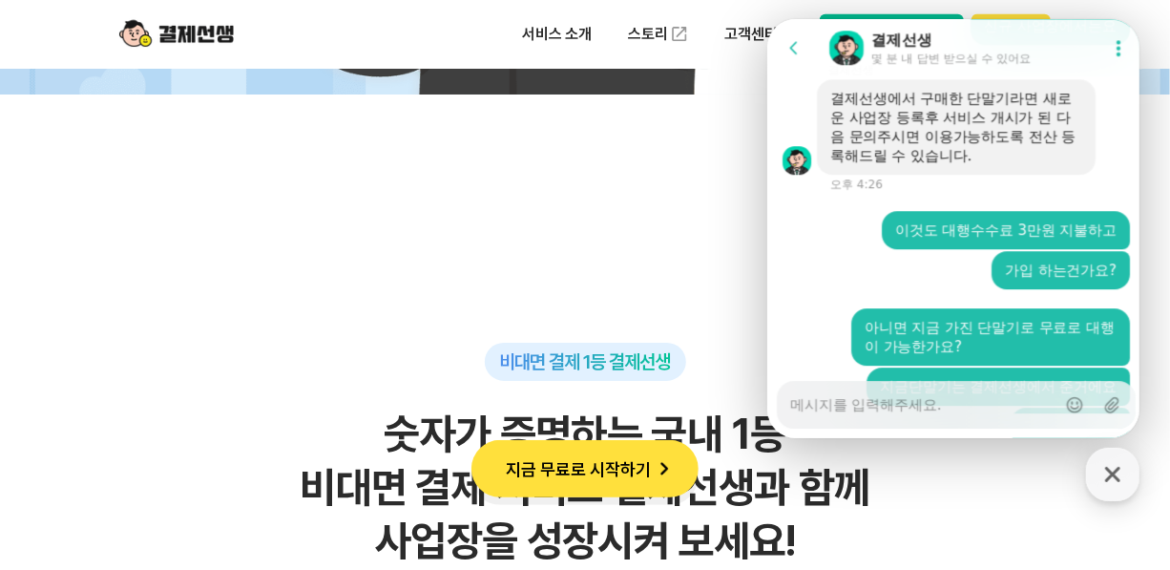
click at [902, 133] on div "결제선생에서 구매한 단말기라면 새로운 사업장 등록후 서비스 개시가 된 다음 문의주시면 이용가능하도록 전산 등록해드릴 수 있습니다." at bounding box center [955, 127] width 252 height 76
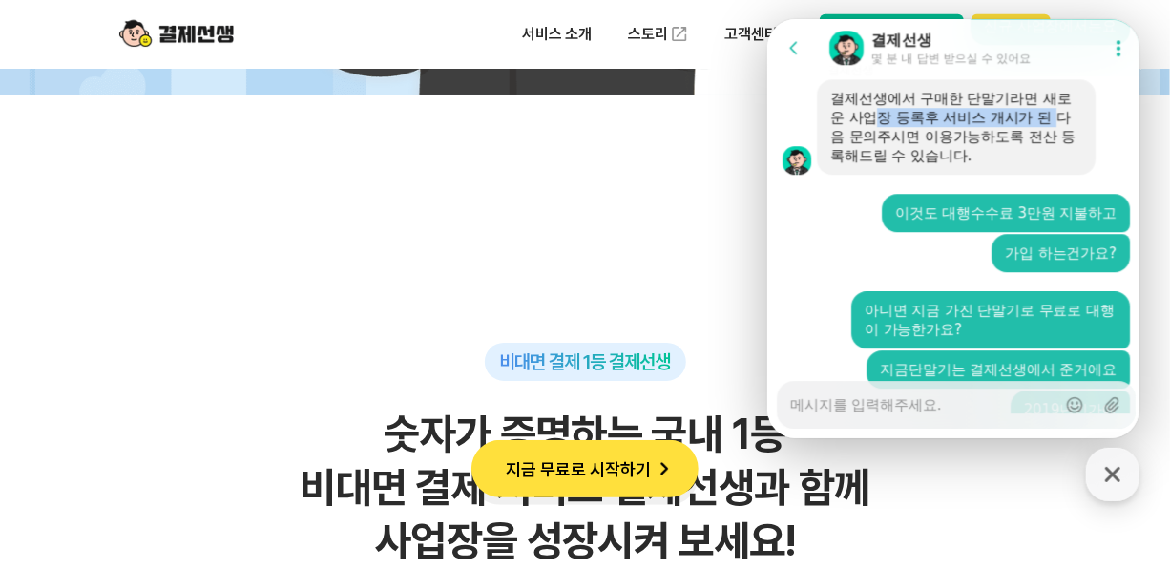
drag, startPoint x: 872, startPoint y: 134, endPoint x: 1061, endPoint y: 135, distance: 188.9
click at [1061, 135] on div "결제선생에서 구매한 단말기라면 새로운 사업장 등록후 서비스 개시가 된 다음 문의주시면 이용가능하도록 전산 등록해드릴 수 있습니다." at bounding box center [955, 127] width 252 height 76
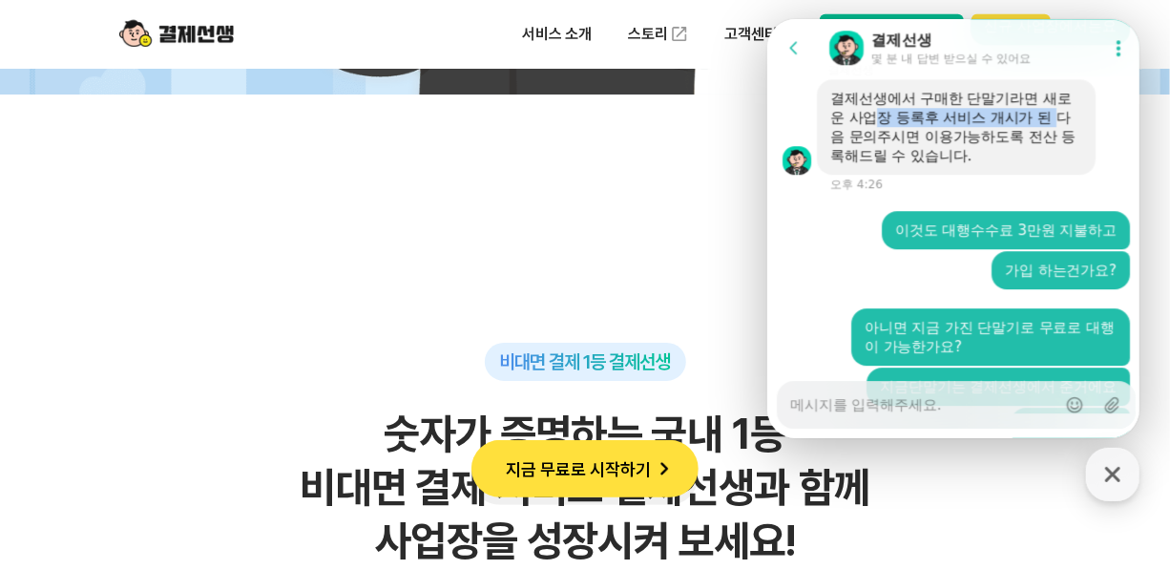
drag, startPoint x: 1061, startPoint y: 135, endPoint x: 944, endPoint y: 142, distance: 117.5
click at [944, 142] on div "결제선생에서 구매한 단말기라면 새로운 사업장 등록후 서비스 개시가 된 다음 문의주시면 이용가능하도록 전산 등록해드릴 수 있습니다." at bounding box center [955, 127] width 252 height 76
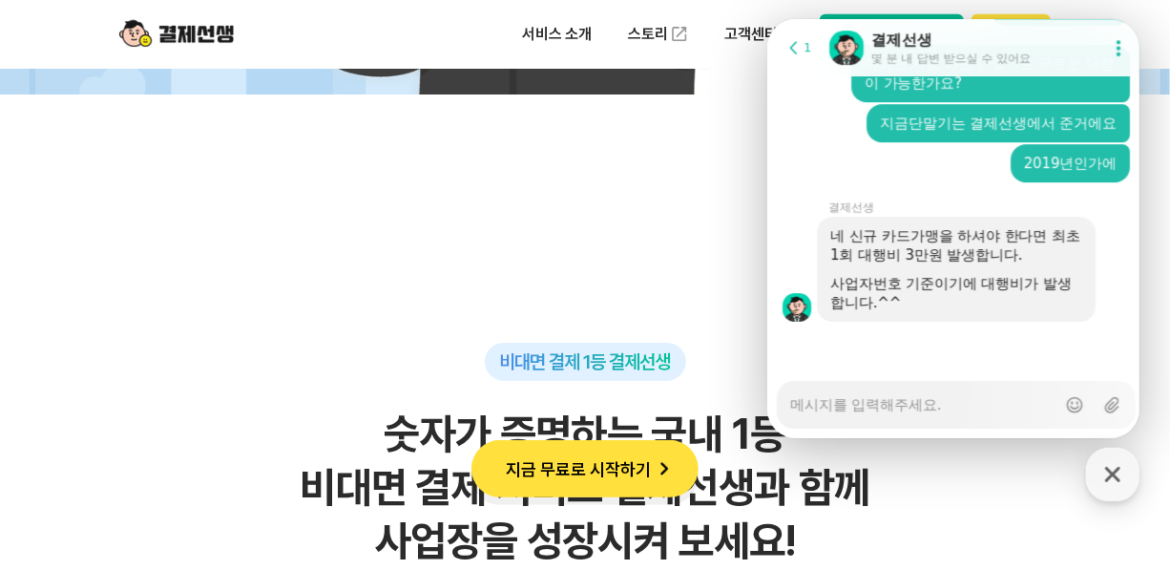
scroll to position [2667, 0]
click at [861, 409] on textarea "Messenger Input Textarea" at bounding box center [921, 398] width 265 height 32
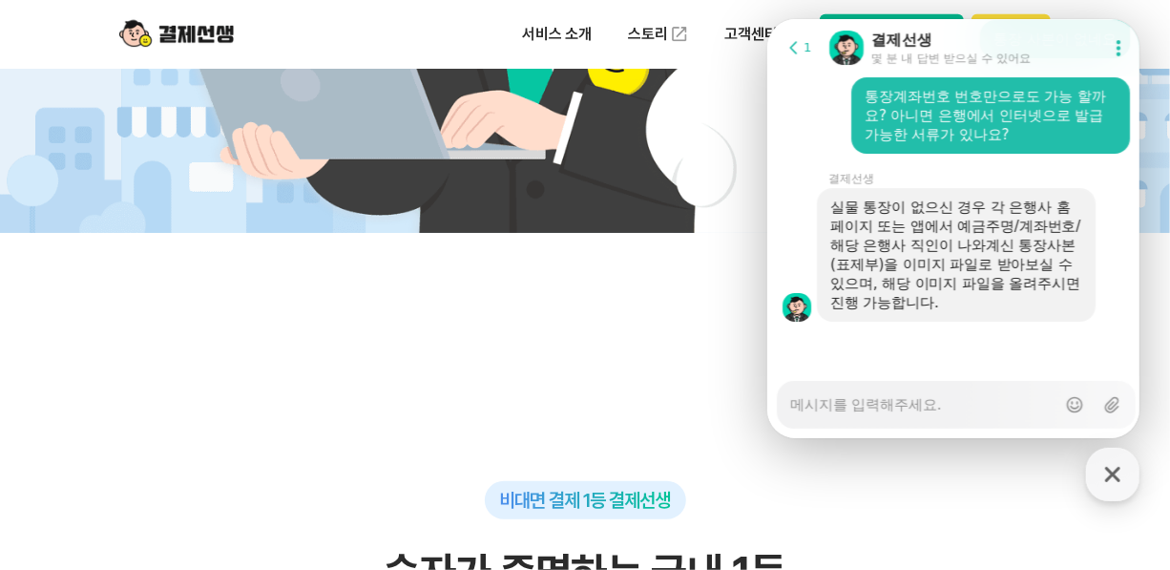
scroll to position [3108, 0]
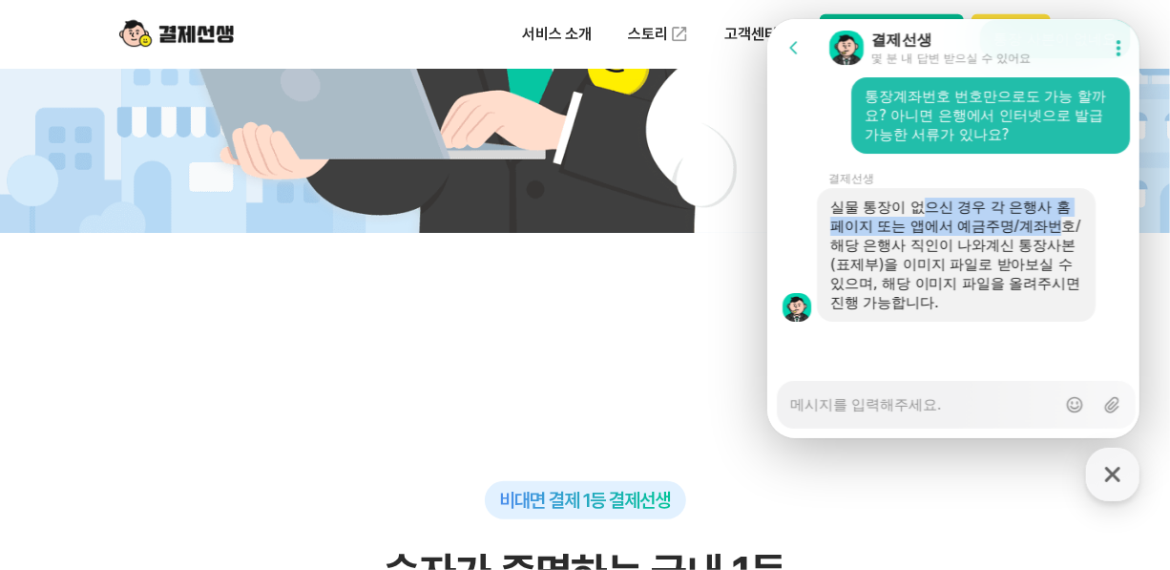
drag, startPoint x: 918, startPoint y: 214, endPoint x: 1067, endPoint y: 236, distance: 150.5
click at [1068, 235] on div "실물 통장이 없으신 경우 각 은행사 홈페이지 또는 앱에서 예금주명/계좌번호/해당 은행사 직인이 나와계신 통장사본(표제부)을 이미지 파일로 받아…" at bounding box center [955, 255] width 252 height 114
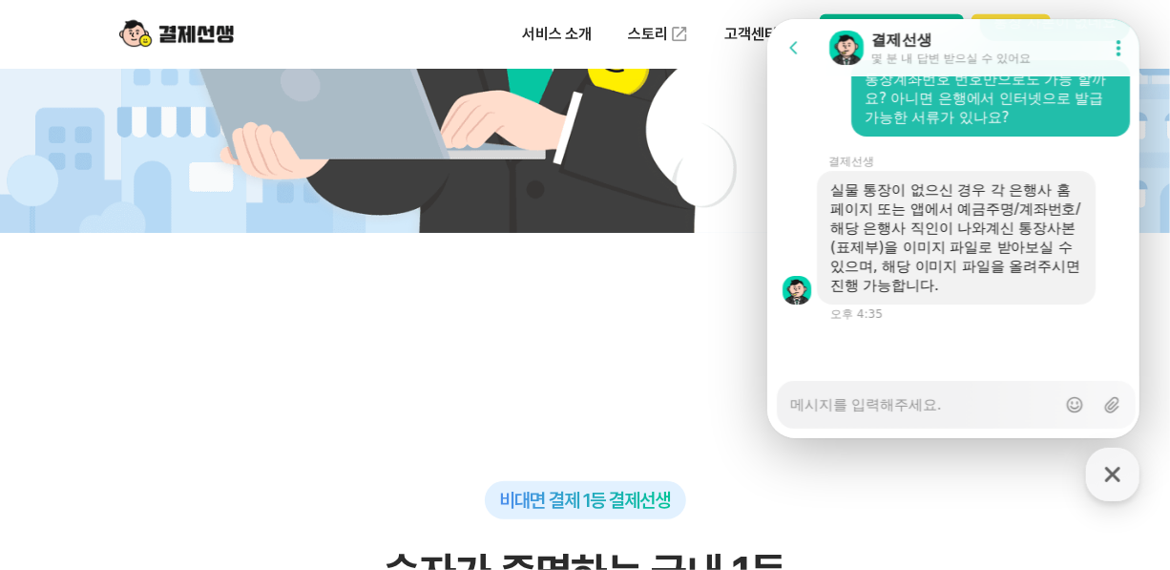
drag, startPoint x: 1067, startPoint y: 236, endPoint x: 967, endPoint y: 257, distance: 101.4
click at [967, 257] on div "실물 통장이 없으신 경우 각 은행사 홈페이지 또는 앱에서 예금주명/계좌번호/해당 은행사 직인이 나와계신 통장사본(표제부)을 이미지 파일로 받아…" at bounding box center [955, 237] width 252 height 114
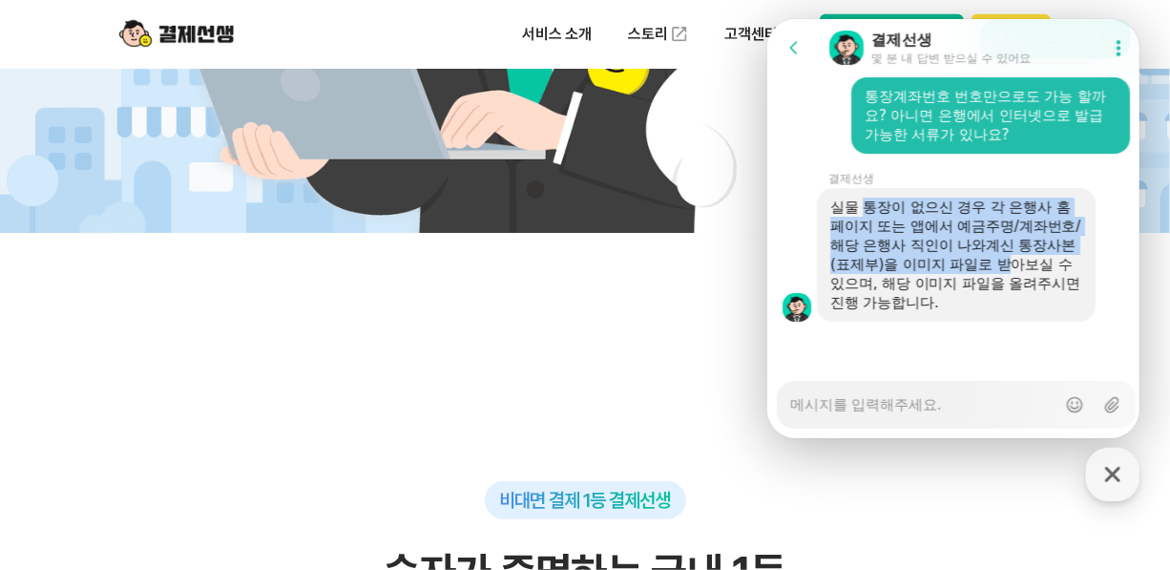
drag, startPoint x: 868, startPoint y: 205, endPoint x: 1034, endPoint y: 262, distance: 175.6
click at [1034, 262] on div "실물 통장이 없으신 경우 각 은행사 홈페이지 또는 앱에서 예금주명/계좌번호/해당 은행사 직인이 나와계신 통장사본(표제부)을 이미지 파일로 받아…" at bounding box center [955, 255] width 252 height 114
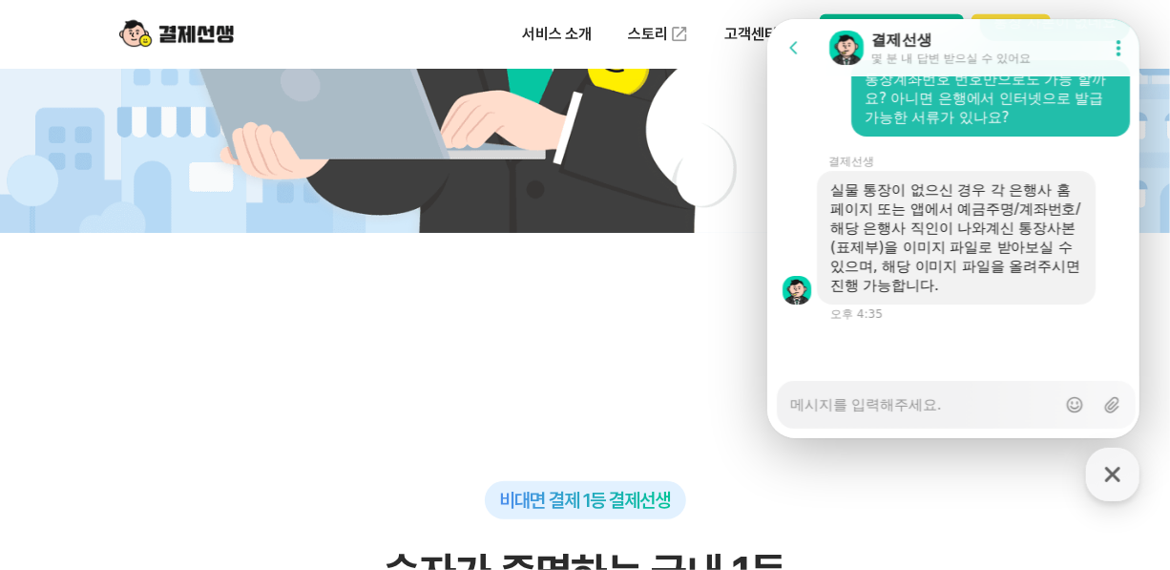
drag, startPoint x: 1034, startPoint y: 262, endPoint x: 924, endPoint y: 287, distance: 113.4
click at [924, 287] on div "실물 통장이 없으신 경우 각 은행사 홈페이지 또는 앱에서 예금주명/계좌번호/해당 은행사 직인이 나와계신 통장사본(표제부)을 이미지 파일로 받아…" at bounding box center [955, 237] width 252 height 114
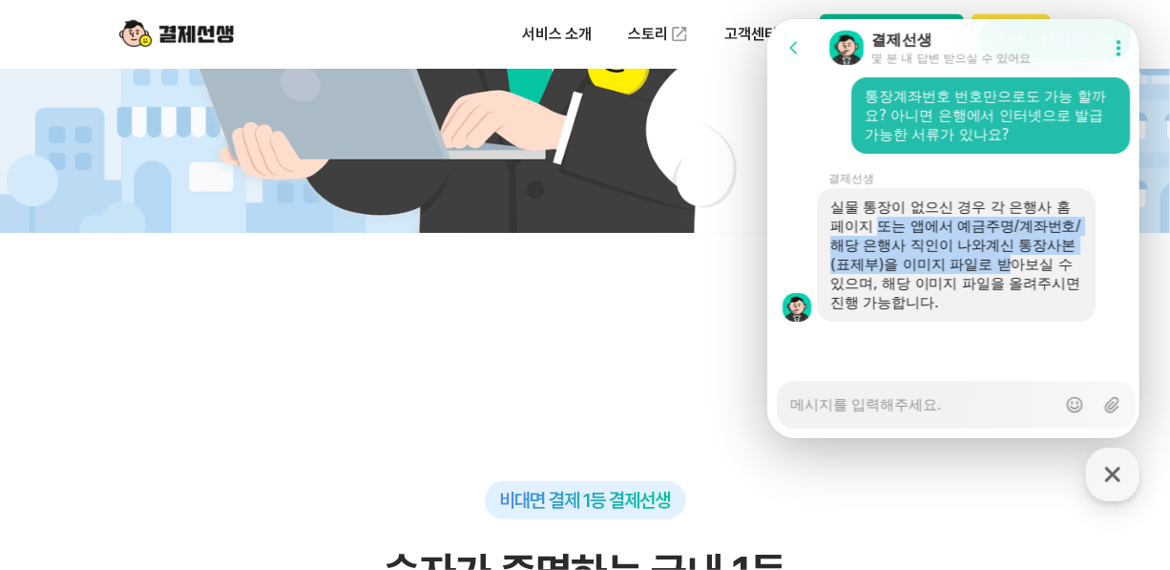
drag, startPoint x: 877, startPoint y: 218, endPoint x: 1032, endPoint y: 271, distance: 164.1
click at [1032, 271] on div "실물 통장이 없으신 경우 각 은행사 홈페이지 또는 앱에서 예금주명/계좌번호/해당 은행사 직인이 나와계신 통장사본(표제부)을 이미지 파일로 받아…" at bounding box center [955, 255] width 252 height 114
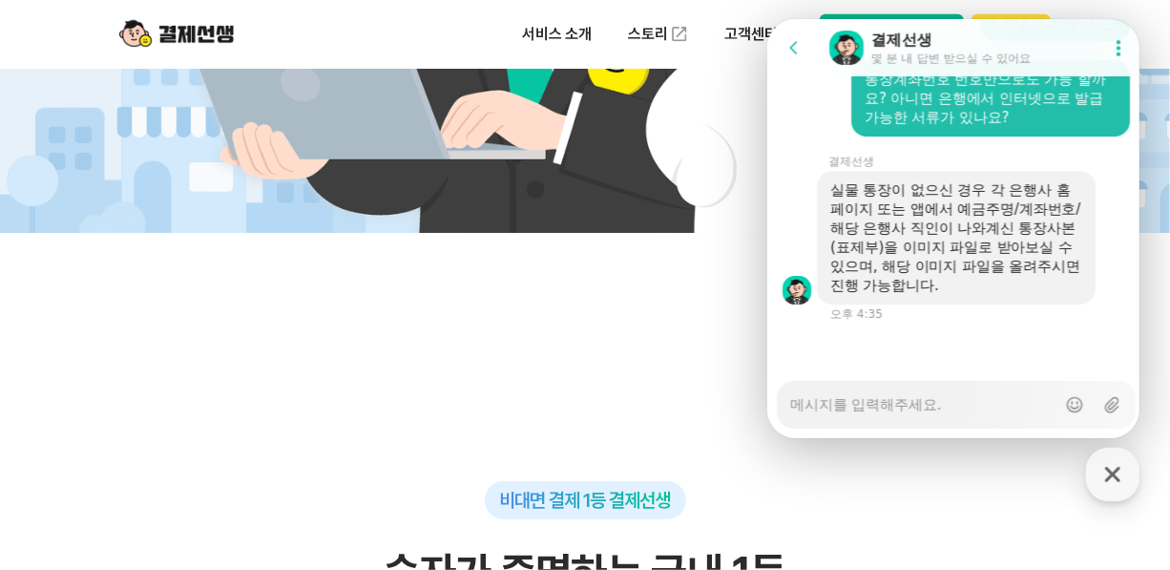
drag, startPoint x: 1032, startPoint y: 271, endPoint x: 914, endPoint y: 289, distance: 119.7
click at [914, 289] on div "실물 통장이 없으신 경우 각 은행사 홈페이지 또는 앱에서 예금주명/계좌번호/해당 은행사 직인이 나와계신 통장사본(표제부)을 이미지 파일로 받아…" at bounding box center [955, 237] width 252 height 114
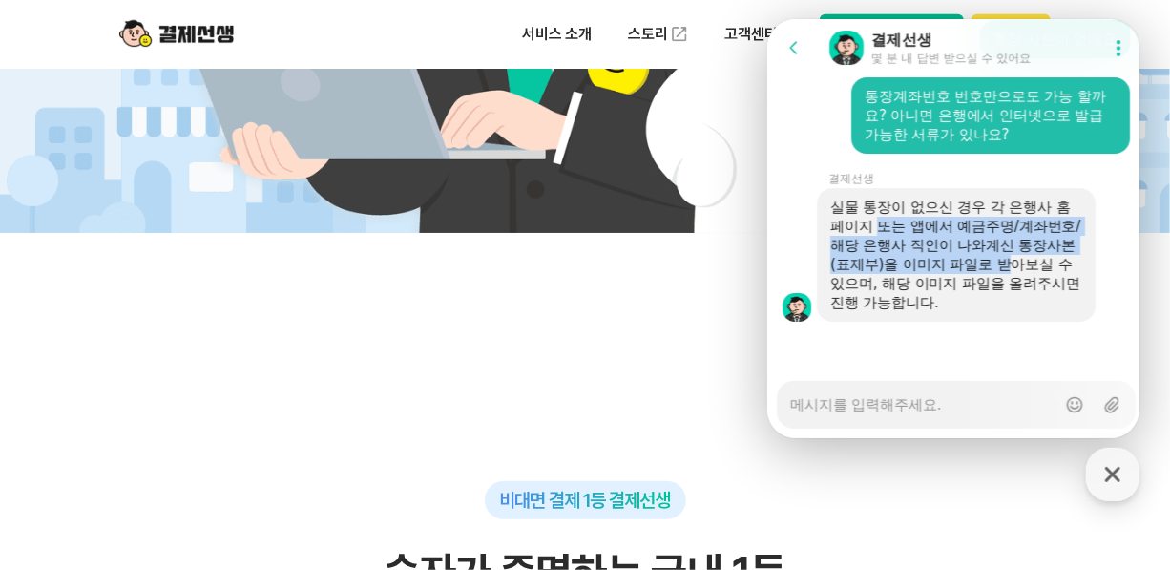
drag, startPoint x: 879, startPoint y: 231, endPoint x: 1040, endPoint y: 266, distance: 165.1
click at [1040, 266] on div "실물 통장이 없으신 경우 각 은행사 홈페이지 또는 앱에서 예금주명/계좌번호/해당 은행사 직인이 나와계신 통장사본(표제부)을 이미지 파일로 받아…" at bounding box center [955, 255] width 252 height 114
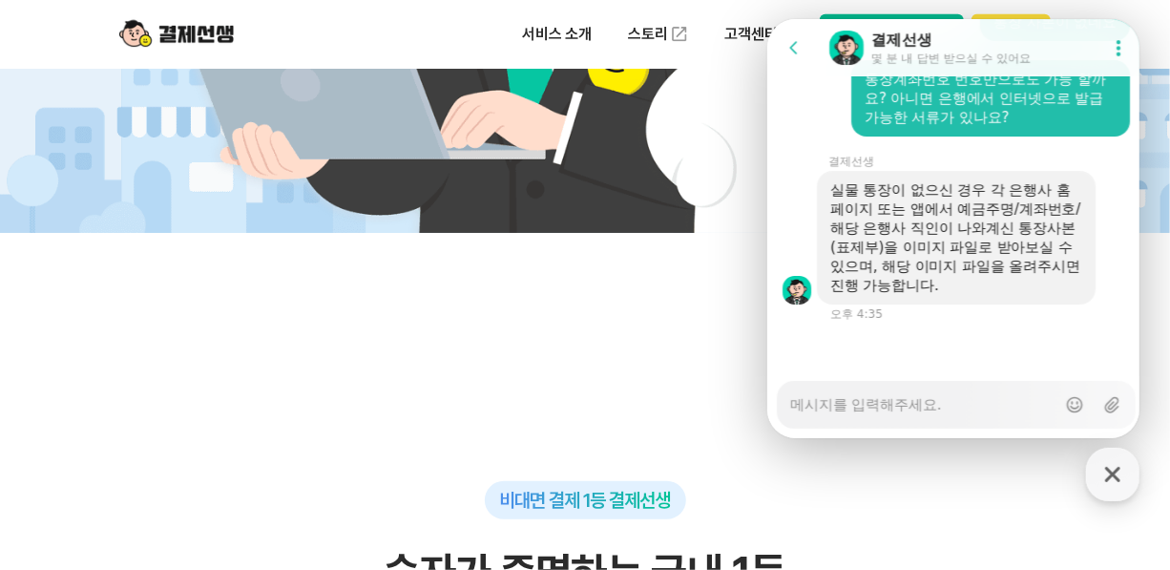
drag, startPoint x: 1040, startPoint y: 266, endPoint x: 969, endPoint y: 283, distance: 72.7
click at [969, 283] on div "실물 통장이 없으신 경우 각 은행사 홈페이지 또는 앱에서 예금주명/계좌번호/해당 은행사 직인이 나와계신 통장사본(표제부)을 이미지 파일로 받아…" at bounding box center [955, 237] width 252 height 114
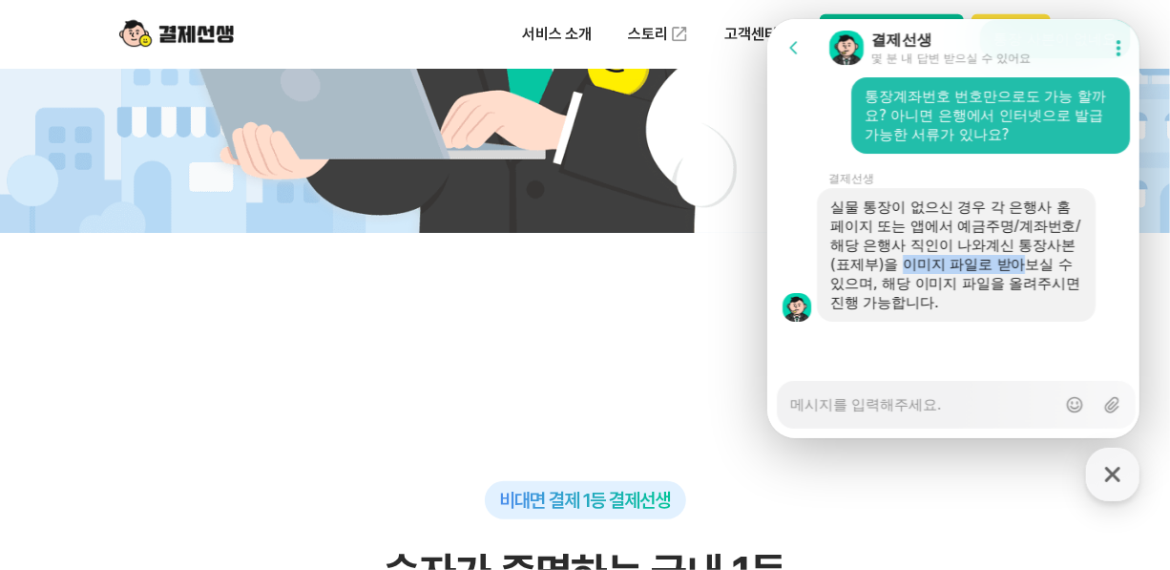
drag, startPoint x: 928, startPoint y: 260, endPoint x: 1051, endPoint y: 272, distance: 123.7
click at [1051, 272] on div "실물 통장이 없으신 경우 각 은행사 홈페이지 또는 앱에서 예금주명/계좌번호/해당 은행사 직인이 나와계신 통장사본(표제부)을 이미지 파일로 받아…" at bounding box center [955, 255] width 252 height 114
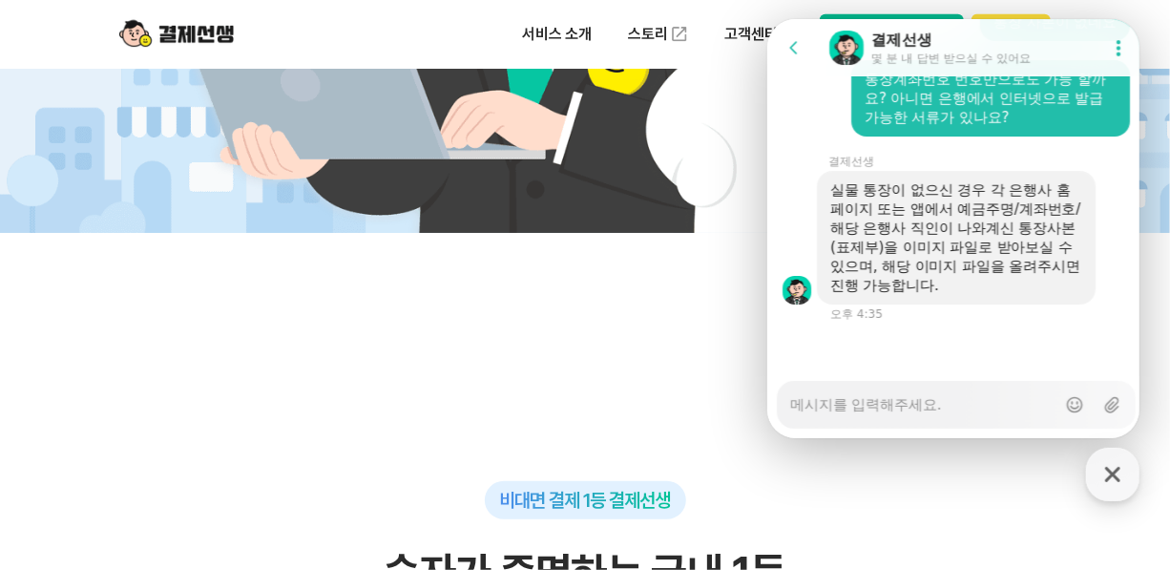
drag, startPoint x: 1051, startPoint y: 272, endPoint x: 936, endPoint y: 281, distance: 115.8
click at [936, 281] on div "실물 통장이 없으신 경우 각 은행사 홈페이지 또는 앱에서 예금주명/계좌번호/해당 은행사 직인이 나와계신 통장사본(표제부)을 이미지 파일로 받아…" at bounding box center [955, 237] width 252 height 114
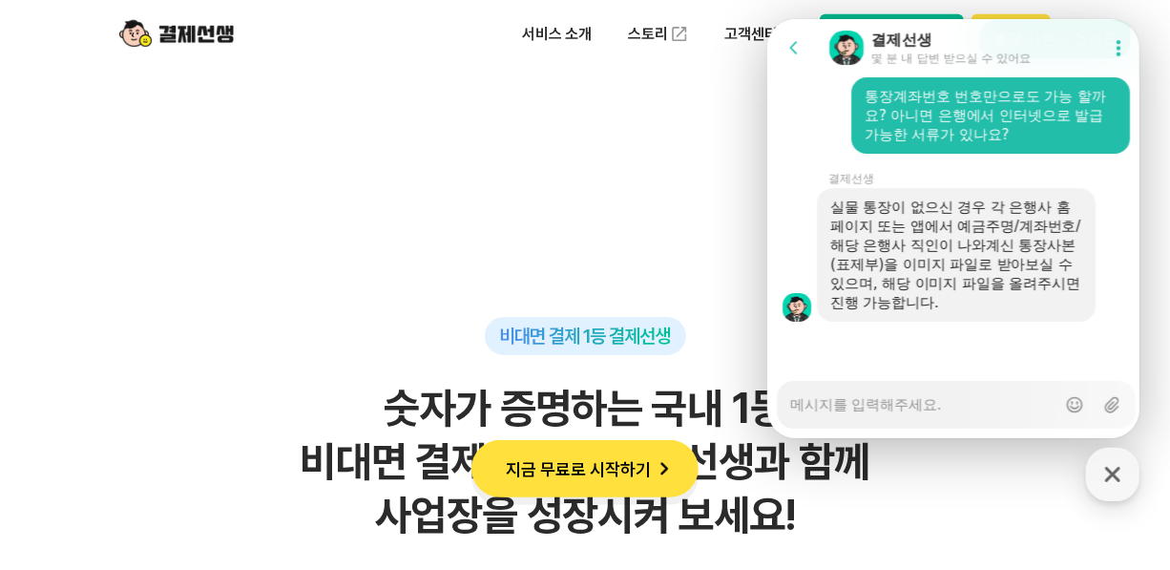
scroll to position [1110, 0]
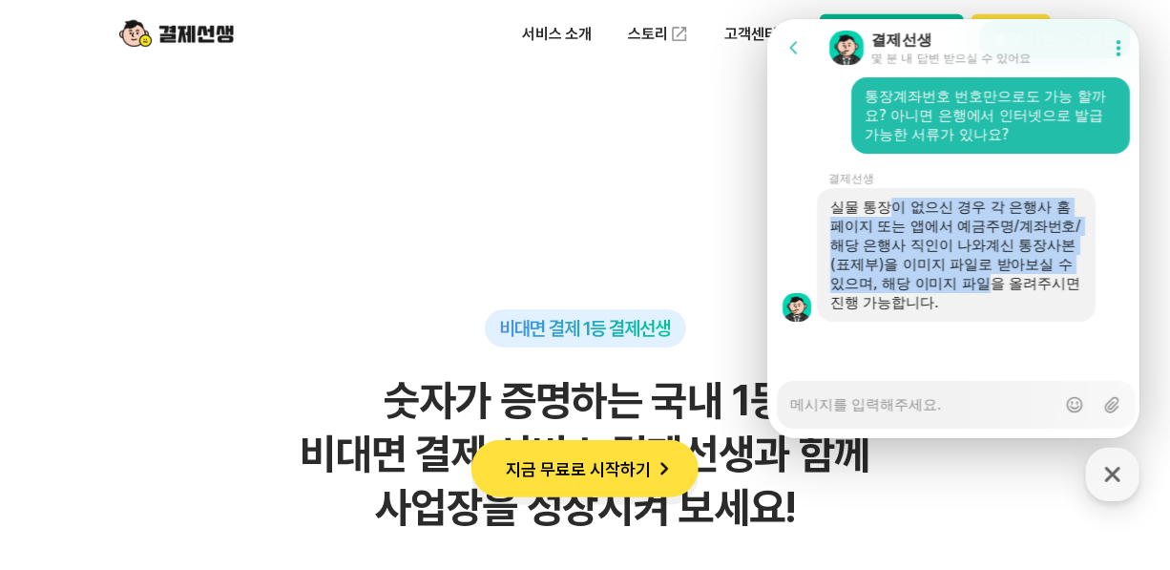
drag, startPoint x: 889, startPoint y: 215, endPoint x: 1025, endPoint y: 281, distance: 150.6
click at [1025, 281] on div "실물 통장이 없으신 경우 각 은행사 홈페이지 또는 앱에서 예금주명/계좌번호/해당 은행사 직인이 나와계신 통장사본(표제부)을 이미지 파일로 받아…" at bounding box center [955, 255] width 252 height 114
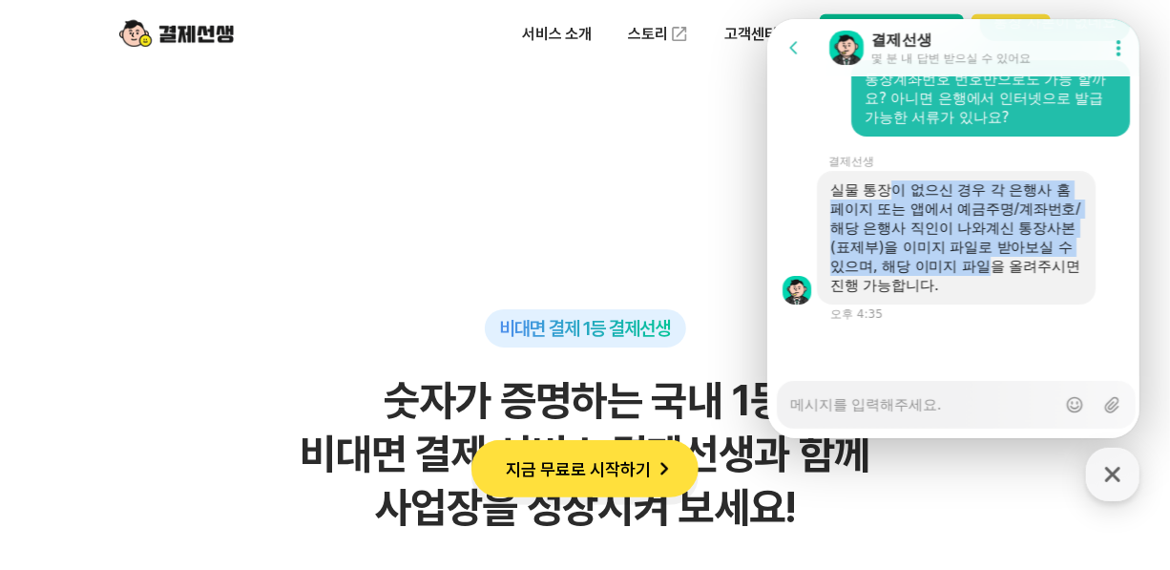
drag, startPoint x: 1025, startPoint y: 281, endPoint x: 925, endPoint y: 250, distance: 103.8
click at [925, 250] on div "실물 통장이 없으신 경우 각 은행사 홈페이지 또는 앱에서 예금주명/계좌번호/해당 은행사 직인이 나와계신 통장사본(표제부)을 이미지 파일로 받아…" at bounding box center [955, 237] width 252 height 114
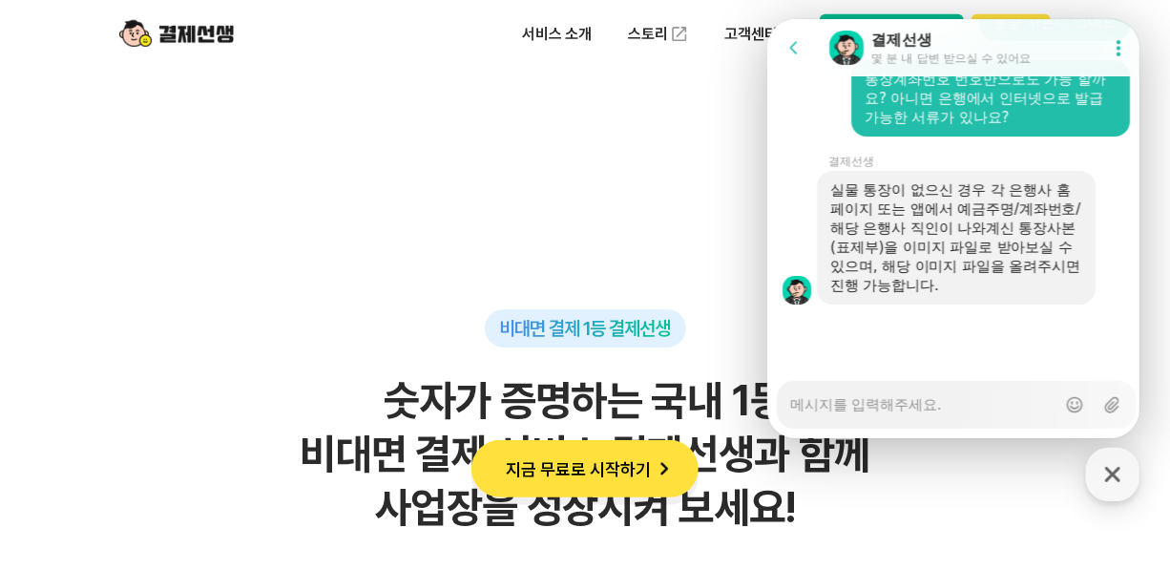
scroll to position [3108, 0]
